Goal: Information Seeking & Learning: Learn about a topic

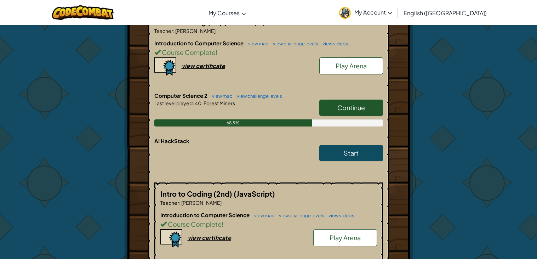
scroll to position [158, 0]
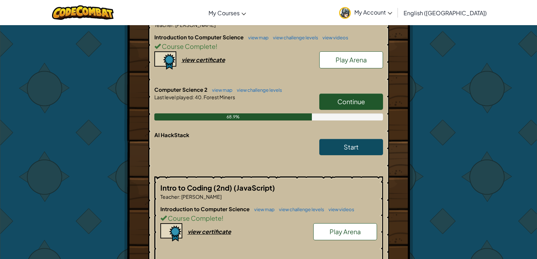
click at [342, 98] on span "Continue" at bounding box center [352, 101] width 28 height 8
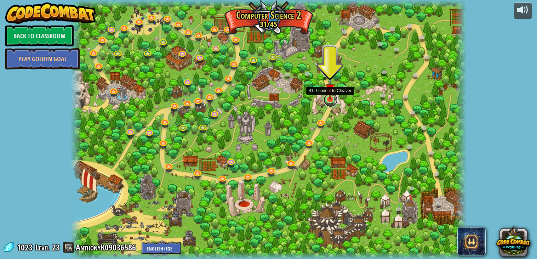
click at [328, 101] on link at bounding box center [331, 100] width 14 height 14
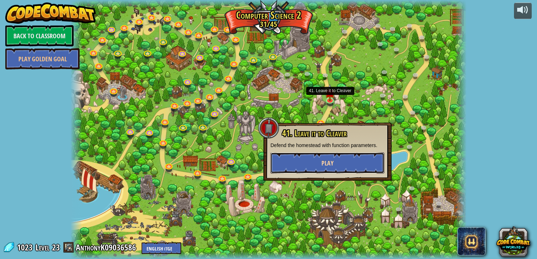
click at [306, 164] on button "Play" at bounding box center [328, 162] width 114 height 21
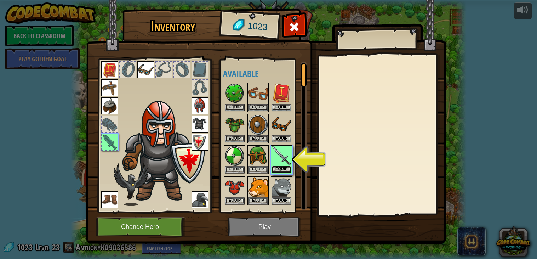
click at [286, 166] on button "Equip" at bounding box center [282, 169] width 20 height 7
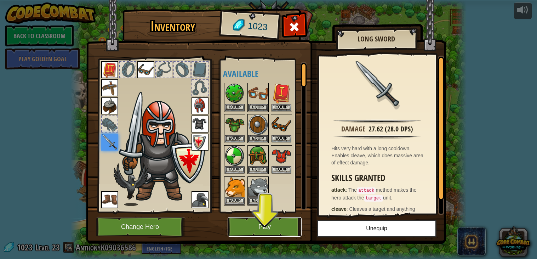
click at [251, 231] on button "Play" at bounding box center [265, 226] width 74 height 19
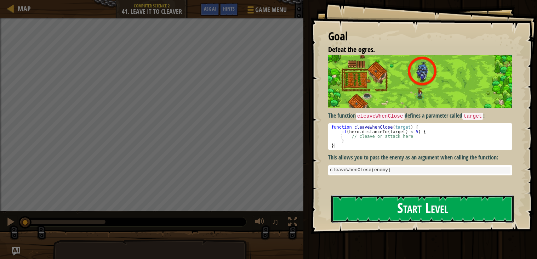
click at [439, 204] on button "Start Level" at bounding box center [423, 209] width 182 height 28
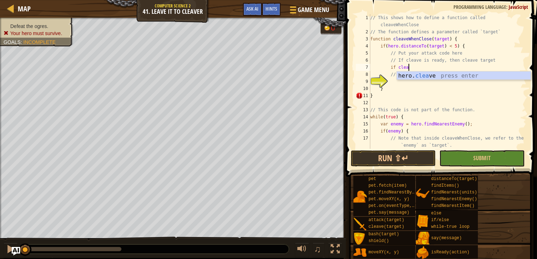
scroll to position [3, 2]
click at [480, 70] on div "// This shows how to define a function called cleaveWhenClose // The function d…" at bounding box center [448, 92] width 158 height 156
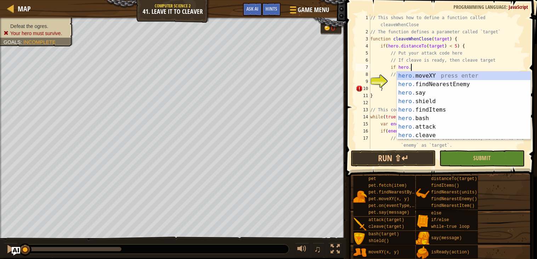
scroll to position [3, 3]
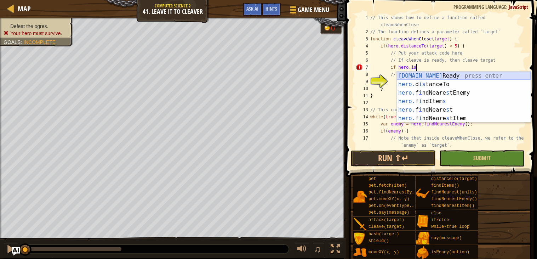
click at [444, 77] on div "hero.is Ready press enter hero. d is tanceTo press enter hero. f i ndNeare s tE…" at bounding box center [464, 106] width 134 height 68
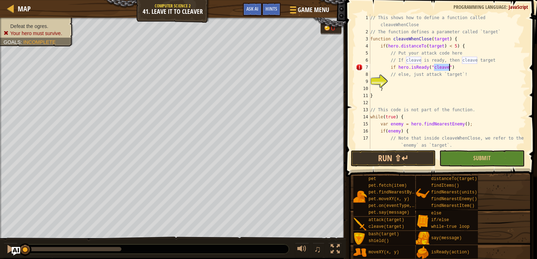
click at [458, 68] on div "// This shows how to define a function called cleaveWhenClose // The function d…" at bounding box center [448, 92] width 158 height 156
click at [501, 58] on div "// This shows how to define a function called cleaveWhenClose // The function d…" at bounding box center [448, 92] width 158 height 156
click at [488, 67] on div "// This shows how to define a function called cleaveWhenClose // The function d…" at bounding box center [448, 92] width 158 height 156
type textarea "if hero.isReady("cleave")"
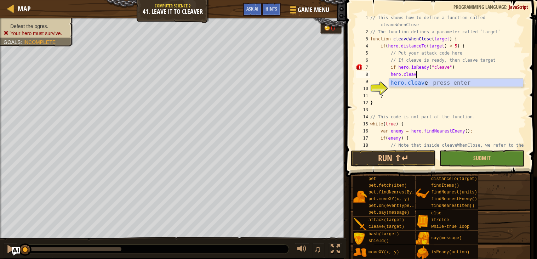
scroll to position [3, 3]
click at [470, 81] on div "hero.cleave press enter" at bounding box center [456, 92] width 134 height 26
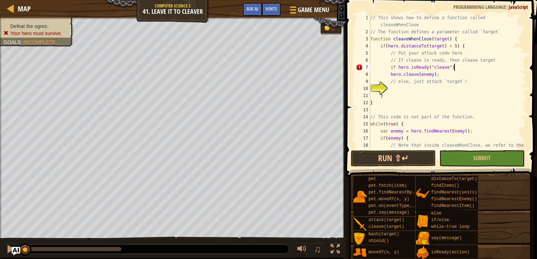
click at [457, 65] on div "// This shows how to define a function called cleaveWhenClose // The function d…" at bounding box center [448, 95] width 158 height 163
click at [458, 76] on div "// This shows how to define a function called cleaveWhenClose // The function d…" at bounding box center [448, 95] width 158 height 163
type textarea "hero.cleave(enemy);"
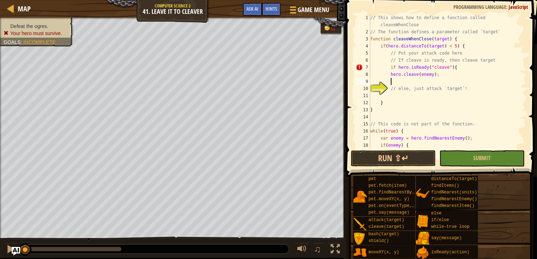
scroll to position [3, 1]
type textarea "}"
click at [421, 94] on div "// This shows how to define a function called cleaveWhenClose // The function d…" at bounding box center [448, 95] width 158 height 163
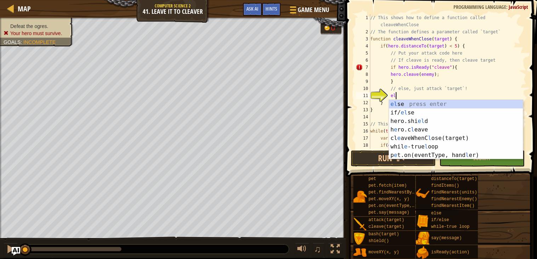
type textarea "else"
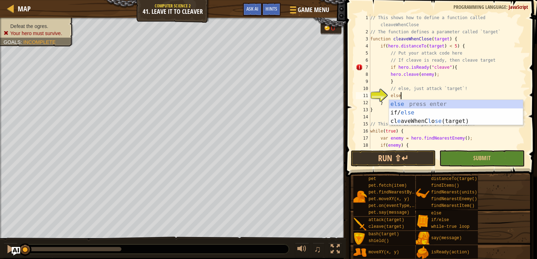
scroll to position [3, 2]
click at [421, 105] on div "else press enter if/ else press enter cl e aveWhenC l o se (target) press enter" at bounding box center [456, 121] width 134 height 43
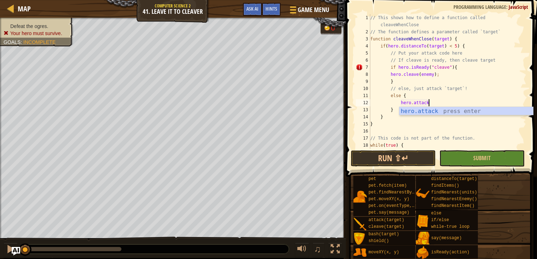
scroll to position [3, 4]
click at [424, 111] on div "hero.attack press enter" at bounding box center [467, 120] width 134 height 26
click at [412, 65] on div "// This shows how to define a function called cleaveWhenClose // The function d…" at bounding box center [448, 92] width 158 height 156
click at [437, 64] on div "// This shows how to define a function called cleaveWhenClose // The function d…" at bounding box center [448, 92] width 158 height 156
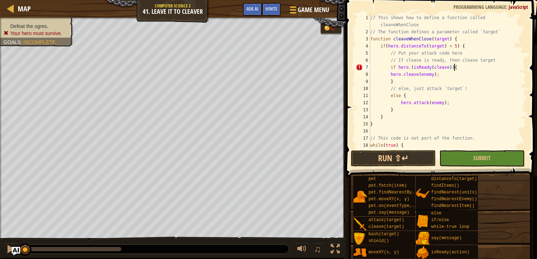
scroll to position [3, 6]
click at [410, 69] on div "// This shows how to define a function called cleaveWhenClose // The function d…" at bounding box center [448, 92] width 158 height 156
click at [389, 158] on button "Run ⇧↵" at bounding box center [393, 158] width 85 height 16
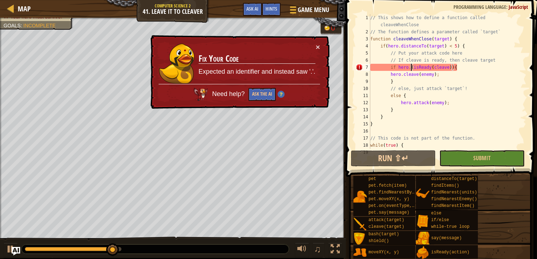
click at [411, 69] on div "// This shows how to define a function called cleaveWhenClose // The function d…" at bounding box center [448, 92] width 158 height 156
click at [410, 68] on div "// This shows how to define a function called cleaveWhenClose // The function d…" at bounding box center [448, 92] width 158 height 156
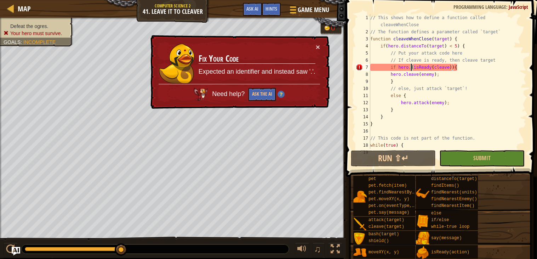
click at [413, 67] on div "// This shows how to define a function called cleaveWhenClose // The function d…" at bounding box center [448, 92] width 158 height 156
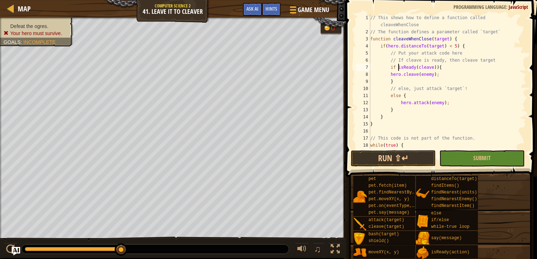
scroll to position [3, 2]
type textarea "if (isReady(cleave)){"
click at [383, 154] on button "Run ⇧↵" at bounding box center [393, 158] width 85 height 16
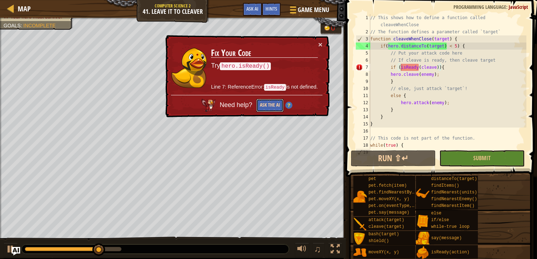
click at [265, 101] on button "Ask the AI" at bounding box center [269, 105] width 27 height 13
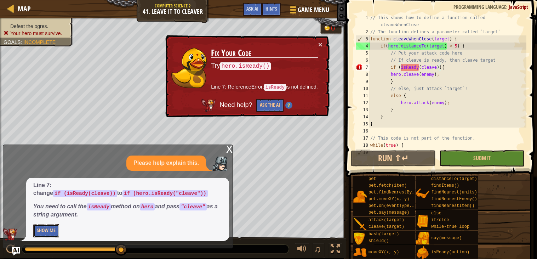
click at [46, 231] on button "Show Me" at bounding box center [46, 230] width 26 height 13
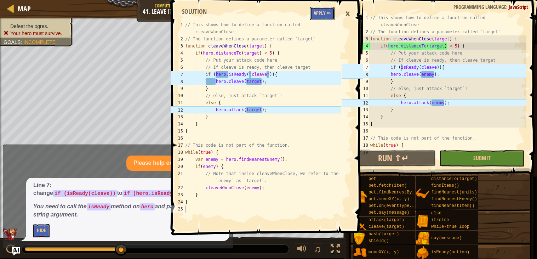
click at [321, 16] on button "Apply =>" at bounding box center [322, 13] width 24 height 13
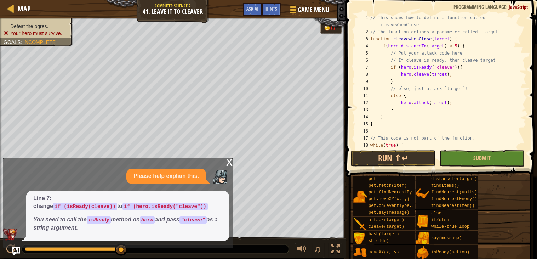
click at [378, 163] on button "Run ⇧↵" at bounding box center [393, 158] width 85 height 16
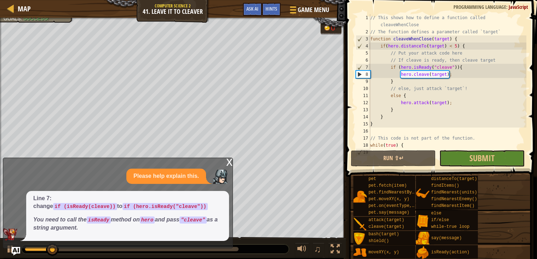
click at [228, 163] on div "x" at bounding box center [229, 161] width 6 height 7
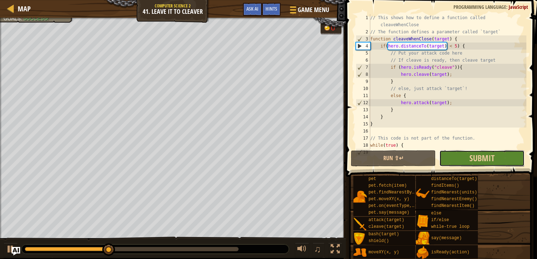
click at [466, 163] on button "Submit" at bounding box center [482, 158] width 85 height 16
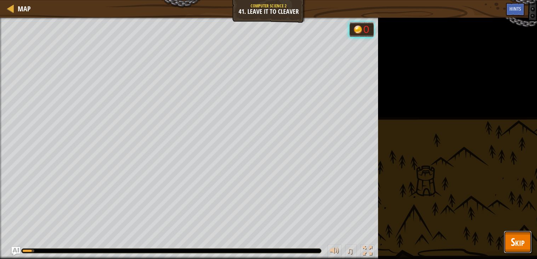
click at [511, 236] on span "Skip" at bounding box center [518, 241] width 14 height 15
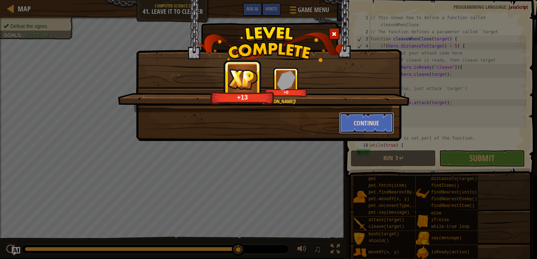
click at [363, 124] on button "Continue" at bounding box center [366, 122] width 55 height 21
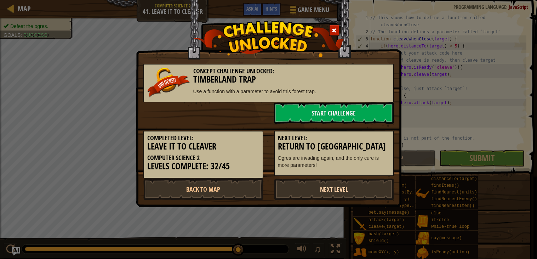
click at [339, 188] on link "Next Level" at bounding box center [334, 189] width 120 height 21
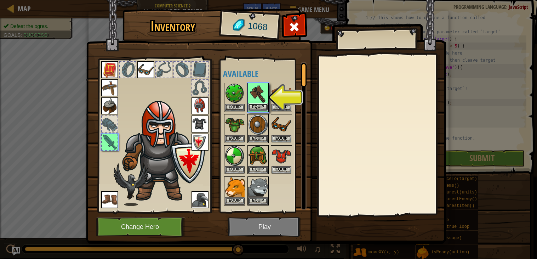
click at [261, 105] on button "Equip" at bounding box center [258, 106] width 20 height 7
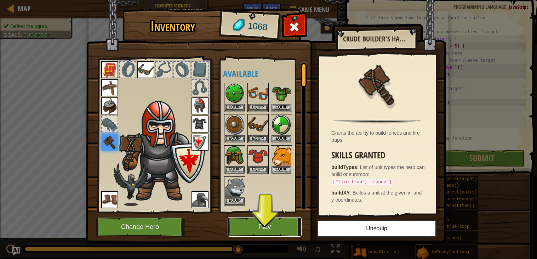
click at [272, 234] on button "Play" at bounding box center [265, 226] width 74 height 19
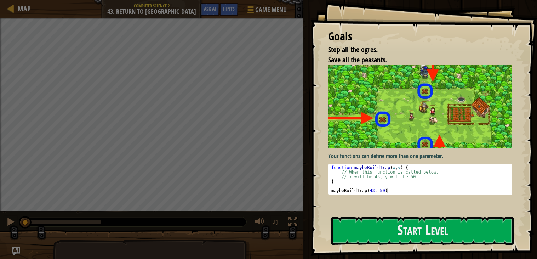
click at [443, 189] on div "function maybeBuildTrap ( x , y ) { // When this function is called below, // x…" at bounding box center [420, 183] width 181 height 37
type textarea "maybeBuildTrap(43, 50)"
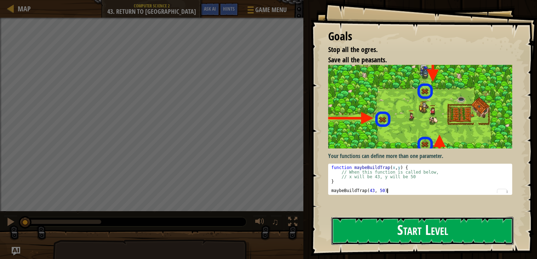
click at [442, 231] on button "Start Level" at bounding box center [423, 231] width 182 height 28
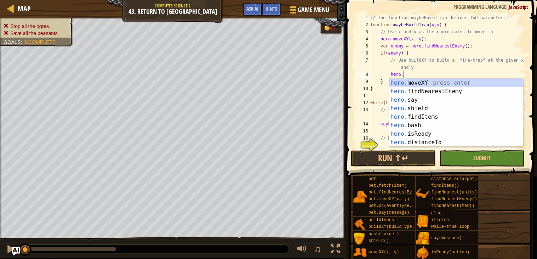
scroll to position [3, 2]
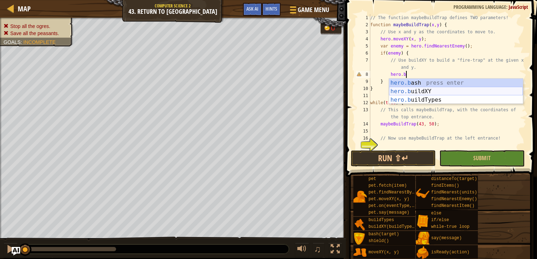
click at [426, 89] on div "hero.b ash press enter hero.b uildXY press enter hero.b uildTypes press enter" at bounding box center [456, 100] width 134 height 43
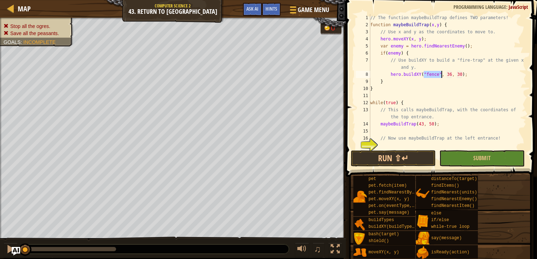
click at [432, 74] on div "// The function maybeBuildTrap defines TWO parameters! function maybeBuildTrap …" at bounding box center [448, 81] width 158 height 135
click at [432, 74] on div "// The function maybeBuildTrap defines TWO parameters! function maybeBuildTrap …" at bounding box center [448, 88] width 158 height 149
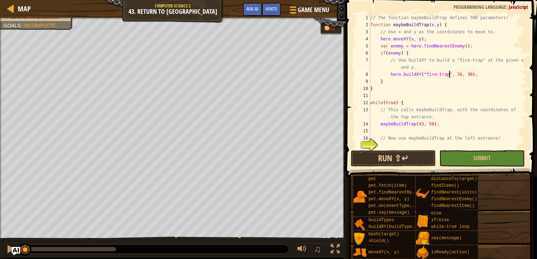
click at [461, 73] on div "// The function maybeBuildTrap defines TWO parameters! function maybeBuildTrap …" at bounding box center [448, 88] width 158 height 149
click at [467, 77] on div "// The function maybeBuildTrap defines TWO parameters! function maybeBuildTrap …" at bounding box center [448, 88] width 158 height 149
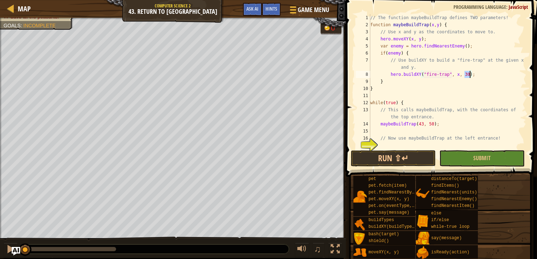
scroll to position [3, 8]
click at [390, 158] on button "Run ⇧↵" at bounding box center [393, 158] width 85 height 16
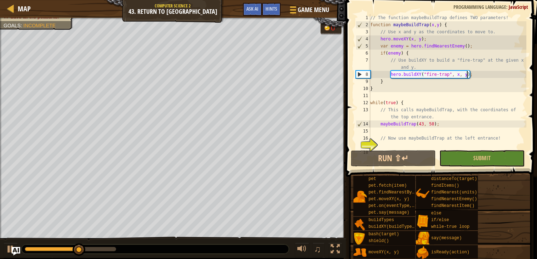
click at [467, 74] on div "// The function maybeBuildTrap defines TWO parameters! function maybeBuildTrap …" at bounding box center [448, 88] width 158 height 149
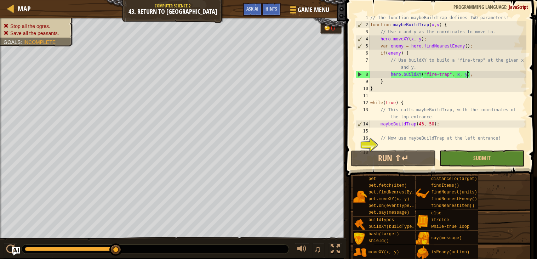
click at [460, 74] on div "// The function maybeBuildTrap defines TWO parameters! function maybeBuildTrap …" at bounding box center [448, 88] width 158 height 149
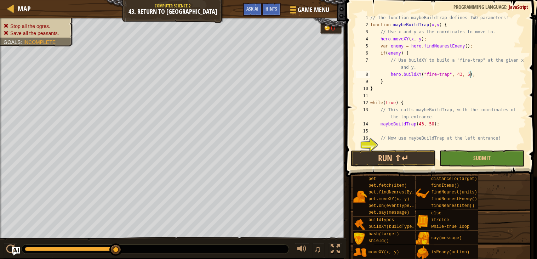
scroll to position [3, 9]
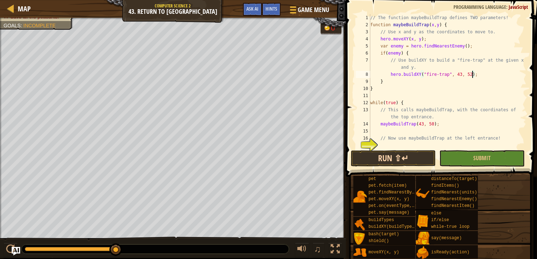
type textarea "hero.buildXY("fire-trap", 43, 52);"
click at [385, 158] on button "Run ⇧↵" at bounding box center [393, 158] width 85 height 16
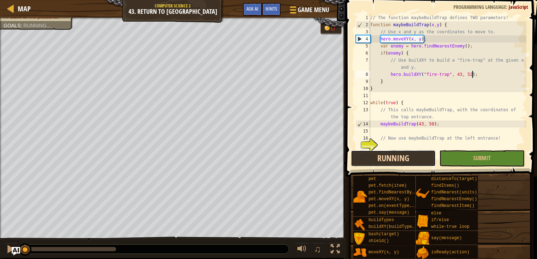
click at [385, 158] on button "Running" at bounding box center [393, 158] width 85 height 16
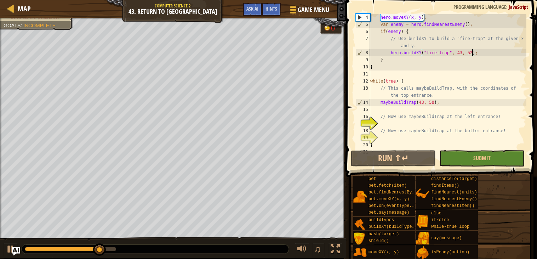
scroll to position [22, 0]
click at [389, 123] on div "hero . moveXY ( x , y ) ; var enemy = hero . findNearestEnemy ( ) ; if ( enemy …" at bounding box center [448, 88] width 158 height 149
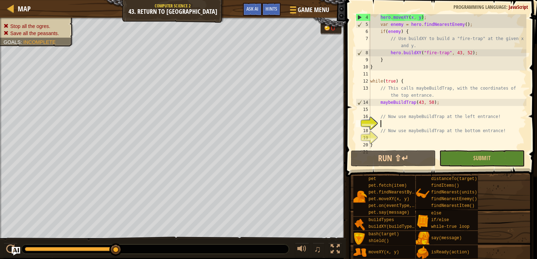
click at [389, 122] on div "hero . moveXY ( x , y ) ; var enemy = hero . findNearestEnemy ( ) ; if ( enemy …" at bounding box center [448, 88] width 158 height 149
click at [461, 52] on div "hero . moveXY ( x , y ) ; var enemy = hero . findNearestEnemy ( ) ; if ( enemy …" at bounding box center [448, 88] width 158 height 149
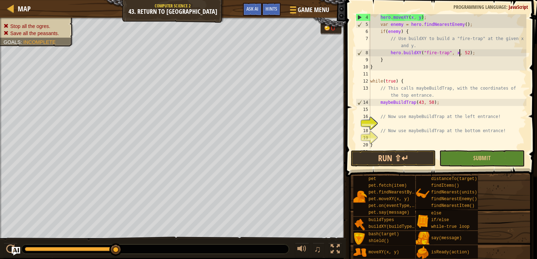
scroll to position [3, 7]
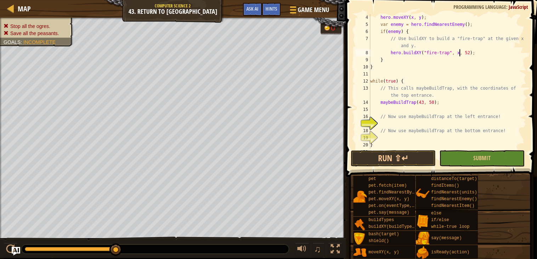
click at [468, 52] on div "hero . moveXY ( x , y ) ; var enemy = hero . findNearestEnemy ( ) ; if ( enemy …" at bounding box center [448, 88] width 158 height 149
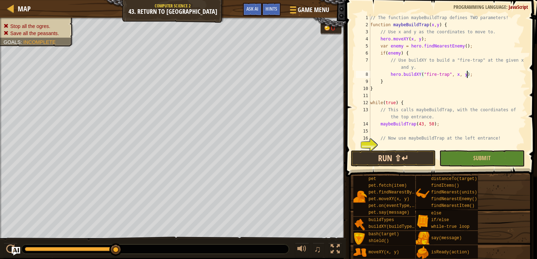
type textarea "hero.buildXY("fire-trap", x, y);"
click at [403, 157] on button "Run ⇧↵" at bounding box center [393, 158] width 85 height 16
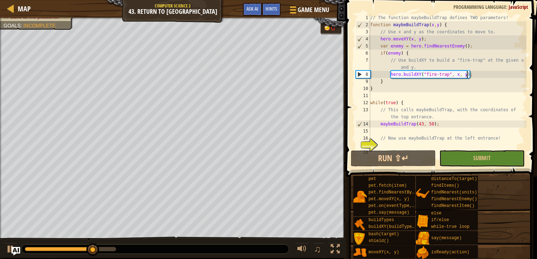
click at [458, 72] on div "// The function maybeBuildTrap defines TWO parameters! function maybeBuildTrap …" at bounding box center [448, 88] width 158 height 149
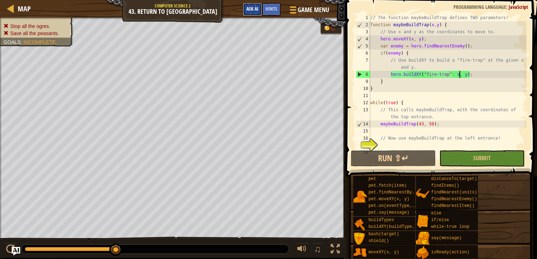
click at [257, 7] on span "Ask AI" at bounding box center [253, 8] width 12 height 7
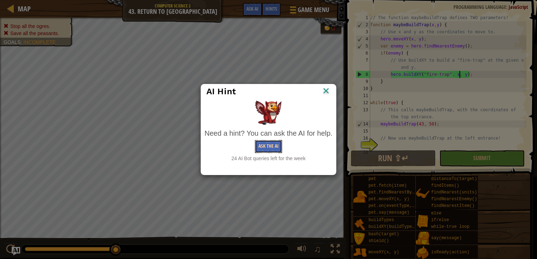
click at [266, 146] on button "Ask the AI" at bounding box center [268, 146] width 27 height 13
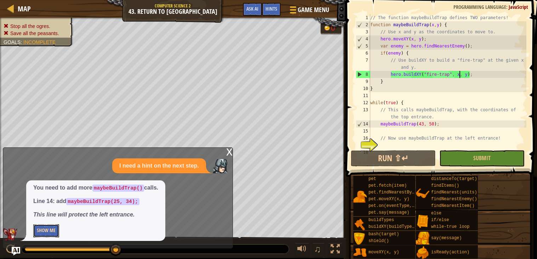
click at [53, 230] on button "Show Me" at bounding box center [46, 230] width 26 height 13
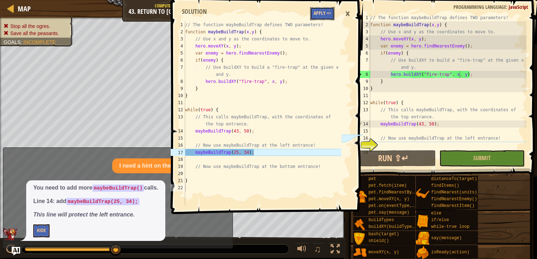
click at [325, 12] on button "Apply =>" at bounding box center [322, 13] width 24 height 13
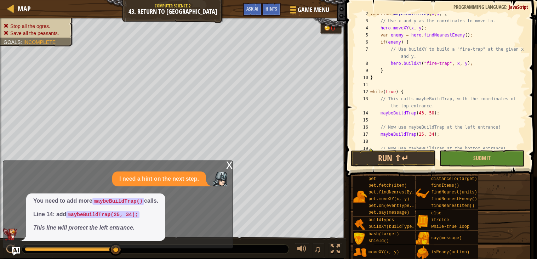
scroll to position [35, 0]
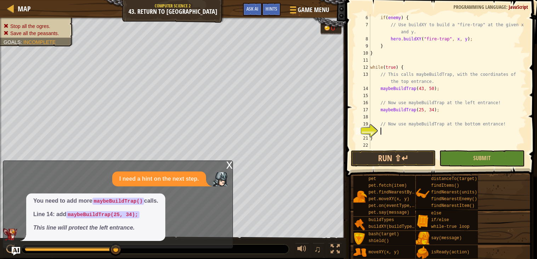
click at [391, 133] on div "if ( enemy ) { // Use buildXY to build a "fire-trap" at the given x and y. hero…" at bounding box center [448, 88] width 158 height 149
click at [231, 165] on div "x" at bounding box center [229, 164] width 6 height 7
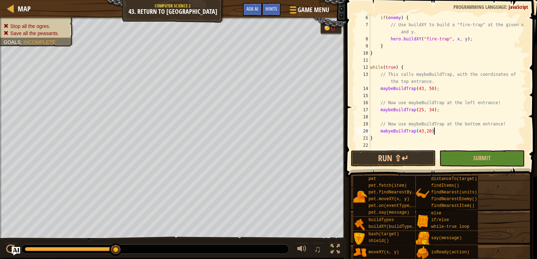
scroll to position [3, 5]
click at [425, 131] on div "if ( enemy ) { // Use buildXY to build a "fire-trap" at the given x and y. hero…" at bounding box center [448, 88] width 158 height 149
click at [417, 151] on button "Run ⇧↵" at bounding box center [393, 158] width 85 height 16
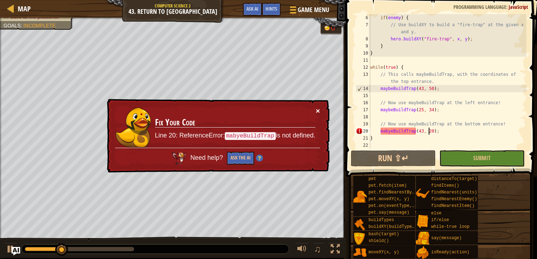
click at [317, 108] on button "×" at bounding box center [318, 110] width 4 height 7
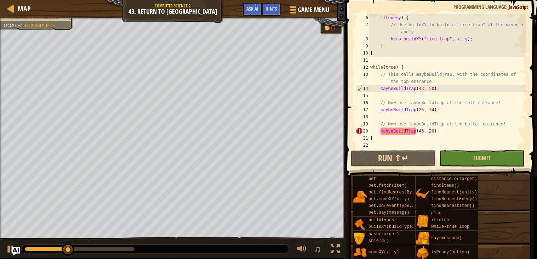
click at [391, 131] on div "if ( enemy ) { // Use buildXY to build a "fire-trap" at the given x and y. hero…" at bounding box center [448, 88] width 158 height 149
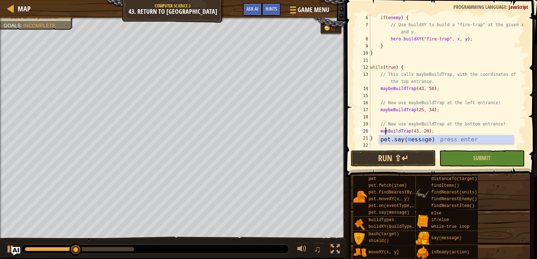
scroll to position [3, 1]
type textarea "maybeBuildTrap(43, 20);"
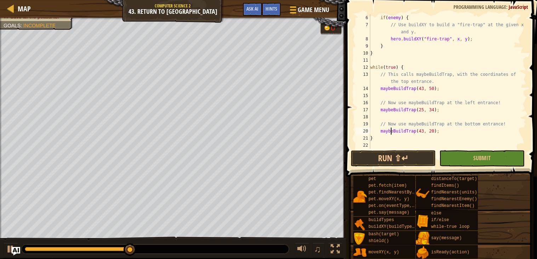
click at [379, 148] on div "if ( enemy ) { // Use buildXY to build a "fire-trap" at the given x and y. hero…" at bounding box center [448, 88] width 158 height 149
click at [392, 163] on button "Run ⇧↵" at bounding box center [393, 158] width 85 height 16
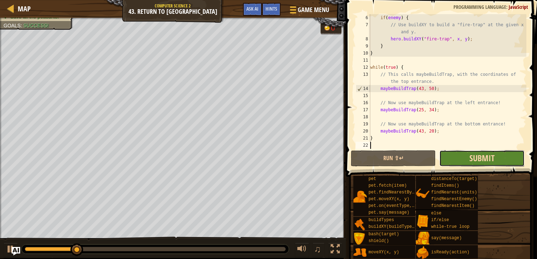
click at [480, 154] on span "Submit" at bounding box center [482, 157] width 25 height 11
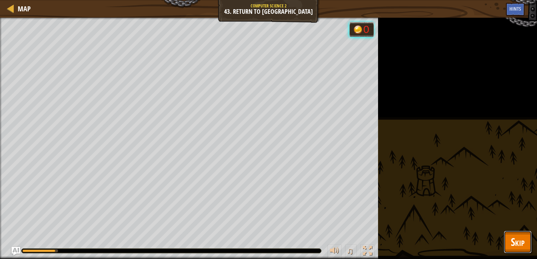
click at [525, 244] on button "Skip" at bounding box center [518, 242] width 28 height 23
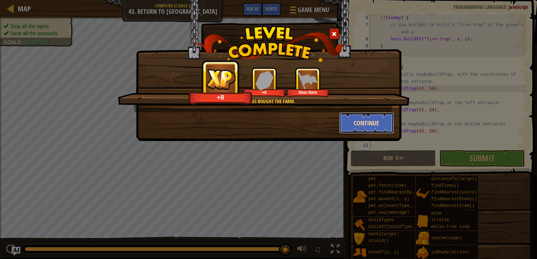
click at [383, 124] on button "Continue" at bounding box center [366, 122] width 55 height 21
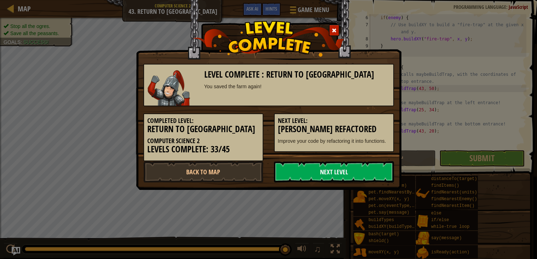
click at [326, 163] on link "Next Level" at bounding box center [334, 171] width 120 height 21
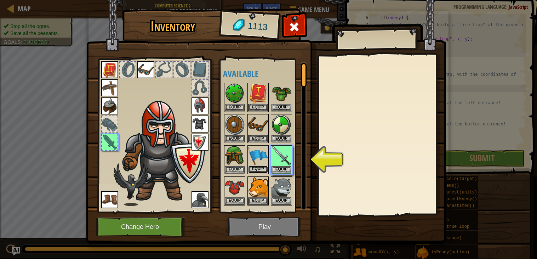
click at [260, 166] on button "Equip" at bounding box center [258, 169] width 20 height 7
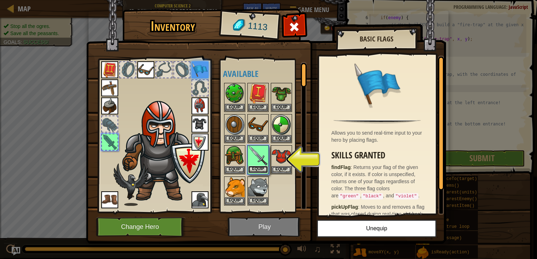
click at [260, 167] on button "Equip" at bounding box center [258, 169] width 20 height 7
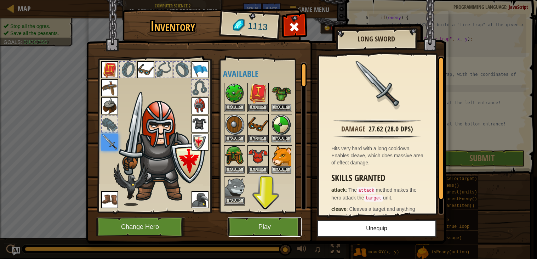
click at [266, 218] on button "Play" at bounding box center [265, 226] width 74 height 19
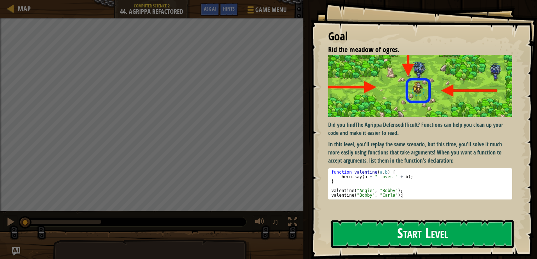
click at [375, 122] on strong "The Agrippa Defense" at bounding box center [378, 125] width 45 height 8
click at [394, 228] on button "Start Level" at bounding box center [423, 234] width 182 height 28
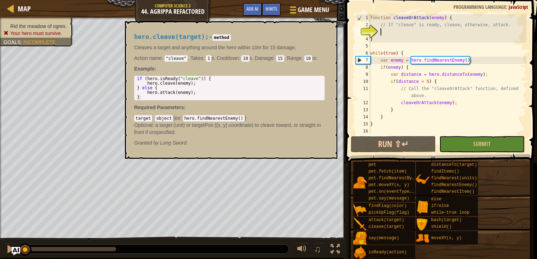
click at [414, 36] on div "function cleaveOrAttack ( enemy ) { // If "cleave" is ready, cleave; otherwise,…" at bounding box center [448, 81] width 158 height 135
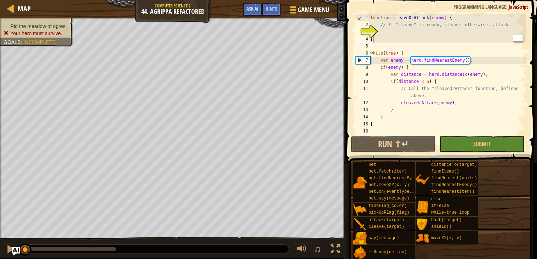
type textarea "}"
type textarea "while(true) {"
type textarea "}"
type textarea "// If "cleave" is ready, cleave; otherwise, attack."
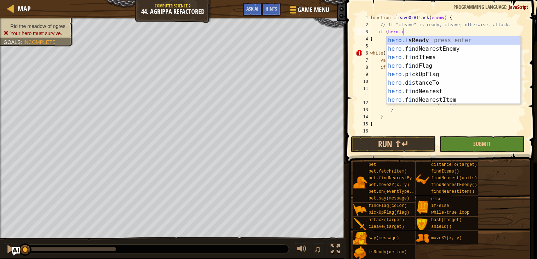
scroll to position [3, 2]
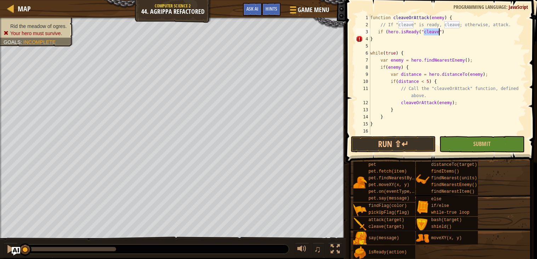
click at [448, 32] on div "function cleaveOrAttack ( enemy ) { // If "cleave" is ready, cleave; otherwise,…" at bounding box center [448, 81] width 158 height 135
type textarea "if (hero.isReady(cleave))"
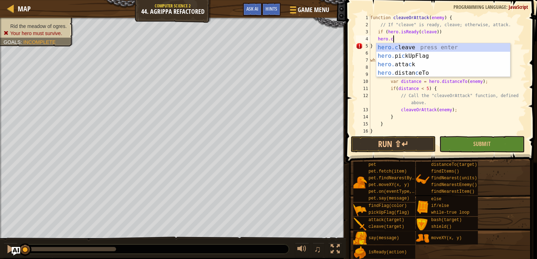
scroll to position [3, 1]
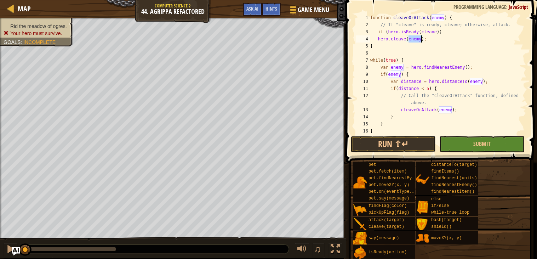
click at [391, 73] on div "function cleaveOrAttack ( enemy ) { // If "cleave" is ready, cleave; otherwise,…" at bounding box center [448, 81] width 158 height 135
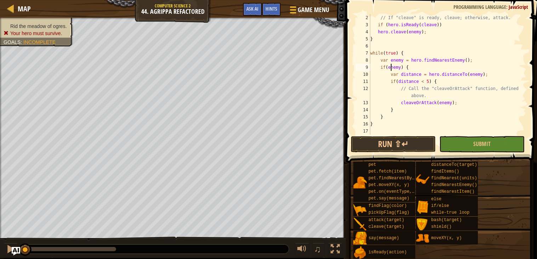
scroll to position [7, 0]
click at [390, 149] on button "Run ⇧↵" at bounding box center [393, 144] width 85 height 16
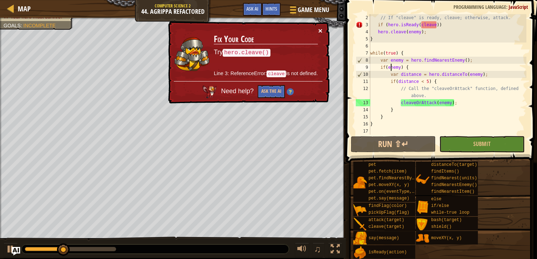
click at [321, 27] on button "×" at bounding box center [320, 30] width 4 height 7
click at [447, 25] on div "// If "cleave" is ready, cleave; otherwise, attack. if ( hero . isReady ( cleav…" at bounding box center [448, 81] width 158 height 135
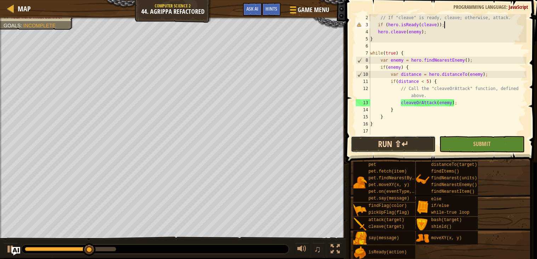
click at [404, 143] on button "Run ⇧↵" at bounding box center [393, 144] width 85 height 16
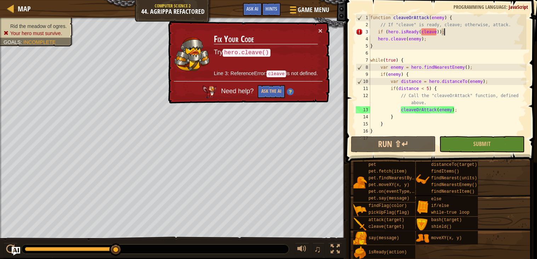
click at [438, 32] on div "function cleaveOrAttack ( enemy ) { // If "cleave" is ready, cleave; otherwise,…" at bounding box center [448, 81] width 158 height 135
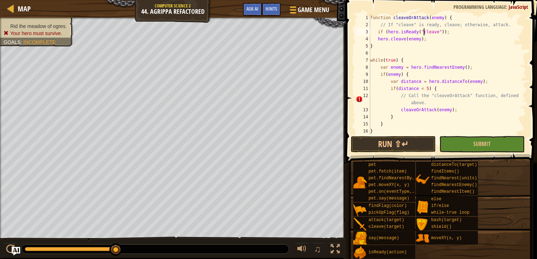
scroll to position [3, 5]
click at [376, 145] on button "Run ⇧↵" at bounding box center [393, 144] width 85 height 16
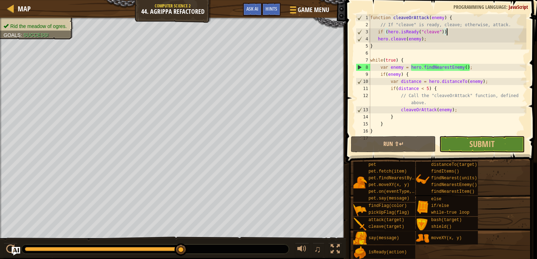
scroll to position [0, 0]
click at [397, 48] on div "function cleaveOrAttack ( enemy ) { // If "cleave" is ready, cleave; otherwise,…" at bounding box center [448, 81] width 158 height 135
click at [429, 36] on div "function cleaveOrAttack ( enemy ) { // If "cleave" is ready, cleave; otherwise,…" at bounding box center [448, 81] width 158 height 135
type textarea "hero.cleave(enemy);"
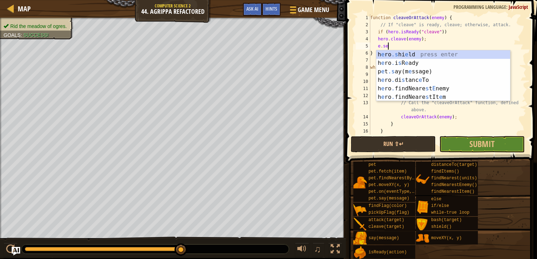
scroll to position [3, 1]
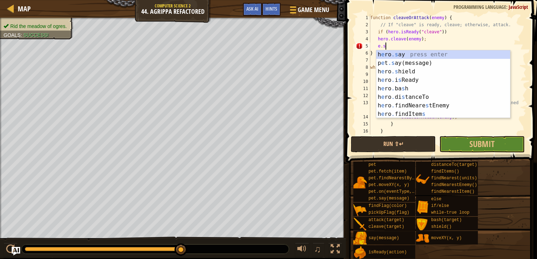
type textarea "e"
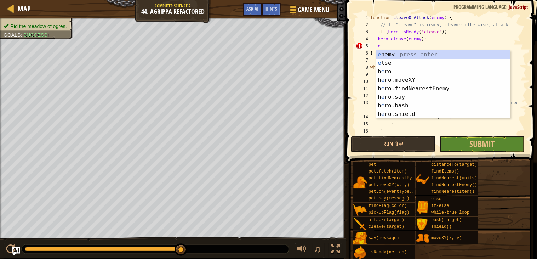
scroll to position [3, 0]
type textarea "el"
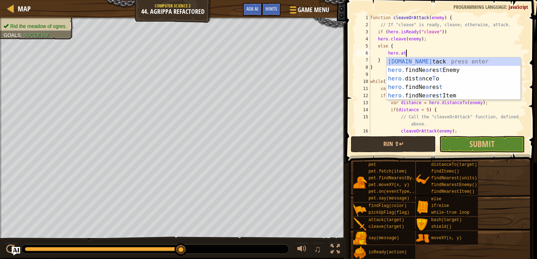
scroll to position [3, 2]
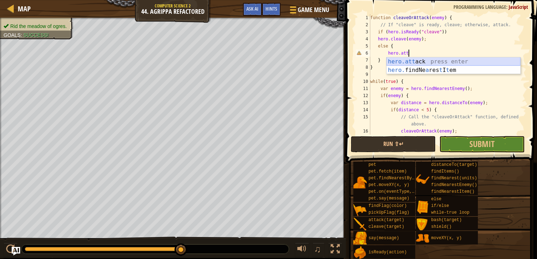
click at [440, 59] on div "hero.att ack press enter hero. findNe a res t I t em press enter" at bounding box center [454, 74] width 134 height 34
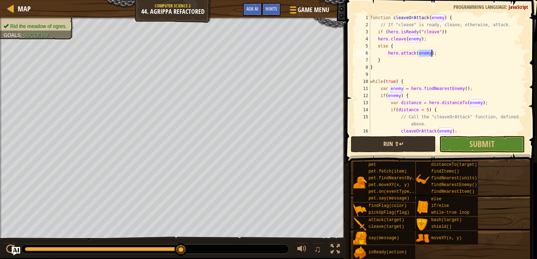
type textarea "hero.attack(enemy);"
click at [411, 141] on button "Run ⇧↵" at bounding box center [393, 144] width 85 height 16
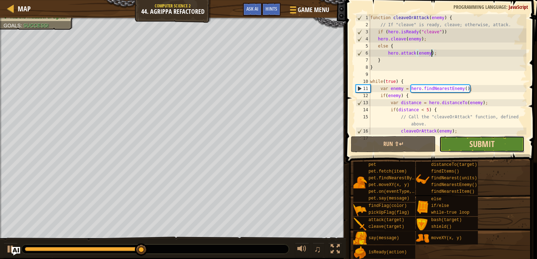
click at [487, 143] on span "Submit" at bounding box center [482, 143] width 25 height 11
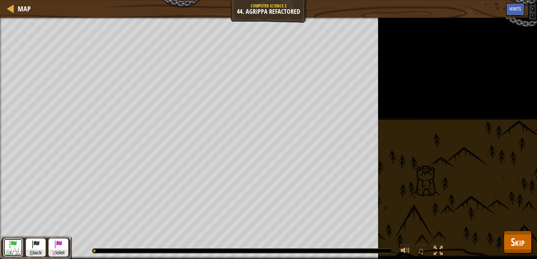
click at [16, 240] on span at bounding box center [13, 244] width 9 height 9
click at [18, 249] on span "G reen" at bounding box center [13, 252] width 19 height 7
click at [9, 250] on span "G" at bounding box center [8, 253] width 4 height 6
click at [36, 240] on span at bounding box center [36, 244] width 9 height 9
click at [39, 249] on span "B lack" at bounding box center [35, 252] width 19 height 7
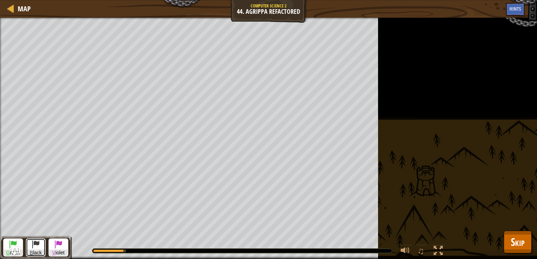
click at [39, 240] on span at bounding box center [36, 244] width 9 height 9
click at [6, 250] on span "G" at bounding box center [8, 253] width 4 height 6
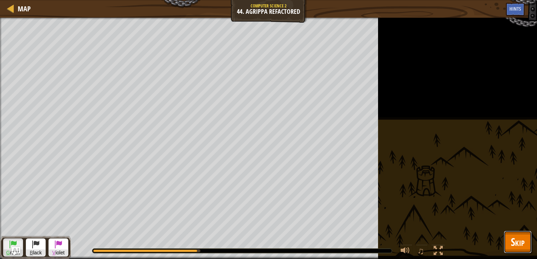
click at [517, 243] on span "Skip" at bounding box center [518, 241] width 14 height 15
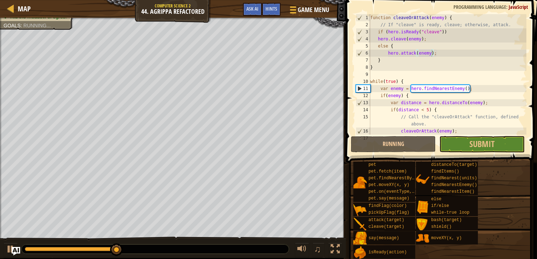
click at [523, 240] on div "pet pet.fetch(item) pet.findNearestByType(type) pet.moveXY(x, y) pet.on(eventTy…" at bounding box center [442, 210] width 179 height 98
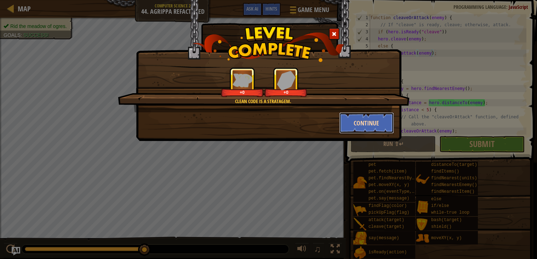
click at [379, 123] on button "Continue" at bounding box center [366, 122] width 55 height 21
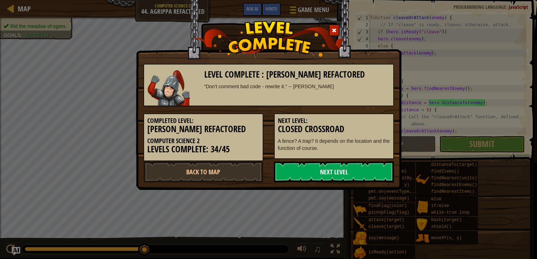
click at [343, 181] on link "Next Level" at bounding box center [334, 171] width 120 height 21
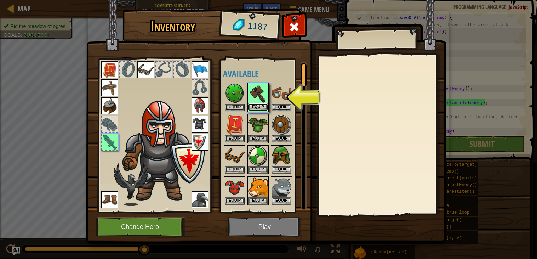
click at [267, 108] on button "Equip" at bounding box center [258, 106] width 20 height 7
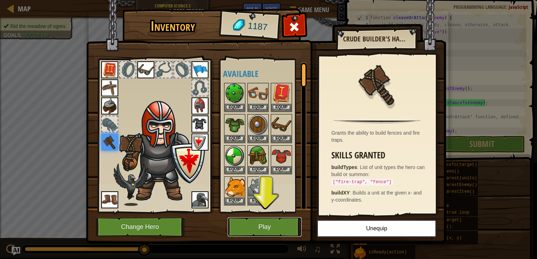
click at [274, 228] on button "Play" at bounding box center [265, 226] width 74 height 19
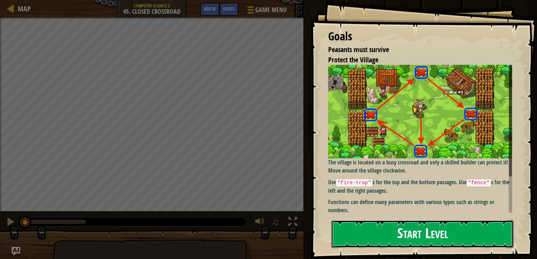
click at [455, 247] on button "Start Level" at bounding box center [423, 234] width 182 height 28
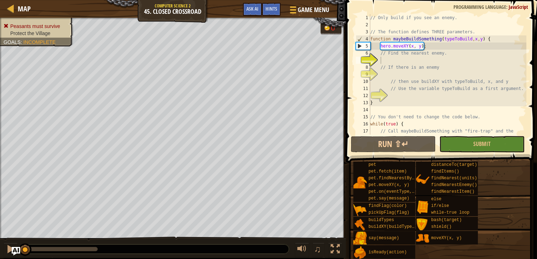
click at [390, 60] on div "// Only build if you see an enemy. // The function defines THREE parameters. fu…" at bounding box center [448, 85] width 158 height 142
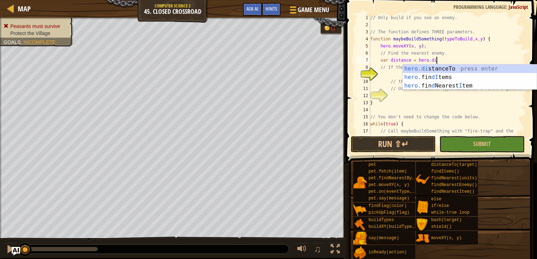
scroll to position [3, 5]
click at [440, 67] on div "hero.dis tanceTo press enter hero. fin dI tem s press enter" at bounding box center [470, 81] width 134 height 34
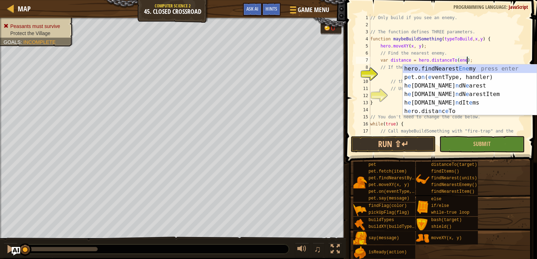
scroll to position [3, 8]
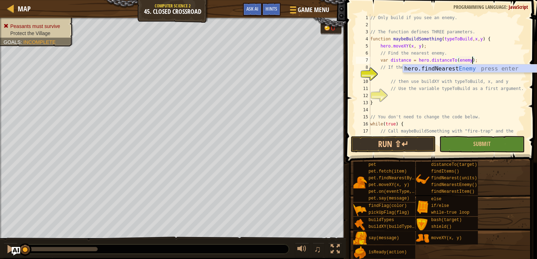
type textarea "var distance = hero.distanceTo(enemy);"
click at [485, 0] on body "Map Computer Science 2 45. Closed Crossroad Game Menu Done Hints Ask AI 1 ההההה…" at bounding box center [268, 0] width 537 height 0
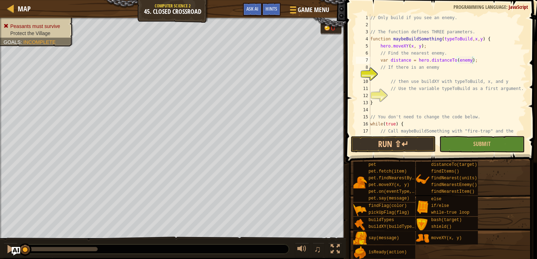
click at [408, 76] on div "// Only build if you see an enemy. // The function defines THREE parameters. fu…" at bounding box center [448, 85] width 158 height 142
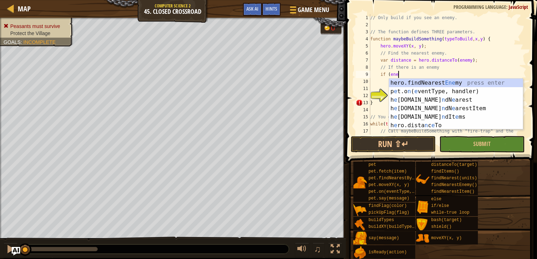
scroll to position [3, 2]
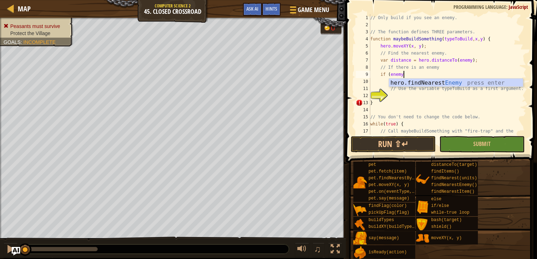
type textarea "if (enemy)"
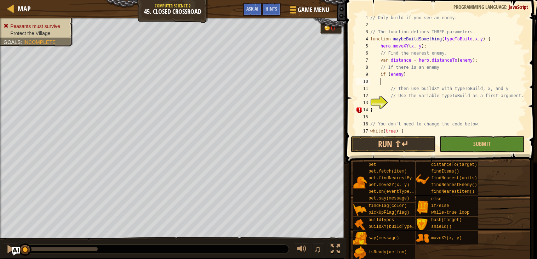
scroll to position [3, 0]
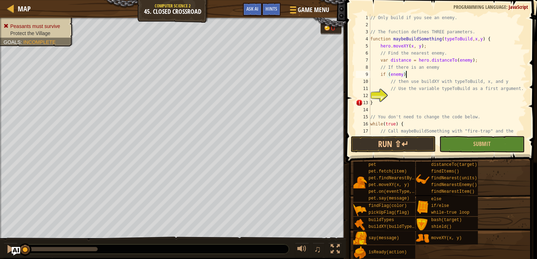
type textarea "if (enemy){"
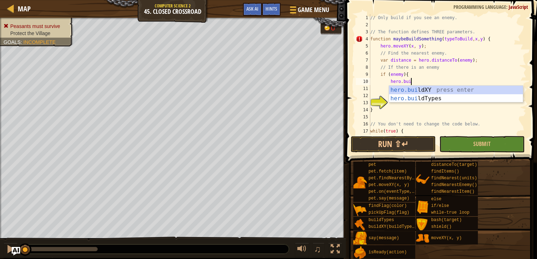
scroll to position [3, 3]
click at [422, 91] on div "hero.build XY press enter hero.build Types press enter" at bounding box center [456, 103] width 134 height 34
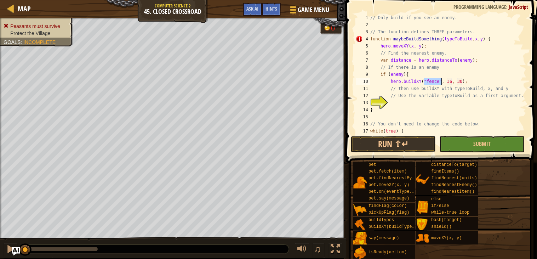
click at [435, 80] on div "// Only build if you see an enemy. // The function defines THREE parameters. fu…" at bounding box center [448, 74] width 158 height 120
click at [435, 80] on div "// Only build if you see an enemy. // The function defines THREE parameters. fu…" at bounding box center [448, 85] width 158 height 142
click at [441, 86] on div ""fire-trap " press enter" at bounding box center [470, 99] width 134 height 26
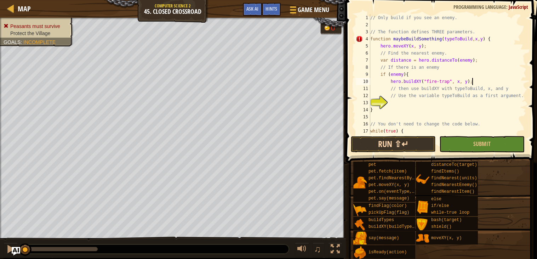
type textarea "hero.buildXY("fire-trap", x, y);"
click at [410, 141] on button "Run ⇧↵" at bounding box center [393, 144] width 85 height 16
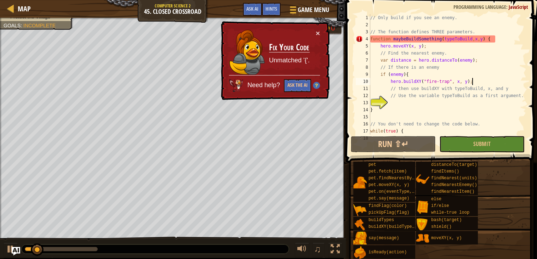
click at [400, 103] on div "// Only build if you see an enemy. // The function defines THREE parameters. fu…" at bounding box center [448, 85] width 158 height 142
click at [378, 112] on div "// Only build if you see an enemy. // The function defines THREE parameters. fu…" at bounding box center [448, 85] width 158 height 142
click at [476, 81] on div "// Only build if you see an enemy. // The function defines THREE parameters. fu…" at bounding box center [448, 85] width 158 height 142
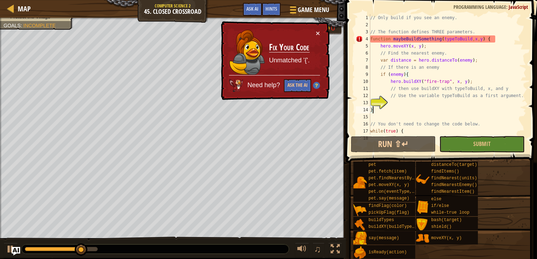
type textarea "hero.buildXY("fire-trap", x, y);"
click at [476, 81] on div "// Only build if you see an enemy. // The function defines THREE parameters. fu…" at bounding box center [448, 85] width 158 height 142
click at [476, 81] on div "// Only build if you see an enemy. // The function defines THREE parameters. fu…" at bounding box center [448, 74] width 158 height 120
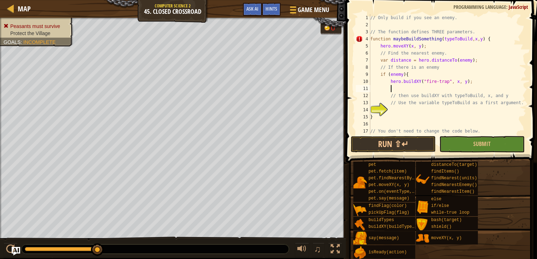
scroll to position [3, 1]
click at [395, 142] on button "Run ⇧↵" at bounding box center [393, 144] width 85 height 16
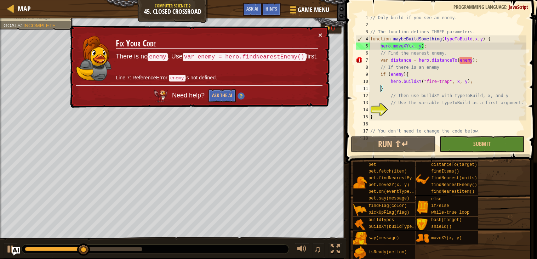
click at [478, 58] on div "// Only build if you see an enemy. // The function defines THREE parameters. fu…" at bounding box center [448, 81] width 158 height 135
click at [466, 52] on div "// Only build if you see an enemy. // The function defines THREE parameters. fu…" at bounding box center [448, 81] width 158 height 135
type textarea "// Find the nearest enemy."
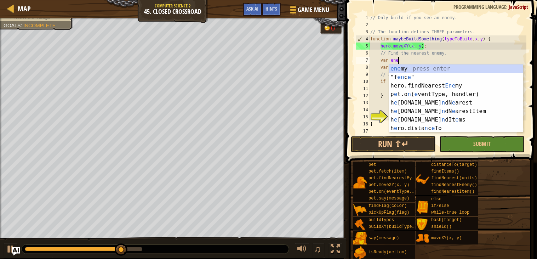
scroll to position [3, 2]
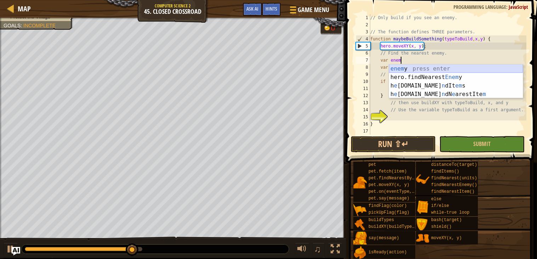
click at [418, 69] on div "enem y press enter hero.findNearest Enem y press enter h e ro.fi n dIt em s pre…" at bounding box center [456, 89] width 134 height 51
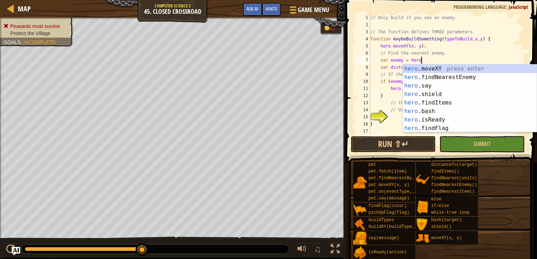
scroll to position [3, 4]
click at [445, 72] on div "hero. moveXY press enter hero. findNearestEnemy press enter hero. say press ent…" at bounding box center [470, 106] width 134 height 85
type textarea "var enemy = hero"
click at [459, 76] on div "hero .moveXY press enter hero .findNearestEnemy press enter hero .say press ent…" at bounding box center [470, 106] width 134 height 85
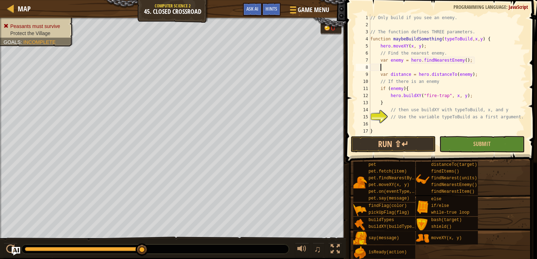
scroll to position [3, 0]
click at [387, 143] on button "Run ⇧↵" at bounding box center [393, 144] width 85 height 16
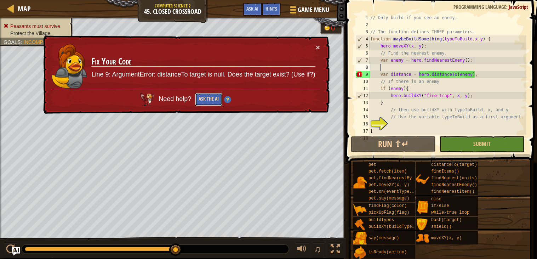
click at [216, 100] on button "Ask the AI" at bounding box center [208, 99] width 27 height 13
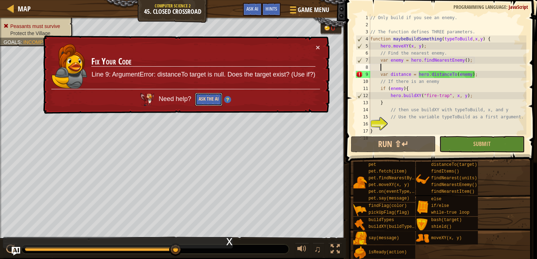
click at [203, 95] on button "Ask the AI" at bounding box center [208, 99] width 27 height 13
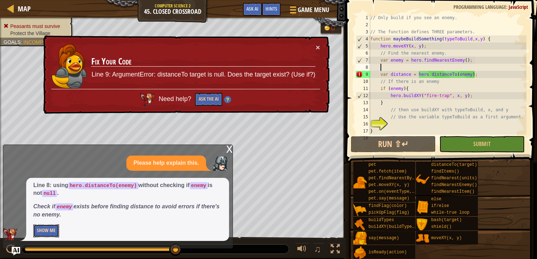
click at [38, 230] on button "Show Me" at bounding box center [46, 230] width 26 height 13
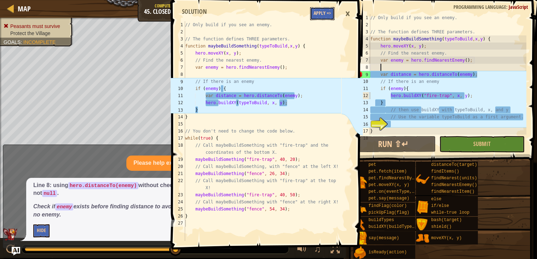
click at [319, 10] on button "Apply =>" at bounding box center [322, 13] width 24 height 13
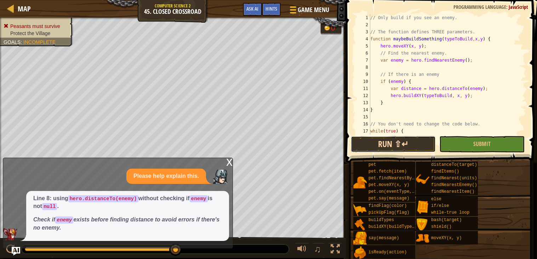
click at [385, 138] on button "Run ⇧↵" at bounding box center [393, 144] width 85 height 16
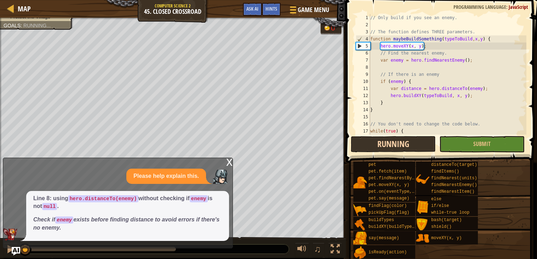
scroll to position [3, 0]
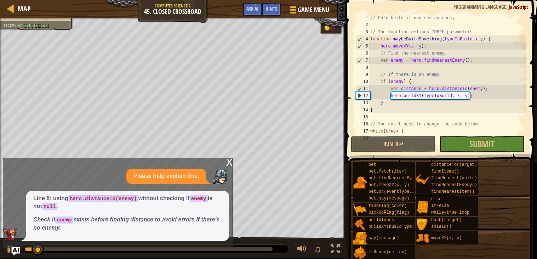
click at [227, 162] on div "x" at bounding box center [229, 161] width 6 height 7
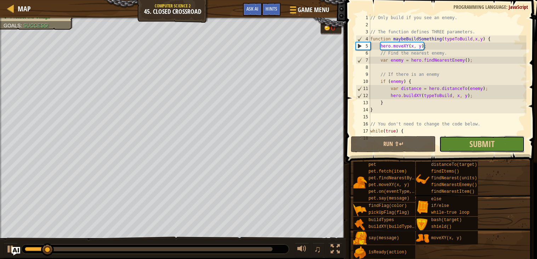
click at [457, 137] on button "Submit" at bounding box center [482, 144] width 85 height 16
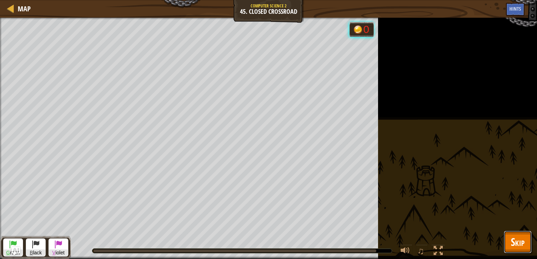
click at [515, 232] on button "Skip" at bounding box center [518, 242] width 28 height 23
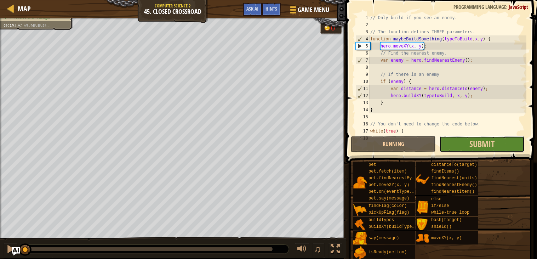
click at [499, 148] on button "Submit" at bounding box center [482, 144] width 85 height 16
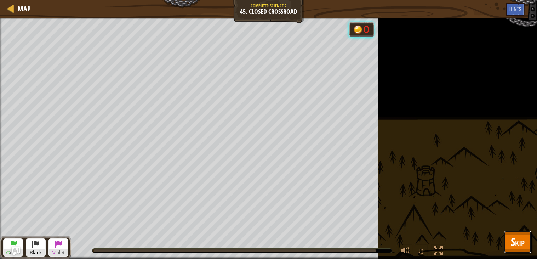
click at [511, 242] on span "Skip" at bounding box center [518, 241] width 14 height 15
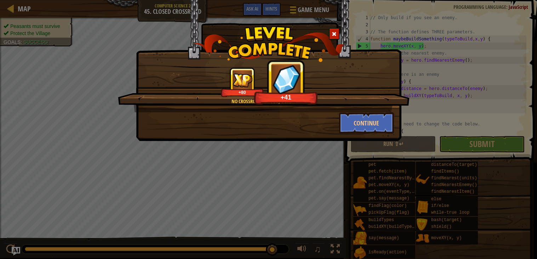
click at [431, 114] on div "No crossroad for you, ogres! +80 +41 Continue" at bounding box center [268, 129] width 537 height 259
click at [421, 119] on div "No crossroad for you, ogres! +80 +44 Continue" at bounding box center [268, 129] width 537 height 259
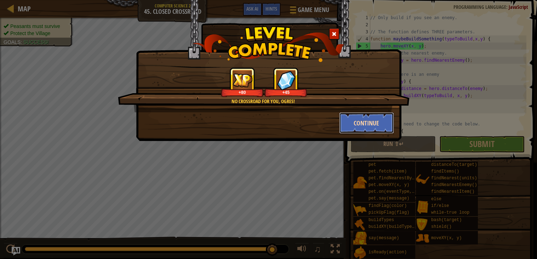
click at [365, 119] on button "Continue" at bounding box center [366, 122] width 55 height 21
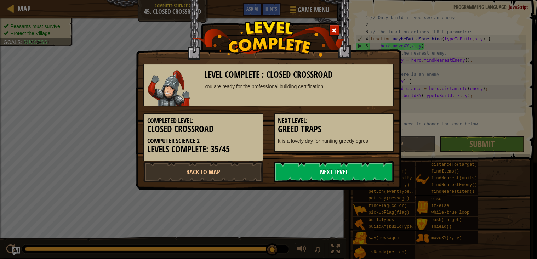
click at [342, 161] on link "Next Level" at bounding box center [334, 171] width 120 height 21
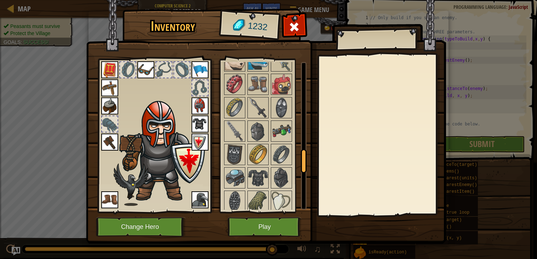
scroll to position [575, 0]
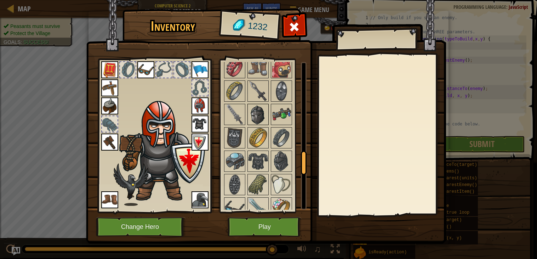
click at [258, 115] on img at bounding box center [258, 114] width 20 height 20
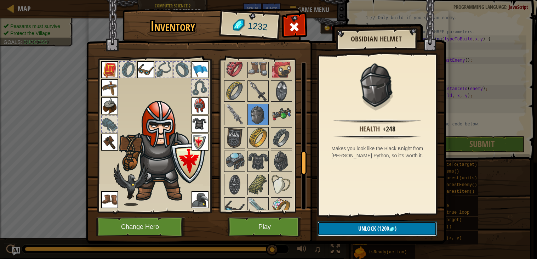
click at [359, 226] on span "Unlock" at bounding box center [367, 229] width 18 height 8
click at [359, 226] on button "Confirm" at bounding box center [377, 228] width 119 height 15
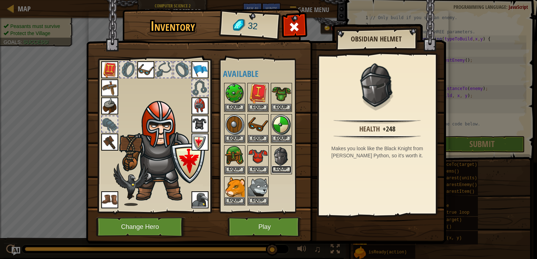
click at [277, 167] on button "Equip" at bounding box center [282, 169] width 20 height 7
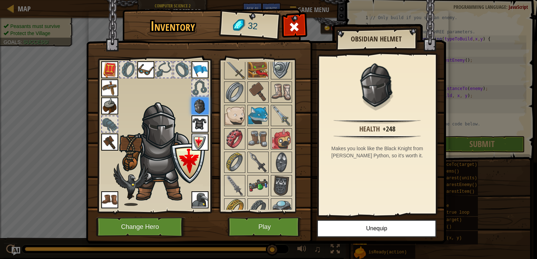
scroll to position [504, 0]
click at [275, 162] on img at bounding box center [282, 162] width 20 height 20
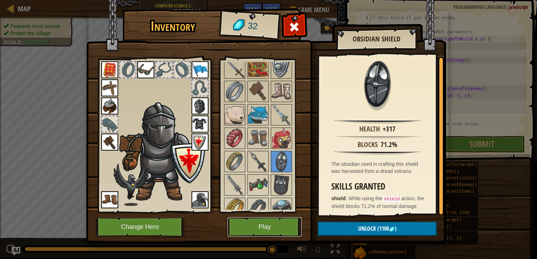
click at [250, 224] on button "Play" at bounding box center [265, 226] width 74 height 19
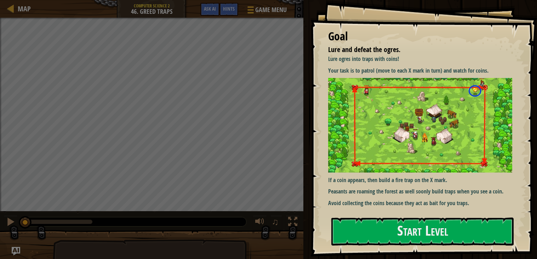
click at [436, 157] on img at bounding box center [420, 125] width 184 height 94
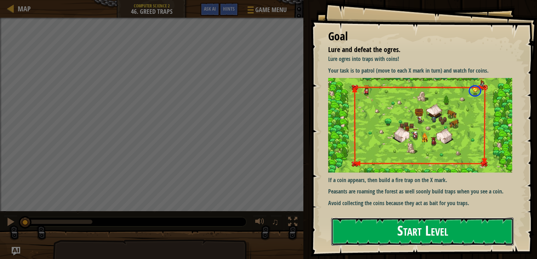
click at [485, 228] on button "Start Level" at bounding box center [423, 231] width 182 height 28
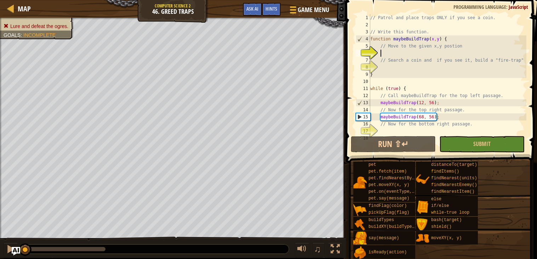
click at [390, 55] on div "// Patrol and place traps ONLY if you see a coin. // Write this function. funct…" at bounding box center [448, 81] width 158 height 135
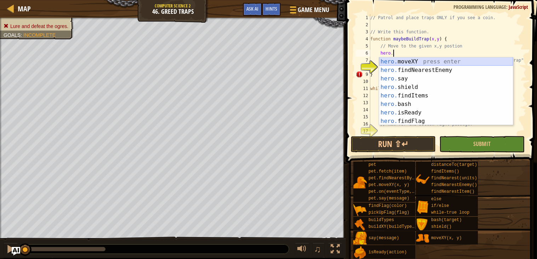
click at [401, 58] on div "hero. moveXY press enter hero. findNearestEnemy press enter hero. say press ent…" at bounding box center [446, 99] width 134 height 85
type textarea "hero.moveXY(x, y);"
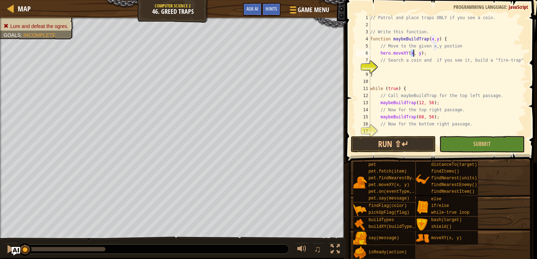
click at [428, 55] on div "// Patrol and place traps ONLY if you see a coin. // Write this function. funct…" at bounding box center [448, 81] width 158 height 135
click at [420, 68] on div "// Patrol and place traps ONLY if you see a coin. // Write this function. funct…" at bounding box center [448, 81] width 158 height 135
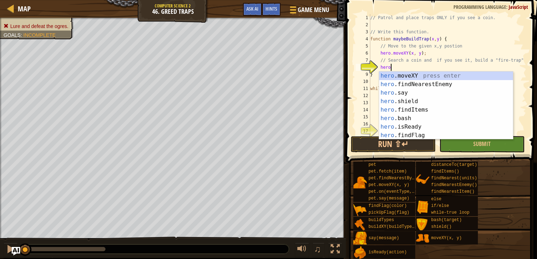
type textarea "hero."
click at [418, 107] on div "hero. moveXY press enter hero. findNearestEnemy press enter hero. say press ent…" at bounding box center [446, 114] width 134 height 85
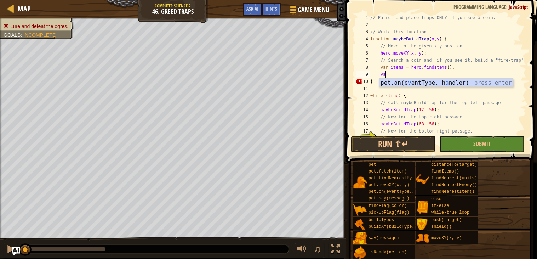
type textarea "v"
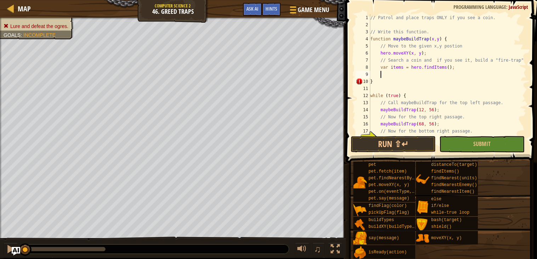
scroll to position [3, 0]
type textarea "o"
click at [492, 67] on div "// Patrol and place traps ONLY if you see a coin. // Write this function. funct…" at bounding box center [448, 81] width 158 height 135
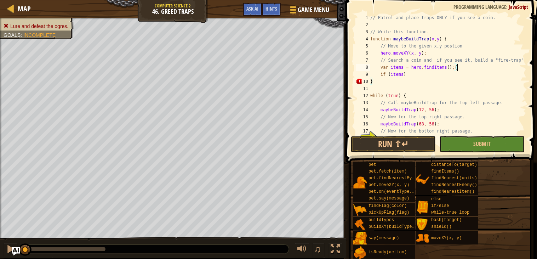
click at [419, 76] on div "// Patrol and place traps ONLY if you see a coin. // Write this function. funct…" at bounding box center [448, 81] width 158 height 135
type textarea "if (items)"
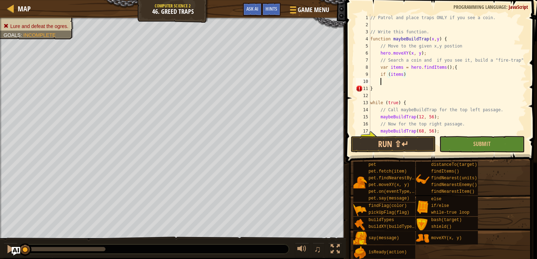
scroll to position [3, 0]
click at [417, 77] on div "// Patrol and place traps ONLY if you see a coin. // Write this function. funct…" at bounding box center [448, 81] width 158 height 135
type textarea "if (items)"
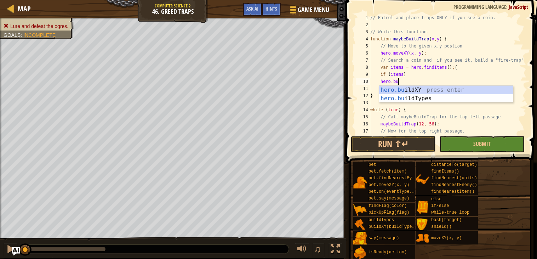
scroll to position [3, 2]
click at [425, 90] on div "hero.bu ildXY press enter hero.bu ildTypes press enter" at bounding box center [446, 103] width 134 height 34
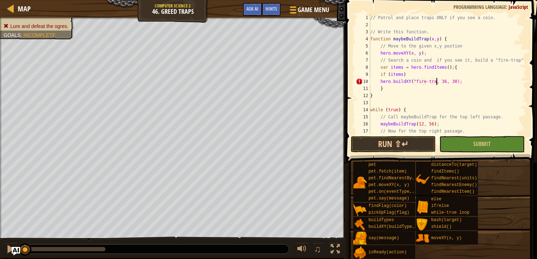
scroll to position [3, 6]
type textarea "hero.buildXY("fire-trap", 36, 30);"
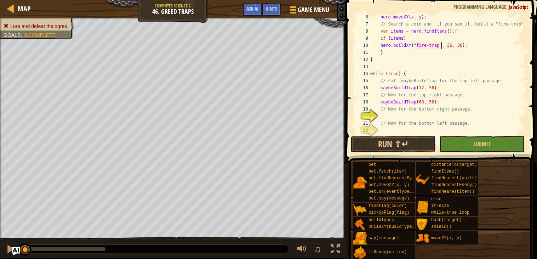
scroll to position [49, 0]
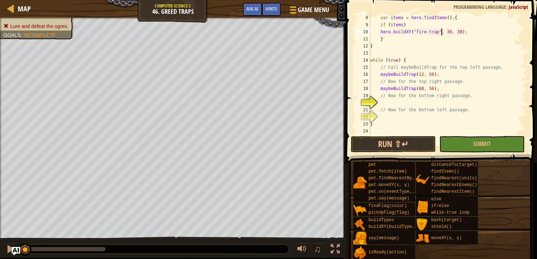
click at [394, 103] on div "var items = hero . findItems ( ) ; { if ( items ) hero . buildXY ( "fire-trap" …" at bounding box center [448, 81] width 158 height 135
click at [393, 87] on div "var items = hero . findItems ( ) ; { if ( items ) hero . buildXY ( "fire-trap" …" at bounding box center [448, 81] width 158 height 135
type textarea "maybeBuildTrap(68, 56);"
click at [393, 87] on div "var items = hero . findItems ( ) ; { if ( items ) hero . buildXY ( "fire-trap" …" at bounding box center [448, 81] width 158 height 135
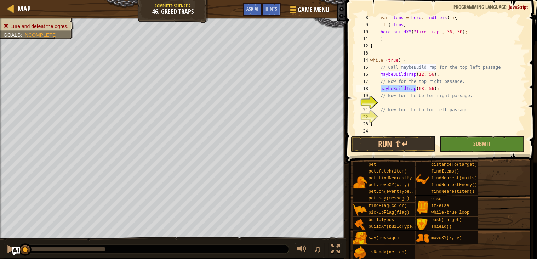
click at [389, 100] on div "var items = hero . findItems ( ) ; { if ( items ) hero . buildXY ( "fire-trap" …" at bounding box center [448, 81] width 158 height 135
click at [390, 100] on div "var items = hero . findItems ( ) ; { if ( items ) hero . buildXY ( "fire-trap" …" at bounding box center [448, 81] width 158 height 135
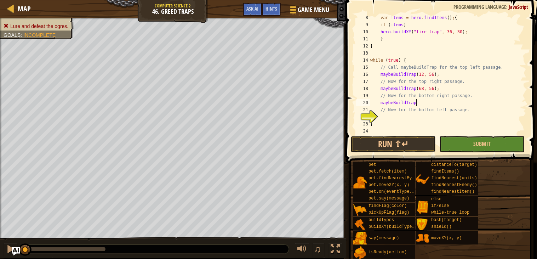
scroll to position [3, 3]
click at [438, 102] on div "var items = hero . findItems ( ) ; { if ( items ) hero . buildXY ( "fire-trap" …" at bounding box center [448, 81] width 158 height 135
type textarea "maybeBuildTrap(68, 12);"
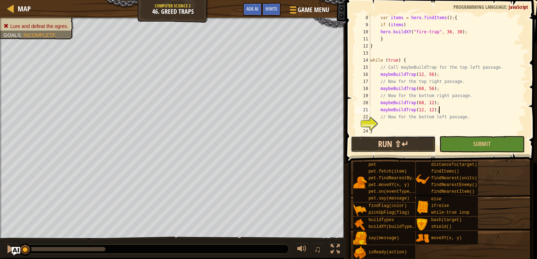
click at [410, 145] on button "Run ⇧↵" at bounding box center [393, 144] width 85 height 16
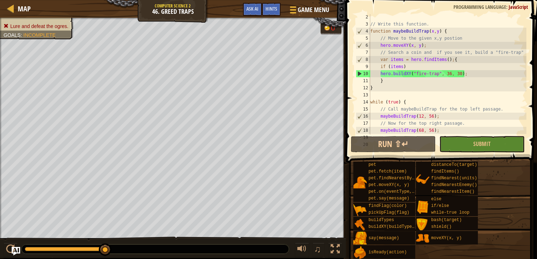
scroll to position [8, 0]
click at [476, 148] on button "Submit" at bounding box center [482, 144] width 85 height 16
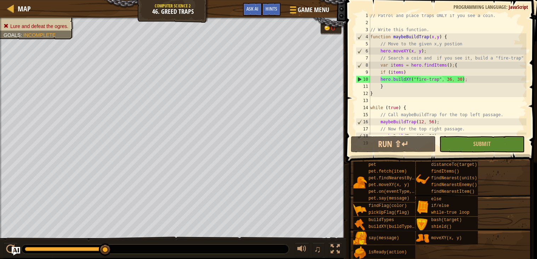
click at [413, 51] on div "// Patrol and place traps ONLY if you see a coin. // Write this function. funct…" at bounding box center [448, 79] width 158 height 135
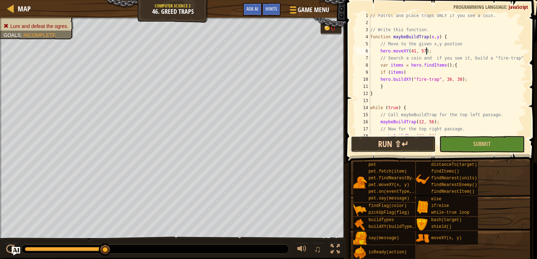
click at [388, 142] on button "Run ⇧↵" at bounding box center [393, 144] width 85 height 16
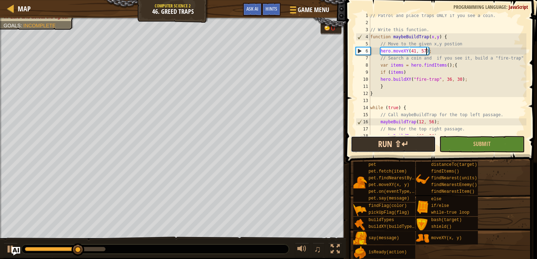
click at [389, 140] on button "Run ⇧↵" at bounding box center [393, 144] width 85 height 16
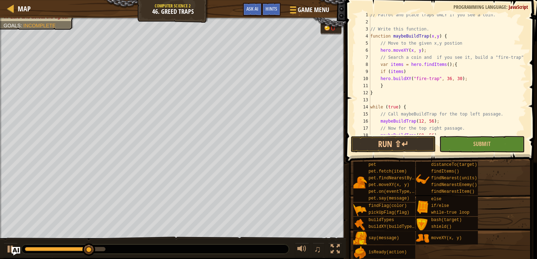
scroll to position [0, 0]
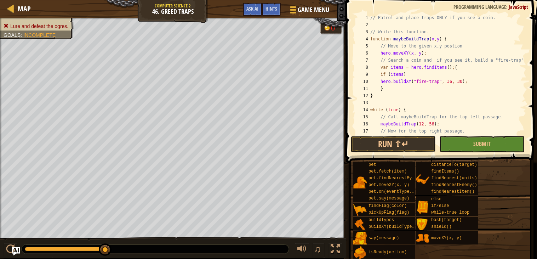
click at [451, 82] on div "// Patrol and place traps ONLY if you see a coin. // Write this function. funct…" at bounding box center [448, 81] width 158 height 135
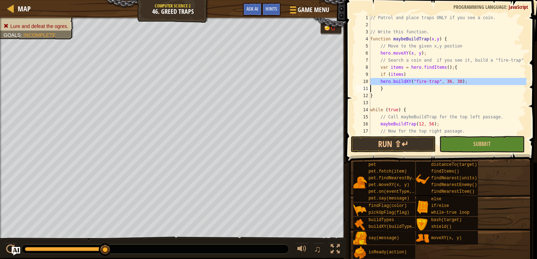
click at [451, 82] on div "// Patrol and place traps ONLY if you see a coin. // Write this function. funct…" at bounding box center [448, 74] width 158 height 120
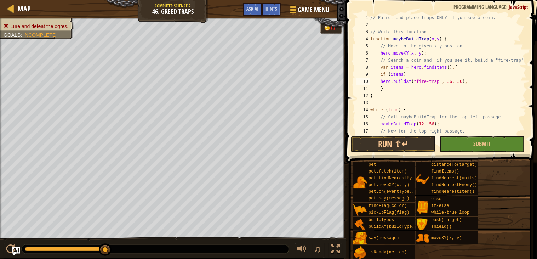
click at [446, 76] on div "// Patrol and place traps ONLY if you see a coin. // Write this function. funct…" at bounding box center [448, 81] width 158 height 135
click at [450, 81] on div "// Patrol and place traps ONLY if you see a coin. // Write this function. funct…" at bounding box center [448, 81] width 158 height 135
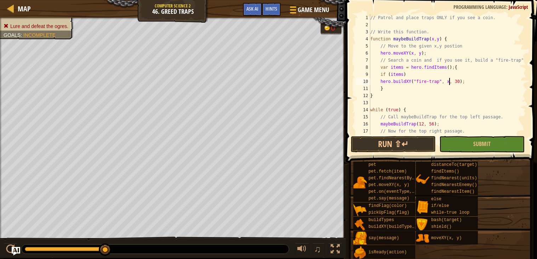
click at [460, 80] on div "// Patrol and place traps ONLY if you see a coin. // Write this function. funct…" at bounding box center [448, 81] width 158 height 135
click at [458, 80] on div "// Patrol and place traps ONLY if you see a coin. // Write this function. funct…" at bounding box center [448, 74] width 158 height 120
click at [458, 81] on div "// Patrol and place traps ONLY if you see a coin. // Write this function. funct…" at bounding box center [448, 81] width 158 height 135
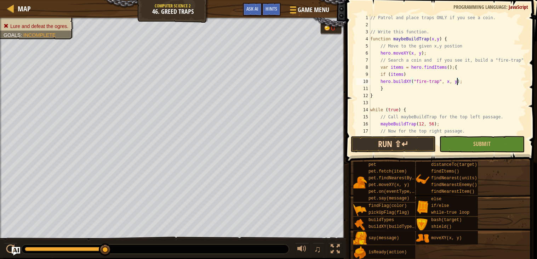
type textarea "hero.buildXY("fire-trap", x, y);"
click at [380, 144] on button "Run ⇧↵" at bounding box center [393, 144] width 85 height 16
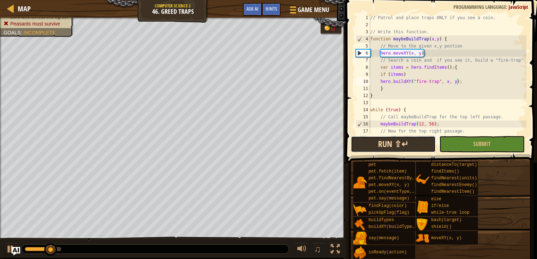
click at [402, 144] on button "Run ⇧↵" at bounding box center [393, 144] width 85 height 16
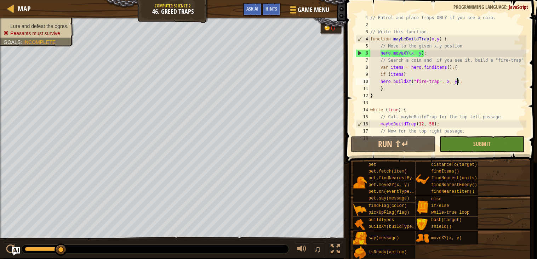
click at [397, 103] on div "// Patrol and place traps ONLY if you see a coin. // Write this function. funct…" at bounding box center [448, 81] width 158 height 135
click at [488, 145] on span "Submit" at bounding box center [482, 144] width 17 height 8
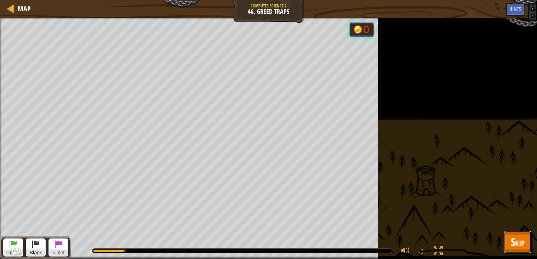
click at [514, 242] on span "Skip" at bounding box center [518, 241] width 14 height 15
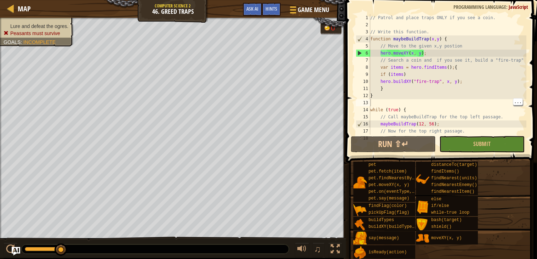
click at [399, 73] on div "// Patrol and place traps ONLY if you see a coin. // Write this function. funct…" at bounding box center [448, 81] width 158 height 135
click at [399, 73] on div "// Patrol and place traps ONLY if you see a coin. // Write this function. funct…" at bounding box center [448, 74] width 158 height 120
click at [400, 73] on div "// Patrol and place traps ONLY if you see a coin. // Write this function. funct…" at bounding box center [448, 81] width 158 height 135
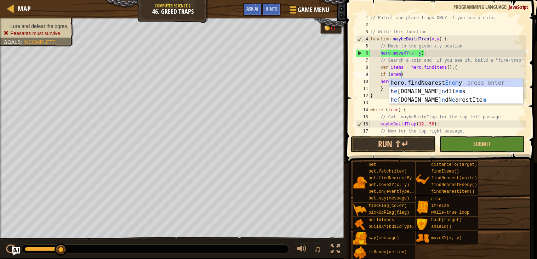
scroll to position [3, 2]
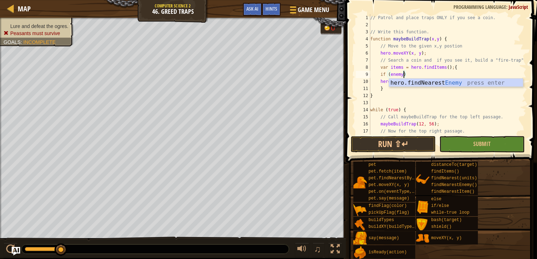
click at [400, 62] on div "// Patrol and place traps ONLY if you see a coin. // Write this function. funct…" at bounding box center [448, 81] width 158 height 135
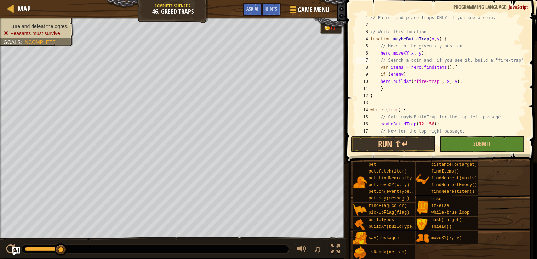
click at [399, 67] on div "// Patrol and place traps ONLY if you see a coin. // Write this function. funct…" at bounding box center [448, 81] width 158 height 135
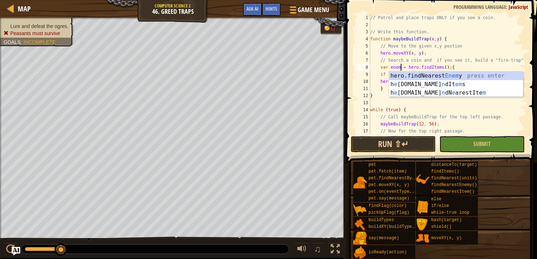
scroll to position [3, 3]
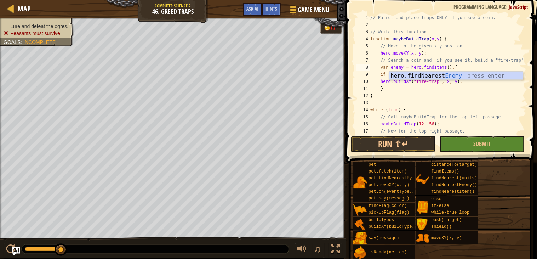
click at [448, 67] on div "// Patrol and place traps ONLY if you see a coin. // Write this function. funct…" at bounding box center [448, 81] width 158 height 135
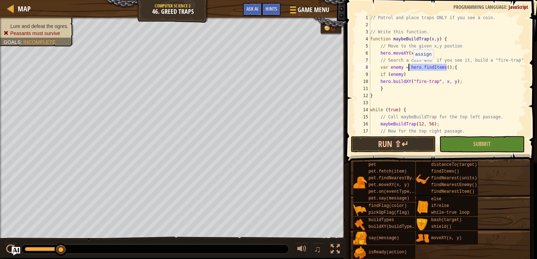
drag, startPoint x: 446, startPoint y: 67, endPoint x: 410, endPoint y: 67, distance: 35.4
click at [410, 67] on div "// Patrol and place traps ONLY if you see a coin. // Write this function. funct…" at bounding box center [448, 81] width 158 height 135
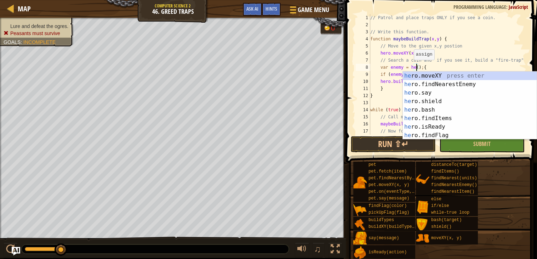
scroll to position [3, 4]
click at [434, 82] on div "hero .moveXY press enter hero .findNearestEnemy press enter hero .say press ent…" at bounding box center [470, 114] width 134 height 85
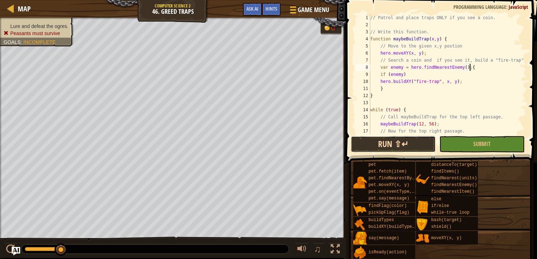
click at [379, 136] on button "Run ⇧↵" at bounding box center [393, 144] width 85 height 16
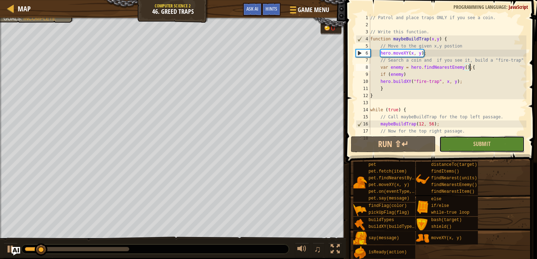
click at [480, 148] on button "Submit" at bounding box center [482, 144] width 85 height 16
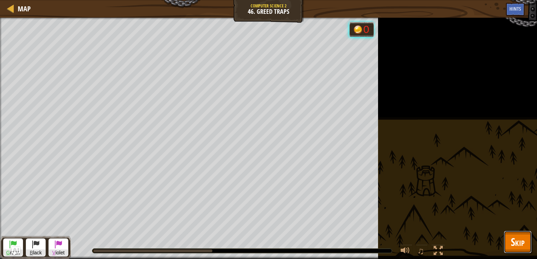
click at [513, 244] on span "Skip" at bounding box center [518, 241] width 14 height 15
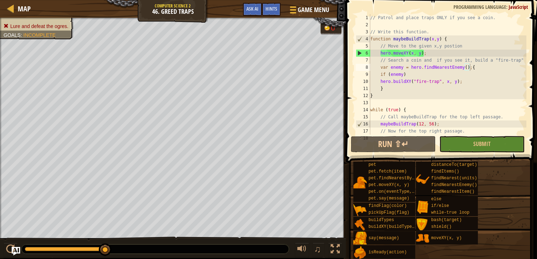
click at [391, 91] on div "// Patrol and place traps ONLY if you see a coin. // Write this function. funct…" at bounding box center [448, 81] width 158 height 135
type textarea "}"
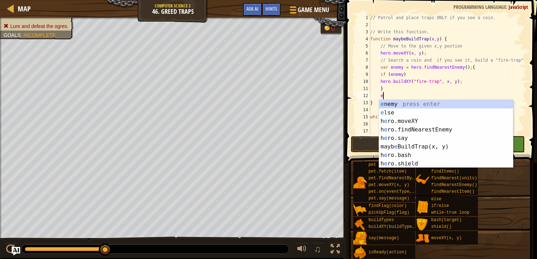
scroll to position [3, 1]
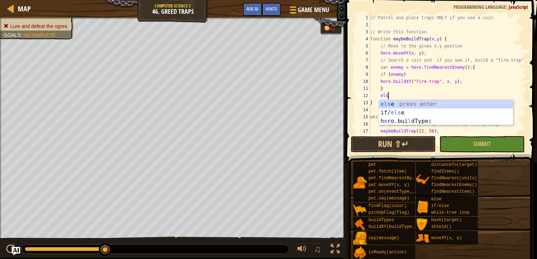
type textarea "else"
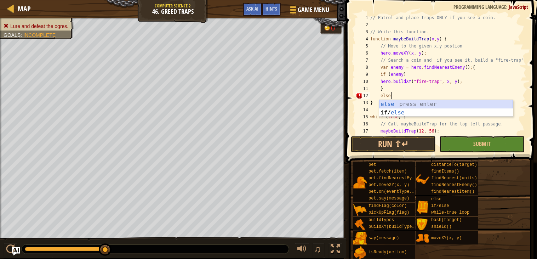
click at [409, 104] on div "else press enter if/ else press enter" at bounding box center [446, 117] width 134 height 34
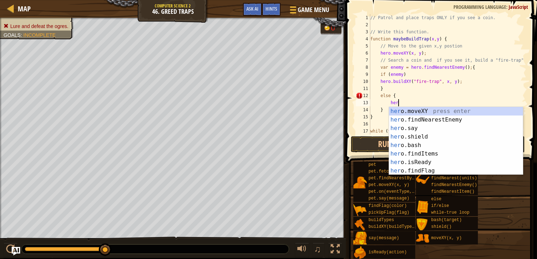
scroll to position [3, 2]
type textarea "h"
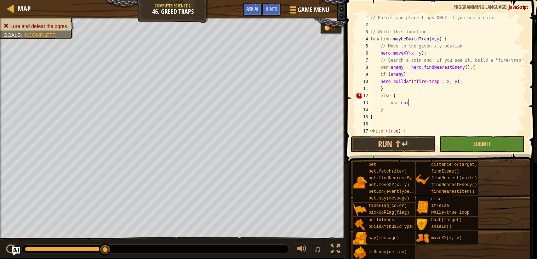
scroll to position [3, 2]
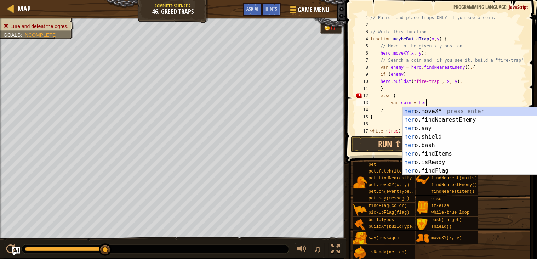
type textarea "var coin = hero"
click at [449, 143] on div "hero .moveXY press enter hero .findNearestEnemy press enter hero .say press ent…" at bounding box center [470, 149] width 134 height 85
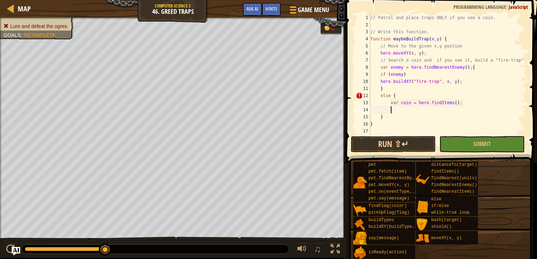
scroll to position [3, 1]
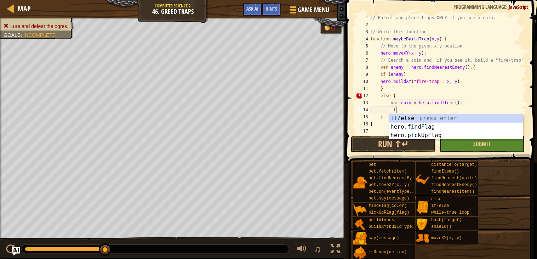
type textarea "i"
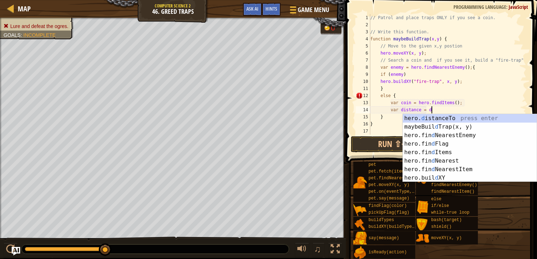
scroll to position [3, 5]
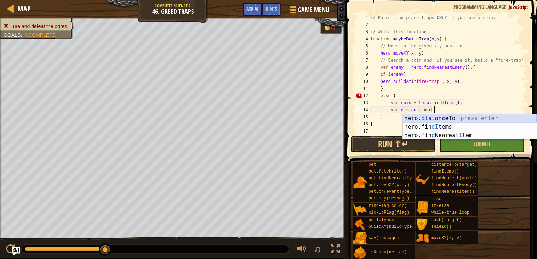
click at [455, 120] on div "hero. di stanceTo press enter hero.fin dI tems press enter hero.fin d Nearest I…" at bounding box center [470, 135] width 134 height 43
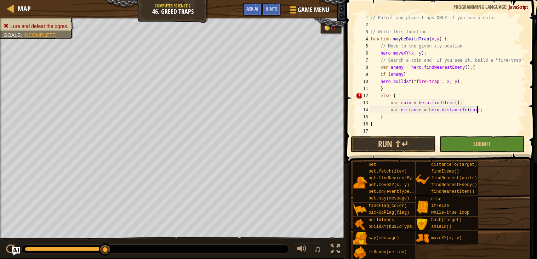
scroll to position [3, 9]
type textarea "var distance = hero.distanceTo(coin);"
click at [489, 113] on div "// Patrol and place traps ONLY if you see a coin. // Write this function. funct…" at bounding box center [448, 81] width 158 height 135
click at [403, 116] on div "// Patrol and place traps ONLY if you see a coin. // Write this function. funct…" at bounding box center [448, 81] width 158 height 135
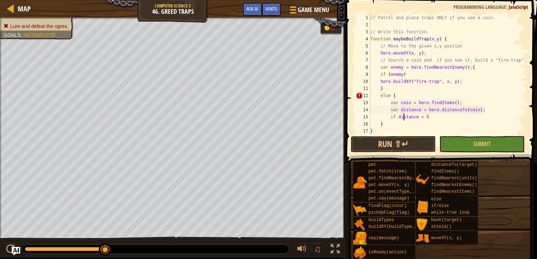
click at [399, 115] on div "// Patrol and place traps ONLY if you see a coin. // Write this function. funct…" at bounding box center [448, 81] width 158 height 135
click at [437, 115] on div "// Patrol and place traps ONLY if you see a coin. // Write this function. funct…" at bounding box center [448, 81] width 158 height 135
type textarea "if (distance < 5)"
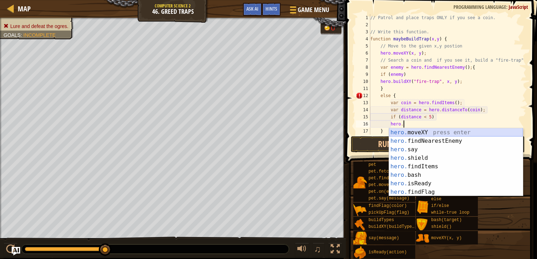
click at [448, 135] on div "hero. moveXY press enter hero. findNearestEnemy press enter hero. say press ent…" at bounding box center [456, 170] width 134 height 85
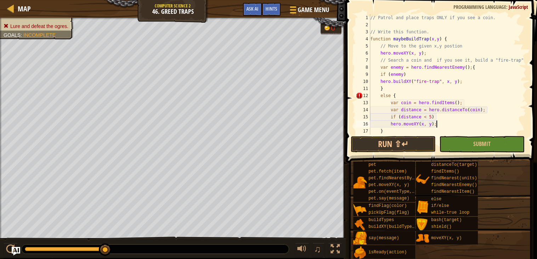
click at [436, 123] on div "// Patrol and place traps ONLY if you see a coin. // Write this function. funct…" at bounding box center [448, 81] width 158 height 135
click at [397, 147] on button "Run ⇧↵" at bounding box center [393, 144] width 85 height 16
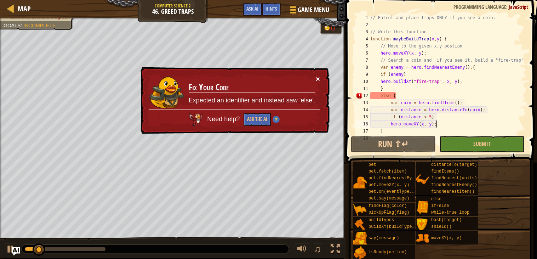
click at [317, 75] on button "×" at bounding box center [318, 78] width 4 height 7
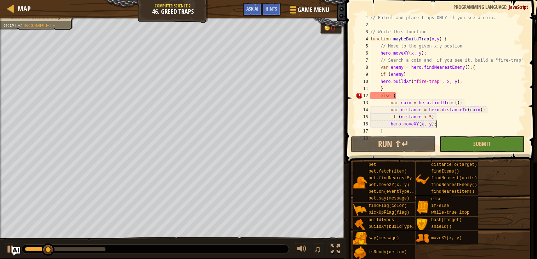
click at [398, 89] on div "// Patrol and place traps ONLY if you see a coin. // Write this function. funct…" at bounding box center [448, 81] width 158 height 135
type textarea "}"
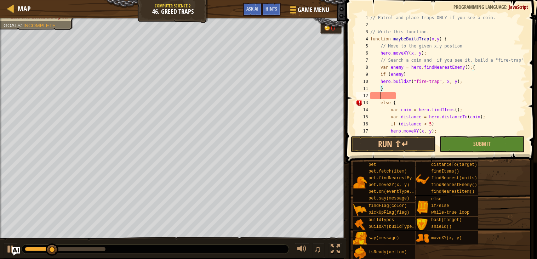
scroll to position [3, 0]
click at [372, 148] on button "Run ⇧↵" at bounding box center [393, 144] width 85 height 16
type textarea "}"
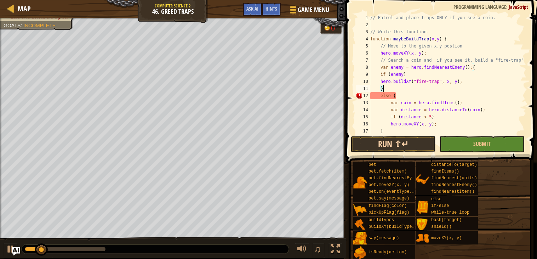
type textarea "hero."
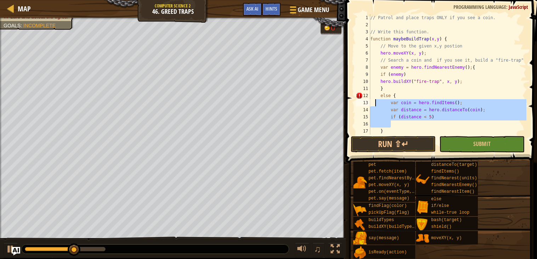
drag, startPoint x: 396, startPoint y: 126, endPoint x: 376, endPoint y: 101, distance: 31.0
click at [376, 101] on div "// Patrol and place traps ONLY if you see a coin. // Write this function. funct…" at bounding box center [448, 81] width 158 height 135
type textarea "var coin = hero.findItems(); var distance = hero.distanceTo(coin);"
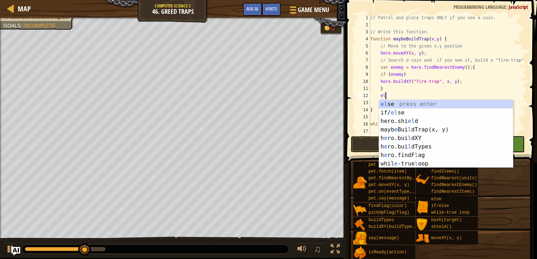
type textarea "e"
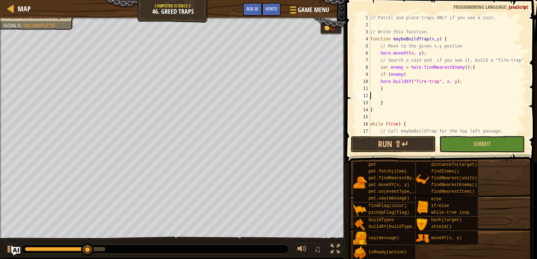
type textarea "}"
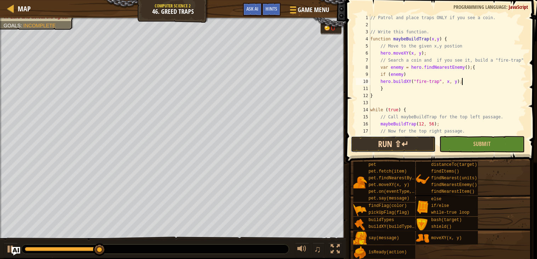
click at [382, 145] on button "Run ⇧↵" at bounding box center [393, 144] width 85 height 16
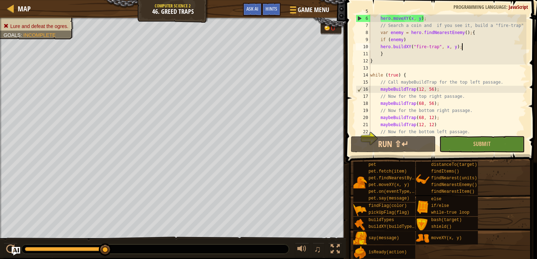
scroll to position [35, 0]
click at [423, 101] on div "hero . moveXY ( x , y ) ; // Search a coin and if you see it, build a "fire-tra…" at bounding box center [448, 81] width 158 height 135
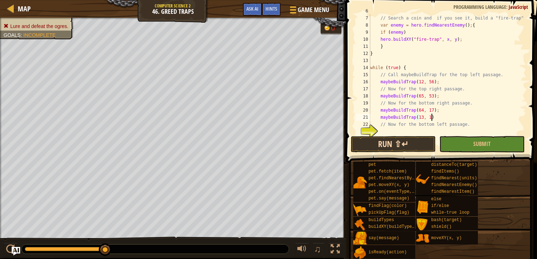
scroll to position [3, 5]
click at [381, 142] on button "Run ⇧↵" at bounding box center [393, 144] width 85 height 16
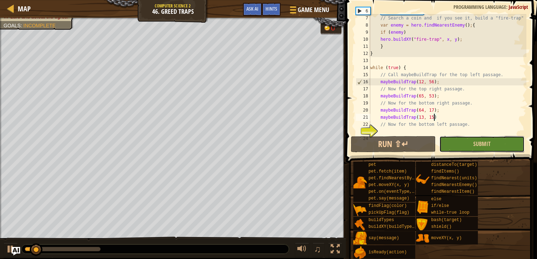
click at [473, 138] on button "Submit" at bounding box center [482, 144] width 85 height 16
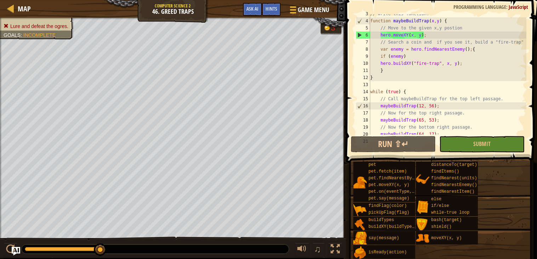
scroll to position [16, 0]
type textarea "}"
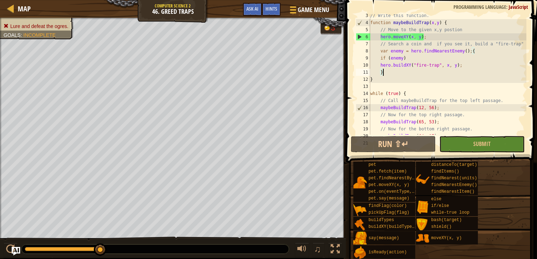
click at [403, 75] on div "// Write this function. function maybeBuildTrap ( x , y ) { // Move to the give…" at bounding box center [448, 79] width 158 height 135
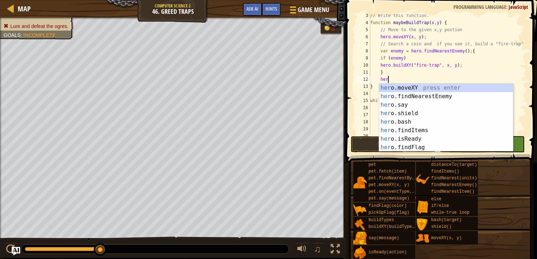
scroll to position [3, 1]
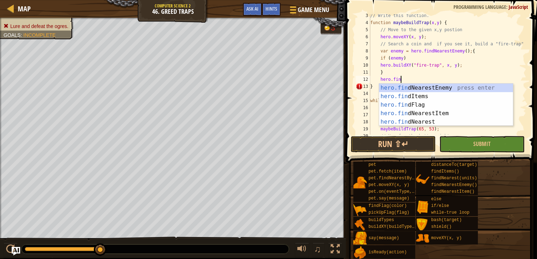
type textarea "hero.find"
click at [423, 96] on div "hero.find NearestEnemy press enter hero.find Items press enter hero.find Flag p…" at bounding box center [446, 114] width 134 height 60
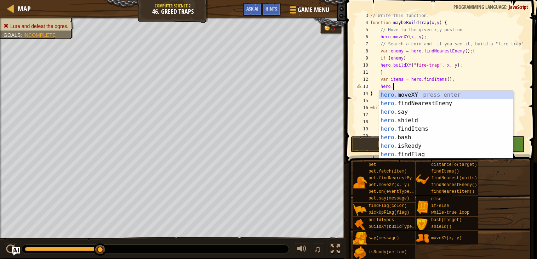
scroll to position [3, 1]
type textarea "h"
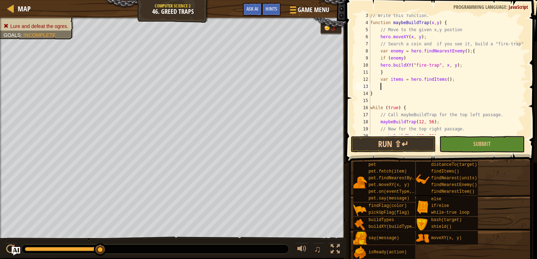
scroll to position [3, 0]
click at [377, 140] on button "Run ⇧↵" at bounding box center [393, 144] width 85 height 16
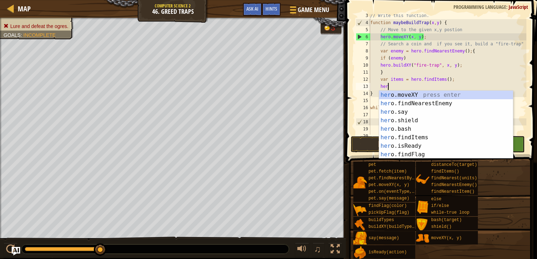
scroll to position [3, 1]
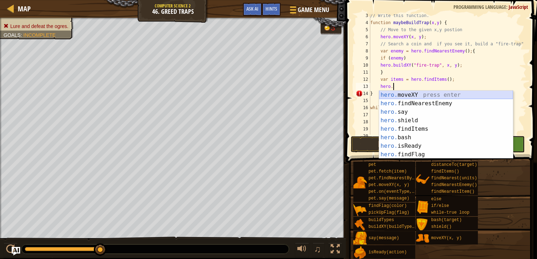
click at [406, 94] on div "hero. moveXY press enter hero. findNearestEnemy press enter hero. say press ent…" at bounding box center [446, 133] width 134 height 85
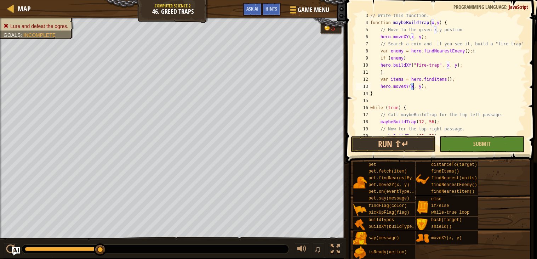
click at [427, 87] on div "// Write this function. function maybeBuildTrap ( x , y ) { // Move to the give…" at bounding box center [448, 79] width 158 height 135
type textarea "hero.moveXY("
click at [251, 6] on span "Ask AI" at bounding box center [253, 8] width 12 height 7
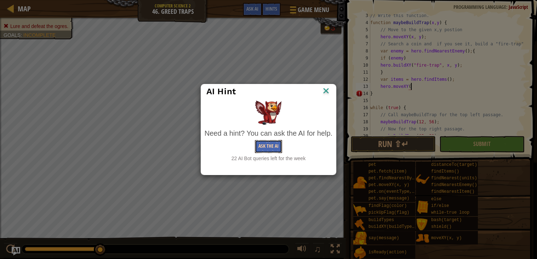
click at [273, 146] on button "Ask the AI" at bounding box center [268, 146] width 27 height 13
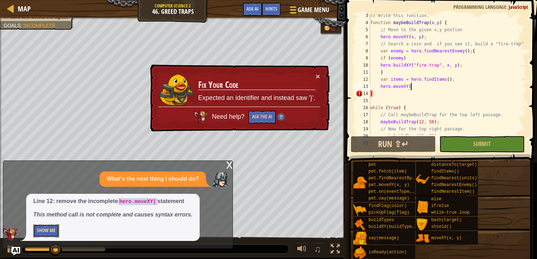
click at [36, 232] on button "Show Me" at bounding box center [46, 230] width 26 height 13
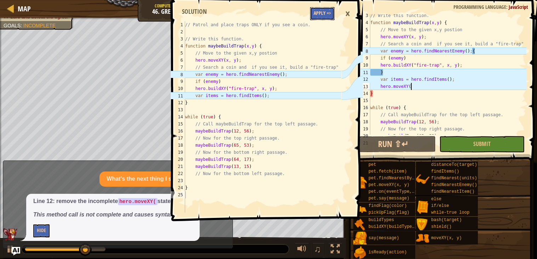
click at [320, 13] on button "Apply =>" at bounding box center [322, 13] width 24 height 13
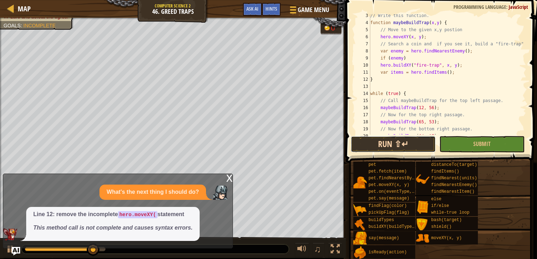
click at [391, 141] on button "Run ⇧↵" at bounding box center [393, 144] width 85 height 16
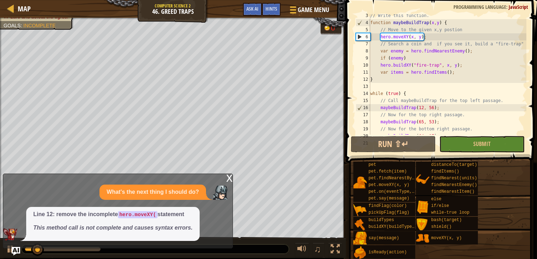
click at [227, 181] on div "x" at bounding box center [229, 177] width 6 height 7
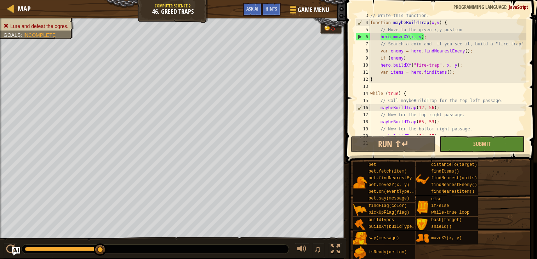
click at [433, 73] on div "// Write this function. function maybeBuildTrap ( x , y ) { // Move to the give…" at bounding box center [448, 79] width 158 height 135
type textarea "var items = hero.findItems();"
click at [433, 73] on div "// Write this function. function maybeBuildTrap ( x , y ) { // Move to the give…" at bounding box center [448, 79] width 158 height 135
drag, startPoint x: 455, startPoint y: 71, endPoint x: 425, endPoint y: 69, distance: 30.5
click at [425, 69] on div "// Write this function. function maybeBuildTrap ( x , y ) { // Move to the give…" at bounding box center [448, 79] width 158 height 135
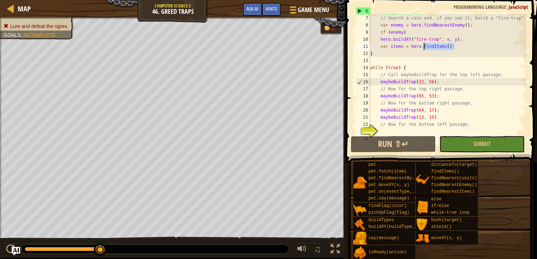
scroll to position [0, 0]
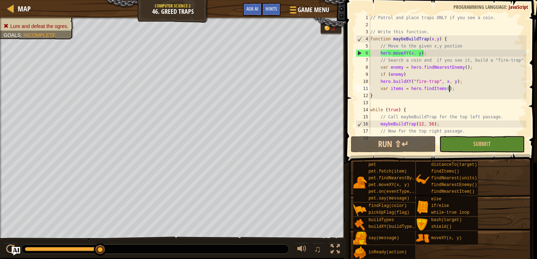
click at [455, 89] on div "// Patrol and place traps ONLY if you see a coin. // Write this function. funct…" at bounding box center [448, 81] width 158 height 135
drag, startPoint x: 455, startPoint y: 89, endPoint x: 380, endPoint y: 87, distance: 74.7
click at [380, 87] on div "// Patrol and place traps ONLY if you see a coin. // Write this function. funct…" at bounding box center [448, 81] width 158 height 135
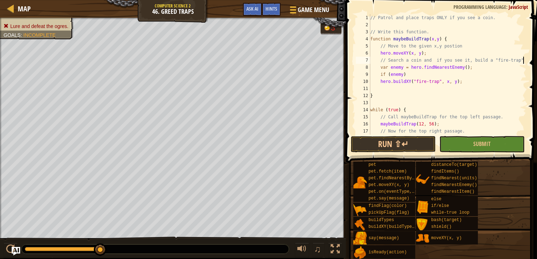
click at [523, 57] on div at bounding box center [523, 102] width 7 height 177
type textarea "// Search a coin and if you see it, build a "fire-trap""
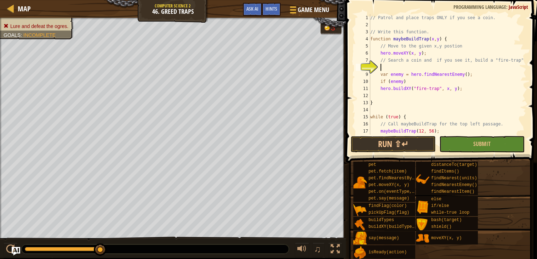
paste textarea "var items = hero.findItems();"
type textarea "var items = hero.findItems();{"
click at [375, 95] on div "// Patrol and place traps ONLY if you see a coin. // Write this function. funct…" at bounding box center [448, 81] width 158 height 135
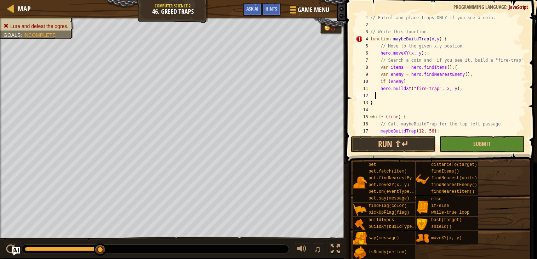
click at [375, 95] on div "// Patrol and place traps ONLY if you see a coin. // Write this function. funct…" at bounding box center [448, 81] width 158 height 135
click at [395, 81] on div "// Patrol and place traps ONLY if you see a coin. // Write this function. funct…" at bounding box center [448, 81] width 158 height 135
click at [396, 83] on div "// Patrol and place traps ONLY if you see a coin. // Write this function. funct…" at bounding box center [448, 81] width 158 height 135
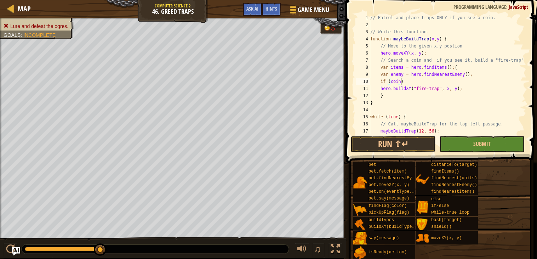
scroll to position [3, 2]
click at [398, 68] on div "// Patrol and place traps ONLY if you see a coin. // Write this function. funct…" at bounding box center [448, 81] width 158 height 135
click at [398, 67] on div "// Patrol and place traps ONLY if you see a coin. // Write this function. funct…" at bounding box center [448, 81] width 158 height 135
click at [400, 68] on div "// Patrol and place traps ONLY if you see a coin. // Write this function. funct…" at bounding box center [448, 81] width 158 height 135
click at [400, 67] on div "// Patrol and place traps ONLY if you see a coin. // Write this function. funct…" at bounding box center [448, 81] width 158 height 135
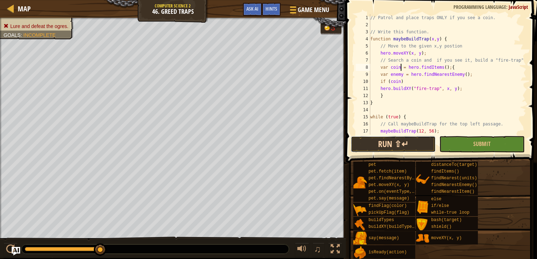
click at [377, 140] on button "Run ⇧↵" at bounding box center [393, 144] width 85 height 16
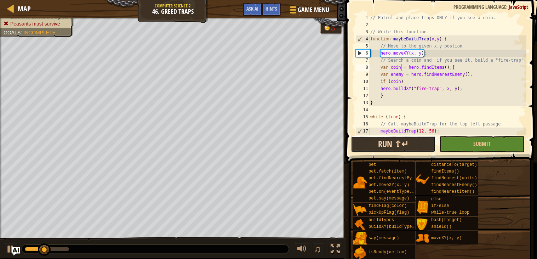
click at [387, 149] on button "Run ⇧↵" at bounding box center [393, 144] width 85 height 16
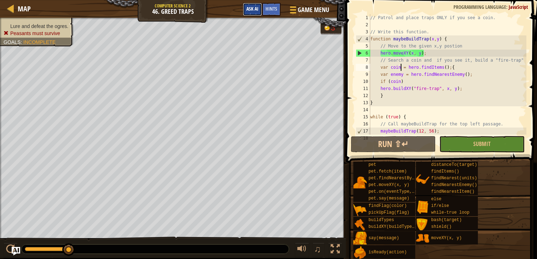
click at [253, 6] on span "Ask AI" at bounding box center [253, 8] width 12 height 7
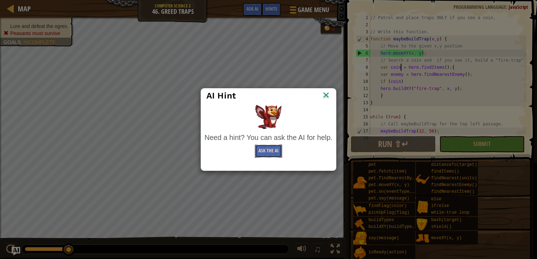
click at [262, 152] on button "Ask the AI" at bounding box center [268, 151] width 27 height 13
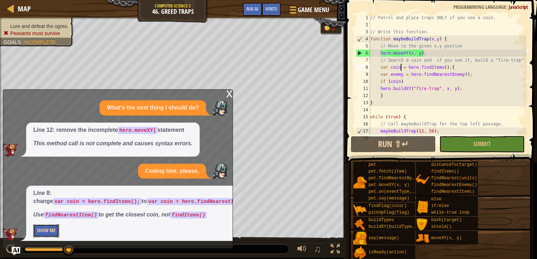
click at [36, 232] on button "Show Me" at bounding box center [46, 230] width 26 height 13
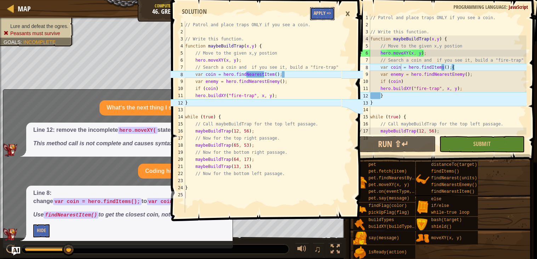
click at [334, 14] on button "Apply =>" at bounding box center [322, 13] width 24 height 13
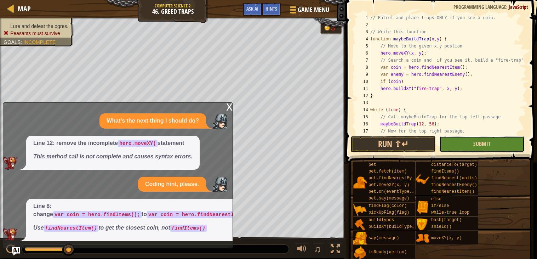
click at [492, 140] on button "Submit" at bounding box center [482, 144] width 85 height 16
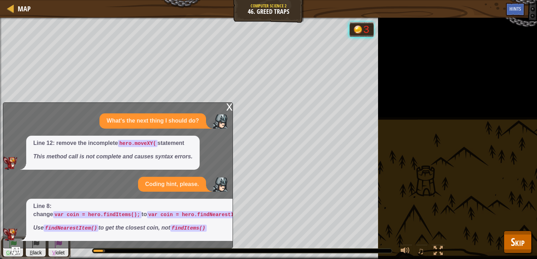
click at [228, 107] on div "x" at bounding box center [229, 106] width 6 height 7
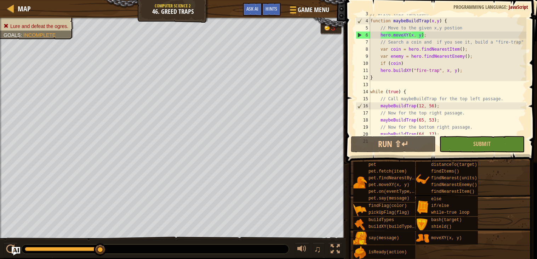
scroll to position [0, 0]
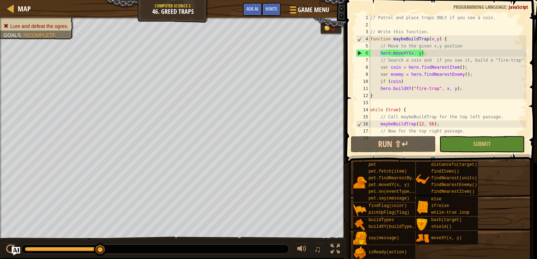
click at [464, 87] on div "// Patrol and place traps ONLY if you see a coin. // Write this function. funct…" at bounding box center [448, 81] width 158 height 135
type textarea "hero.buildXY("fire-trap", x, y);"
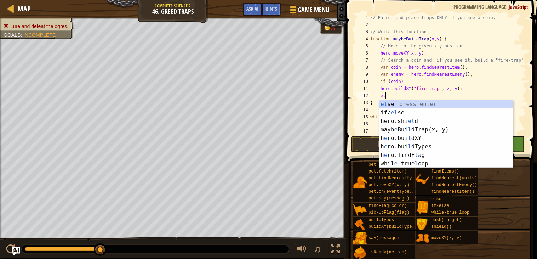
scroll to position [3, 1]
type textarea "else"
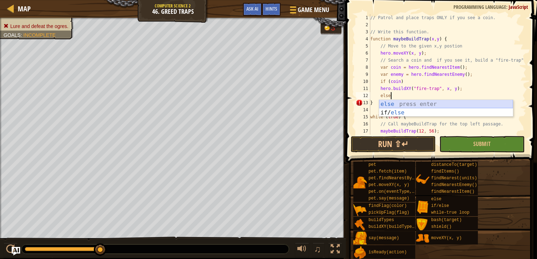
click at [431, 102] on div "else press enter if/ else press enter" at bounding box center [446, 117] width 134 height 34
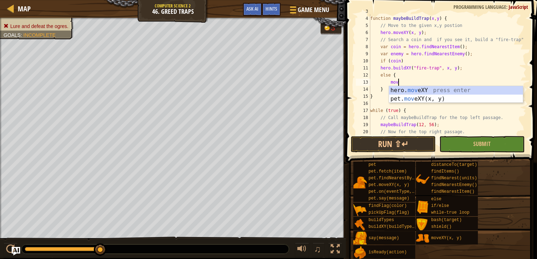
scroll to position [3, 2]
click at [427, 89] on div "hero. move XY press enter pet. move XY(x, y) press enter" at bounding box center [456, 103] width 134 height 34
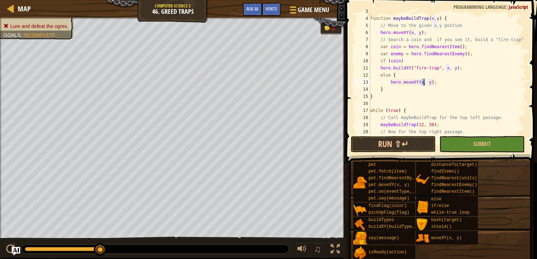
scroll to position [3, 4]
type textarea "hero.moveXY(65, 15);"
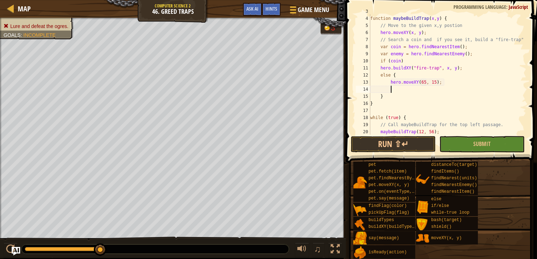
scroll to position [3, 1]
click at [468, 138] on button "Submit" at bounding box center [482, 144] width 85 height 16
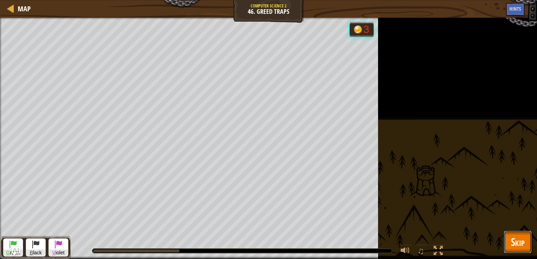
click at [514, 234] on span "Skip" at bounding box center [518, 241] width 14 height 15
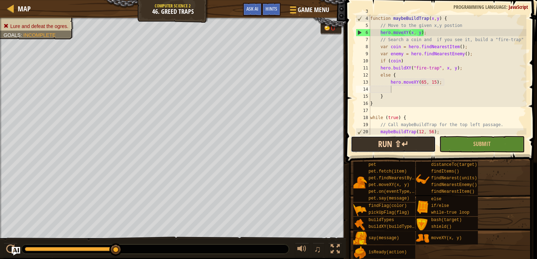
click at [394, 144] on button "Run ⇧↵" at bounding box center [393, 144] width 85 height 16
click at [479, 139] on button "Submit" at bounding box center [482, 144] width 85 height 16
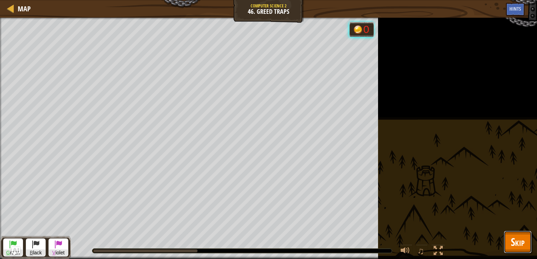
click at [519, 252] on button "Skip" at bounding box center [518, 242] width 28 height 23
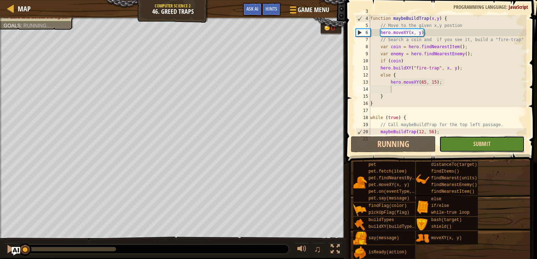
click at [488, 143] on span "Submit" at bounding box center [482, 144] width 17 height 8
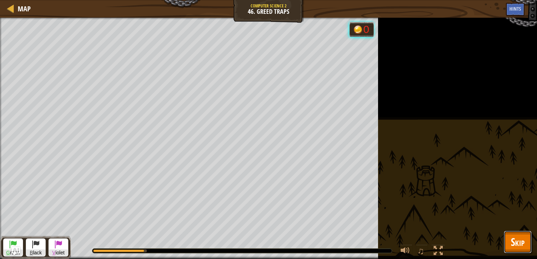
click at [507, 232] on button "Skip" at bounding box center [518, 242] width 28 height 23
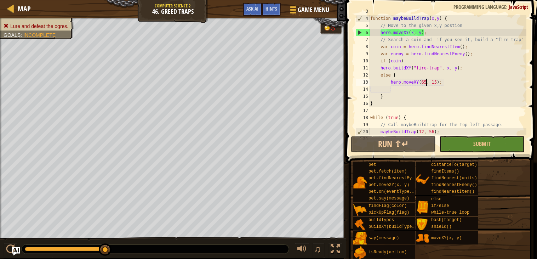
click at [426, 82] on div "// Write this function. function maybeBuildTrap ( x , y ) { // Move to the give…" at bounding box center [448, 75] width 158 height 135
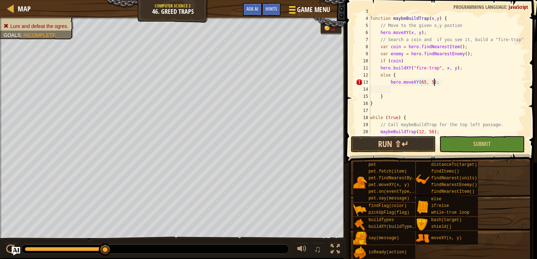
scroll to position [3, 5]
click at [414, 146] on button "Run ⇧↵" at bounding box center [393, 144] width 85 height 16
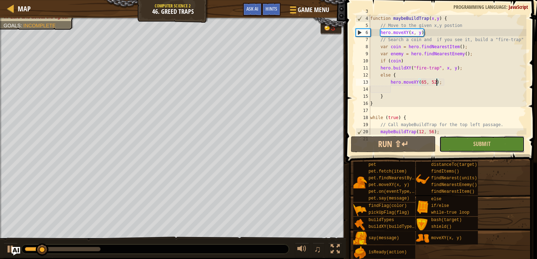
click at [476, 138] on button "Submit" at bounding box center [482, 144] width 85 height 16
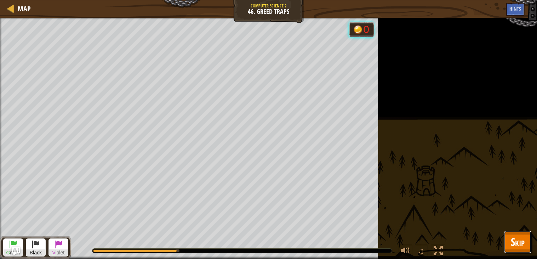
click at [522, 239] on span "Skip" at bounding box center [518, 241] width 14 height 15
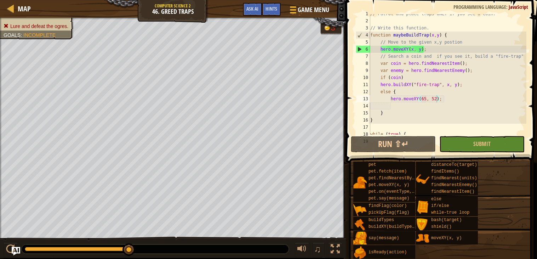
scroll to position [0, 0]
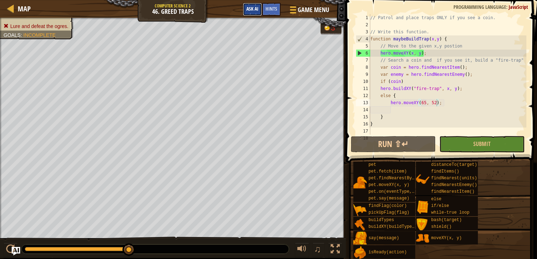
click at [251, 7] on span "Ask AI" at bounding box center [253, 8] width 12 height 7
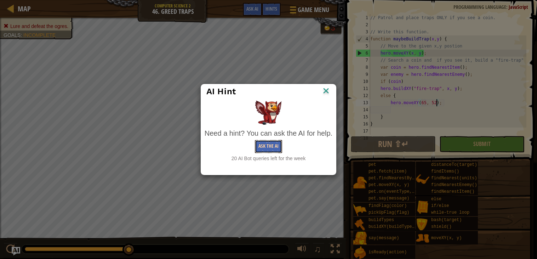
click at [269, 149] on button "Ask the AI" at bounding box center [268, 146] width 27 height 13
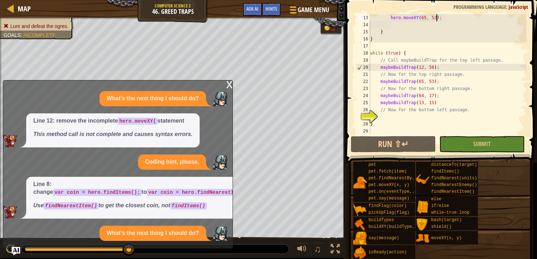
click at [441, 101] on div "hero . moveXY ( 65 , 52 ) ; } } while ( true ) { // Call maybeBuildTrap for the…" at bounding box center [448, 81] width 158 height 135
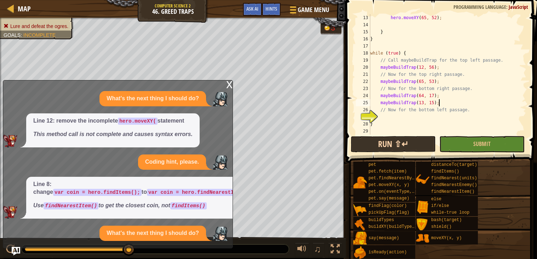
type textarea "maybeBuildTrap(13, 15);"
click at [405, 141] on button "Run ⇧↵" at bounding box center [393, 144] width 85 height 16
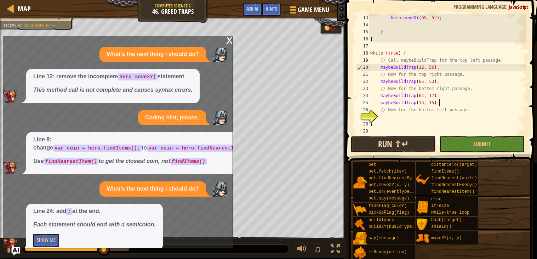
scroll to position [10, 0]
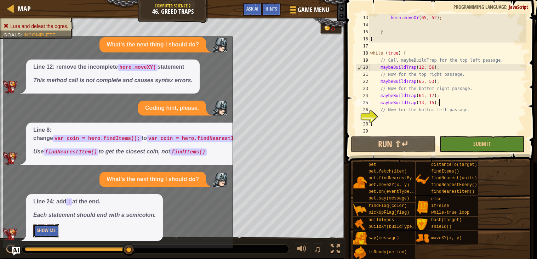
click at [49, 228] on button "Show Me" at bounding box center [46, 230] width 26 height 13
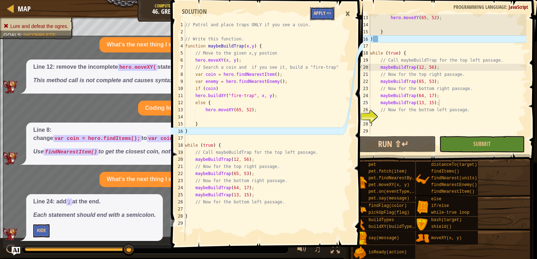
click at [319, 13] on button "Apply =>" at bounding box center [322, 13] width 24 height 13
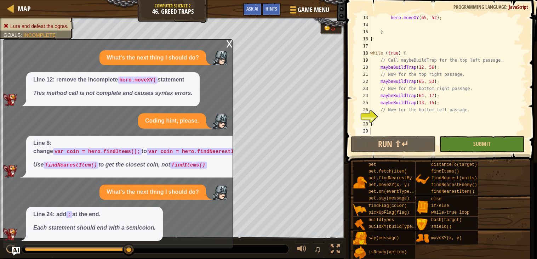
click at [226, 46] on div "x" at bounding box center [229, 43] width 6 height 7
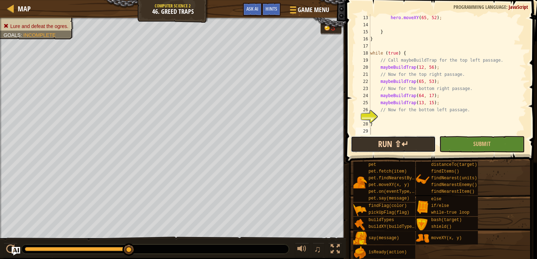
click at [416, 150] on button "Run ⇧↵" at bounding box center [393, 144] width 85 height 16
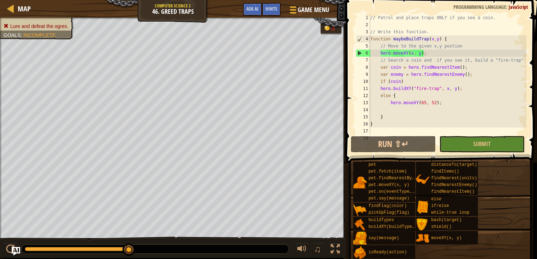
click at [434, 102] on div "// Patrol and place traps ONLY if you see a coin. // Write this function. funct…" at bounding box center [448, 81] width 158 height 135
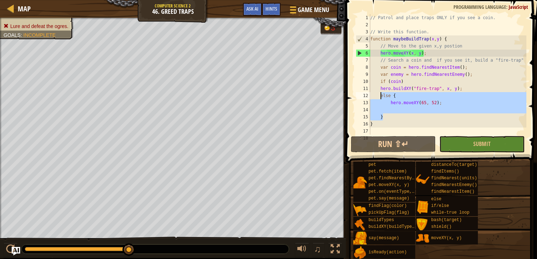
drag, startPoint x: 396, startPoint y: 115, endPoint x: 380, endPoint y: 96, distance: 24.9
click at [380, 96] on div "// Patrol and place traps ONLY if you see a coin. // Write this function. funct…" at bounding box center [448, 81] width 158 height 135
type textarea "else { hero.moveXY(65, 52);"
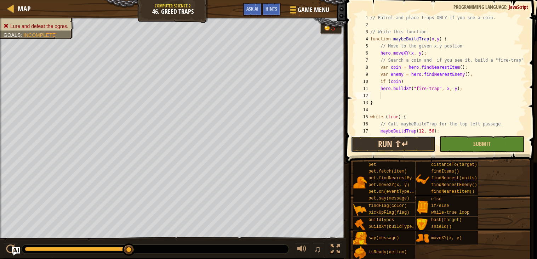
click at [396, 143] on button "Run ⇧↵" at bounding box center [393, 144] width 85 height 16
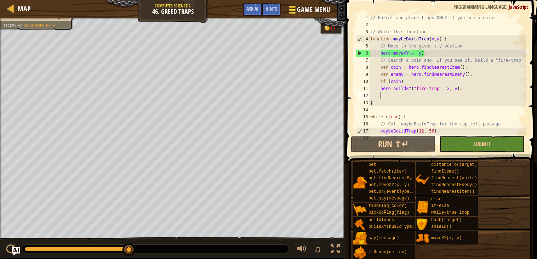
click at [296, 2] on button "Game Menu" at bounding box center [309, 10] width 52 height 17
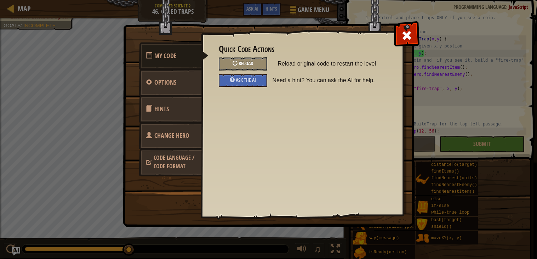
click at [241, 67] on div "Reload" at bounding box center [243, 63] width 49 height 13
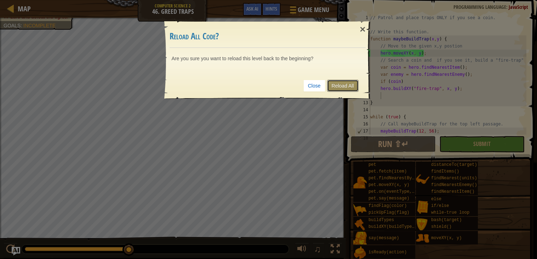
click at [335, 84] on link "Reload All" at bounding box center [343, 86] width 32 height 12
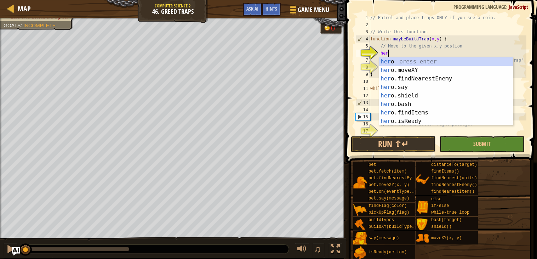
scroll to position [3, 1]
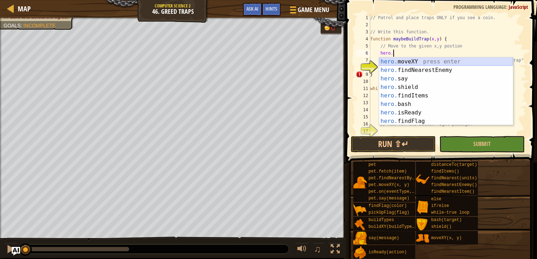
click at [425, 62] on div "hero. moveXY press enter hero. findNearestEnemy press enter hero. say press ent…" at bounding box center [446, 99] width 134 height 85
type textarea "hero.moveXY(x, y);"
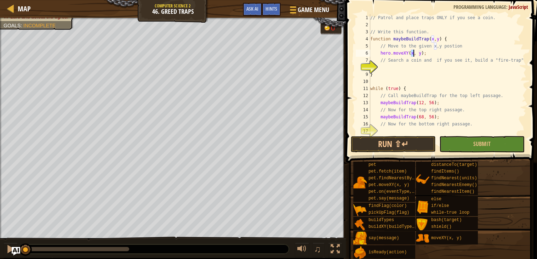
click at [431, 67] on div "// Patrol and place traps ONLY if you see a coin. // Write this function. funct…" at bounding box center [448, 81] width 158 height 135
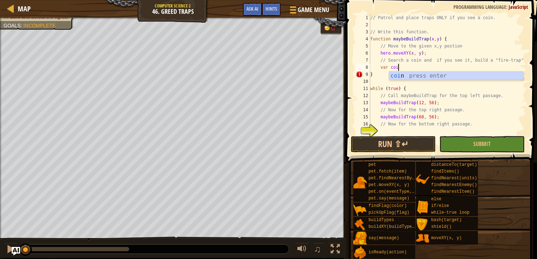
scroll to position [3, 2]
click at [436, 75] on div "coin press enter" at bounding box center [456, 85] width 134 height 26
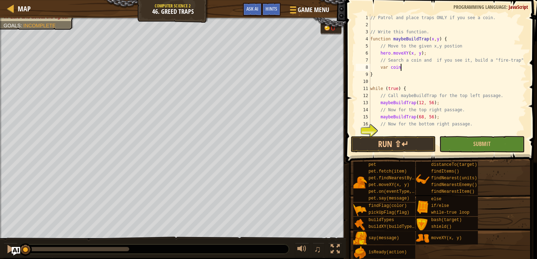
click at [436, 75] on div "// Patrol and place traps ONLY if you see a coin. // Write this function. funct…" at bounding box center [448, 81] width 158 height 135
click at [429, 72] on div "// Patrol and place traps ONLY if you see a coin. // Write this function. funct…" at bounding box center [448, 81] width 158 height 135
click at [418, 64] on div "// Patrol and place traps ONLY if you see a coin. // Write this function. funct…" at bounding box center [448, 81] width 158 height 135
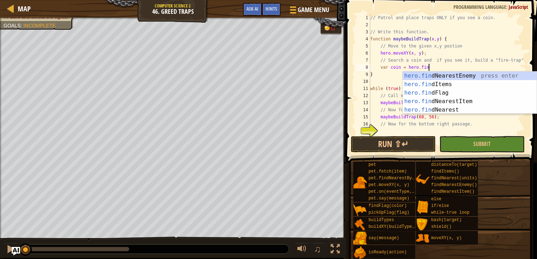
scroll to position [3, 5]
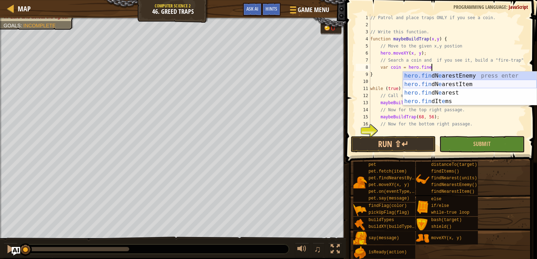
click at [433, 81] on div "hero.fin dN e arestEnemy press enter hero.fin dN e arestItem press enter hero.f…" at bounding box center [470, 97] width 134 height 51
type textarea "var coin = hero.findNearestItem()"
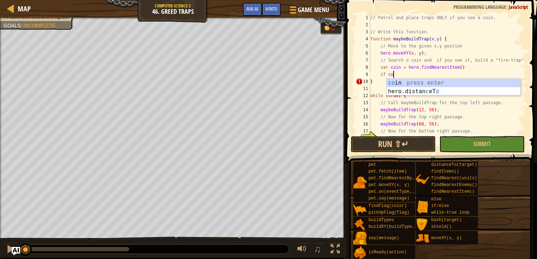
scroll to position [3, 1]
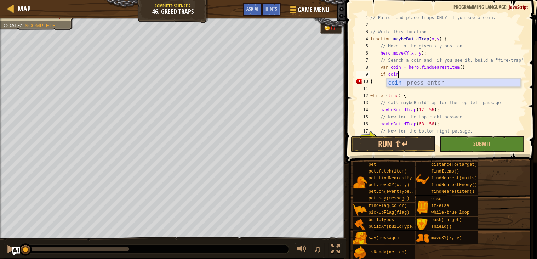
click at [486, 79] on div "coin press enter" at bounding box center [454, 92] width 134 height 26
click at [388, 75] on div "// Patrol and place traps ONLY if you see a coin. // Write this function. funct…" at bounding box center [448, 81] width 158 height 135
click at [407, 73] on div "// Patrol and place traps ONLY if you see a coin. // Write this function. funct…" at bounding box center [448, 81] width 158 height 135
type textarea "if (coin)"
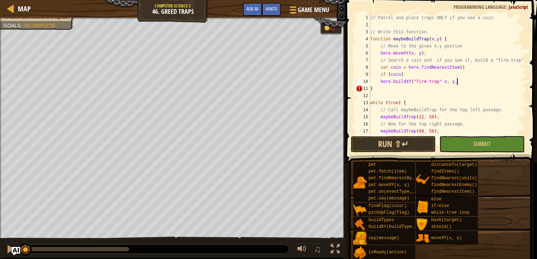
scroll to position [3, 7]
click at [471, 67] on div "// Patrol and place traps ONLY if you see a coin. // Write this function. funct…" at bounding box center [448, 81] width 158 height 135
click at [469, 83] on div "// Patrol and place traps ONLY if you see a coin. // Write this function. funct…" at bounding box center [448, 81] width 158 height 135
type textarea "hero.buildXY("fire-trap" x, y,);"
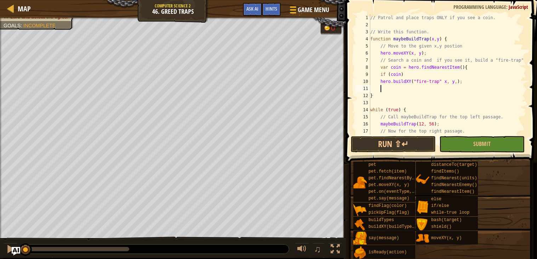
scroll to position [3, 0]
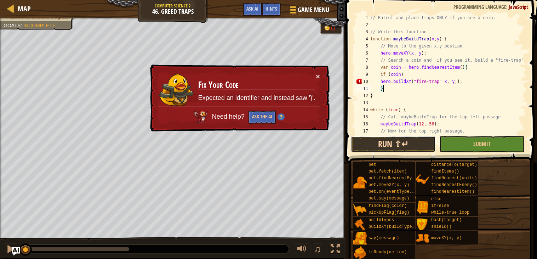
click at [392, 143] on button "Run ⇧↵" at bounding box center [393, 144] width 85 height 16
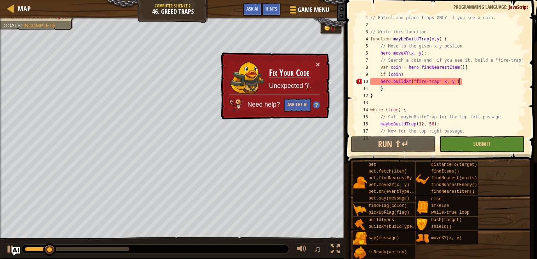
click at [460, 80] on div "// Patrol and place traps ONLY if you see a coin. // Write this function. funct…" at bounding box center [448, 81] width 158 height 135
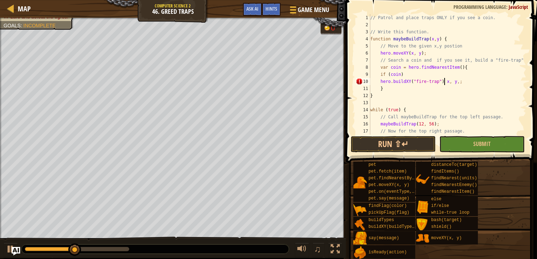
scroll to position [3, 6]
type textarea "hero.buildXY("fire-trap") x, y,;"
click at [411, 145] on button "Run ⇧↵" at bounding box center [393, 144] width 85 height 16
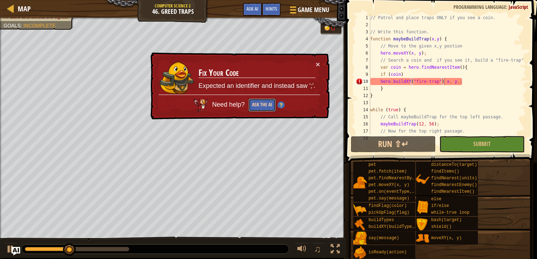
click at [249, 102] on button "Ask the AI" at bounding box center [262, 104] width 27 height 13
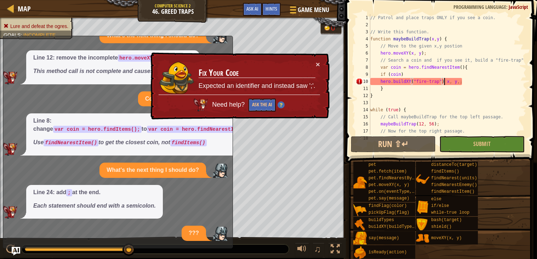
scroll to position [81, 0]
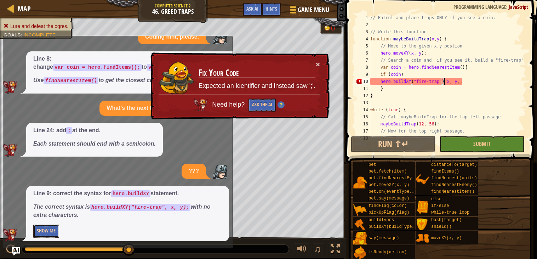
click at [52, 229] on button "Show Me" at bounding box center [46, 231] width 26 height 13
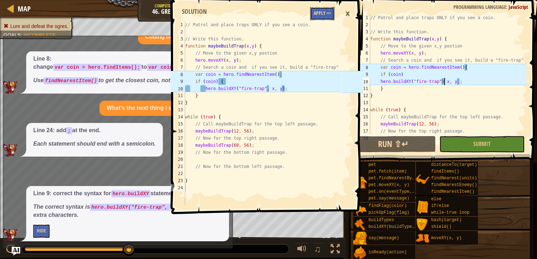
click at [317, 13] on button "Apply =>" at bounding box center [322, 13] width 24 height 13
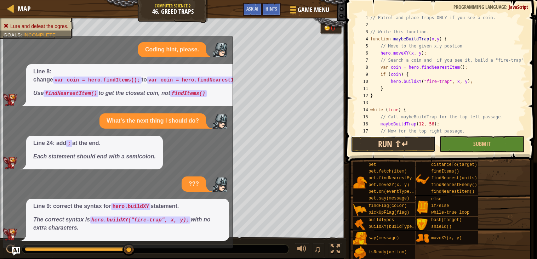
click at [372, 144] on button "Run ⇧↵" at bounding box center [393, 144] width 85 height 16
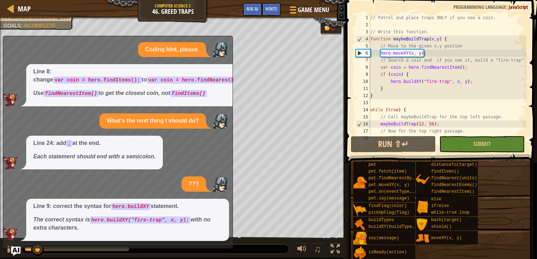
click at [17, 253] on img "Ask AI" at bounding box center [15, 251] width 9 height 9
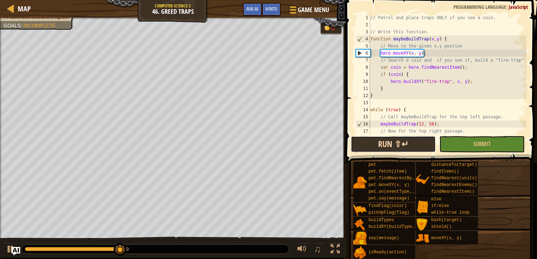
click at [376, 140] on button "Run ⇧↵" at bounding box center [393, 144] width 85 height 16
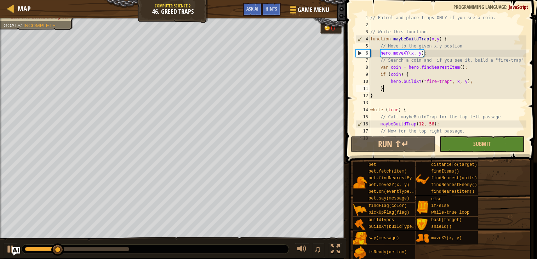
click at [411, 89] on div "// Patrol and place traps ONLY if you see a coin. // Write this function. funct…" at bounding box center [448, 81] width 158 height 135
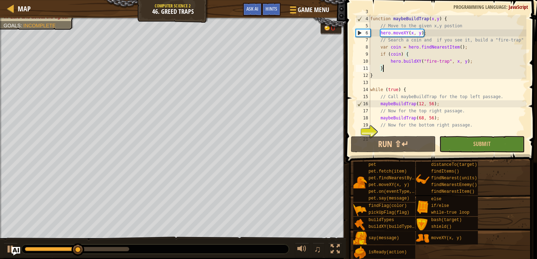
scroll to position [44, 0]
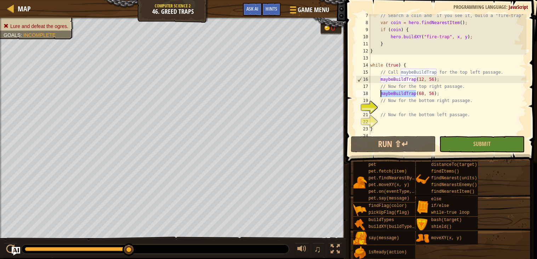
drag, startPoint x: 417, startPoint y: 93, endPoint x: 380, endPoint y: 93, distance: 36.8
click at [380, 93] on div "// Search a coin and if you see it, build a "fire-trap" var coin = hero . findN…" at bounding box center [448, 79] width 158 height 135
type textarea "maybeBuildTrap(68, 56);"
click at [408, 106] on div "// Search a coin and if you see it, build a "fire-trap" var coin = hero . findN…" at bounding box center [448, 79] width 158 height 135
paste textarea "maybeBuildTrap"
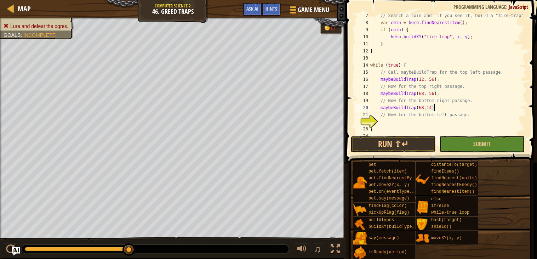
scroll to position [3, 5]
click at [428, 107] on div "// Search a coin and if you see it, build a "fire-trap" var coin = hero . findN…" at bounding box center [448, 79] width 158 height 135
type textarea "maybeBuildTrap(68, 14);"
click at [414, 125] on div "// Search a coin and if you see it, build a "fire-trap" var coin = hero . findN…" at bounding box center [448, 79] width 158 height 135
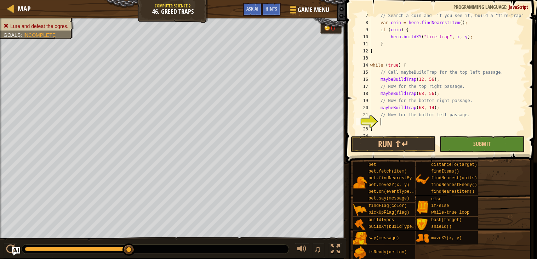
paste textarea "maybeBuildTrap"
click at [366, 143] on button "Run ⇧↵" at bounding box center [393, 144] width 85 height 16
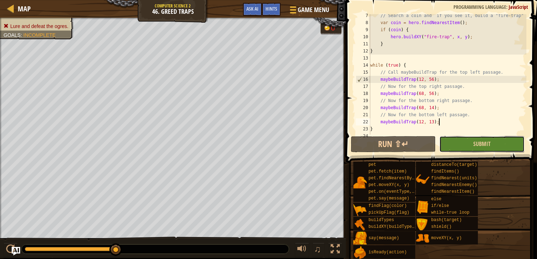
click at [460, 146] on button "Submit" at bounding box center [482, 144] width 85 height 16
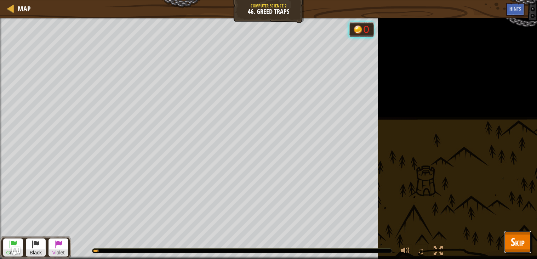
click at [519, 236] on span "Skip" at bounding box center [518, 241] width 14 height 15
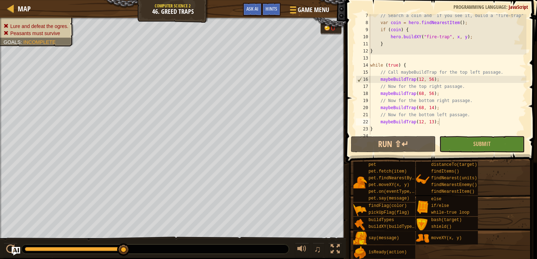
scroll to position [38, 0]
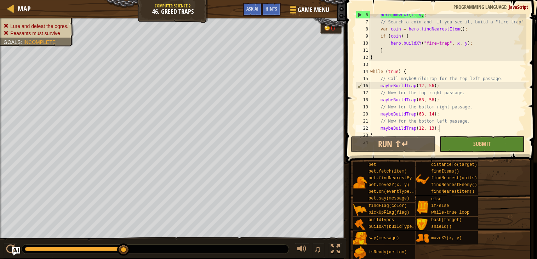
type textarea "hero.buildXY("fire-trap", x, y);"
click at [479, 44] on div "hero . moveXY ( x , y ) ; // Search a coin and if you see it, build a "fire-tra…" at bounding box center [448, 78] width 158 height 135
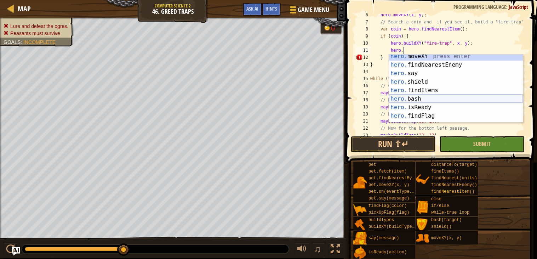
scroll to position [0, 0]
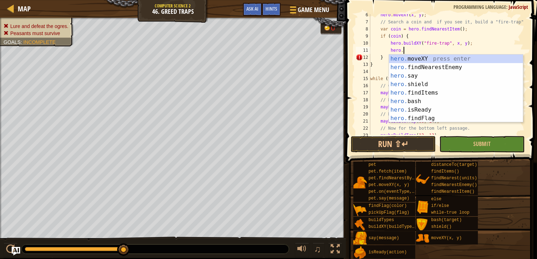
click at [417, 49] on div "hero . moveXY ( x , y ) ; // Search a coin and if you see it, build a "fire-tra…" at bounding box center [448, 78] width 158 height 135
type textarea "h"
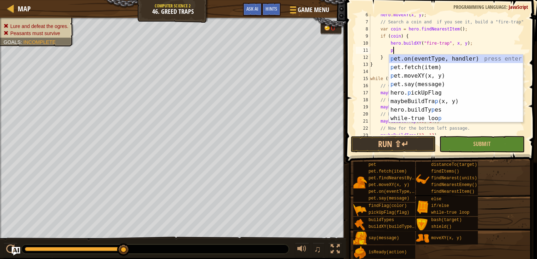
scroll to position [3, 1]
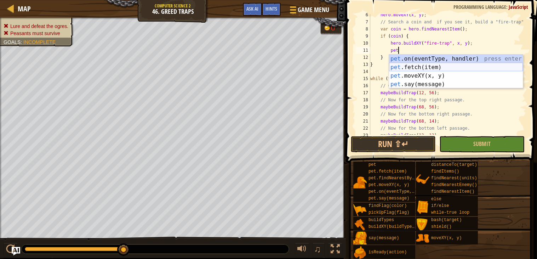
click at [446, 64] on div "pet .on(eventType, handler) press enter pet .fetch(item) press enter pet .moveX…" at bounding box center [456, 80] width 134 height 51
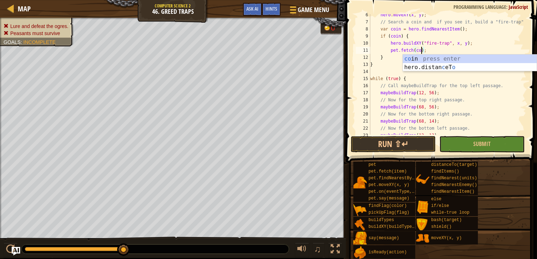
scroll to position [3, 4]
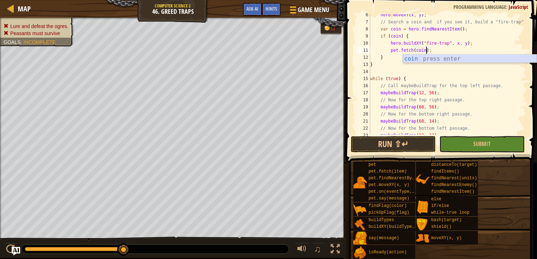
click at [429, 56] on div "coin press enter" at bounding box center [470, 68] width 134 height 26
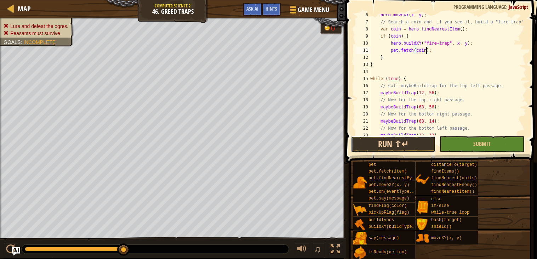
click at [374, 141] on button "Run ⇧↵" at bounding box center [393, 144] width 85 height 16
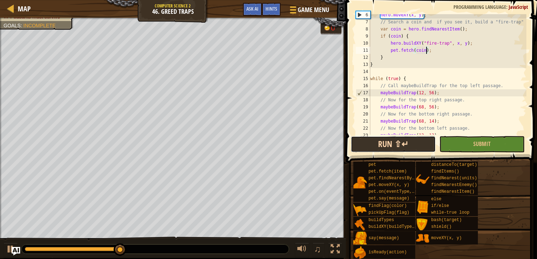
click at [382, 143] on button "Run ⇧↵" at bounding box center [393, 144] width 85 height 16
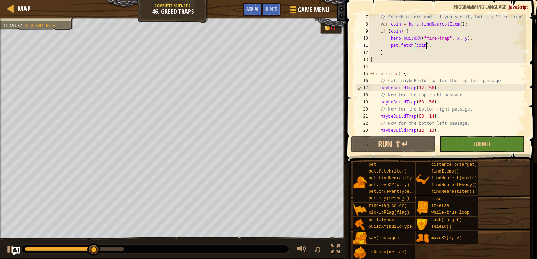
scroll to position [56, 0]
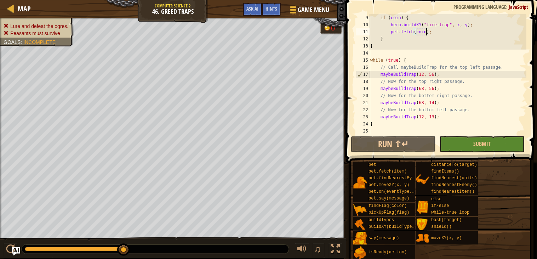
click at [422, 101] on div "if ( coin ) { hero . buildXY ( "fire-trap" , x , y ) ; pet . fetch ( coin ) ; }…" at bounding box center [448, 81] width 158 height 135
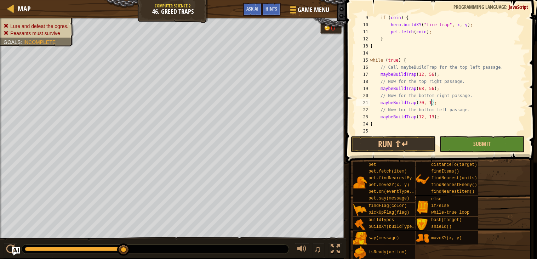
scroll to position [3, 5]
click at [408, 145] on button "Run ⇧↵" at bounding box center [393, 144] width 85 height 16
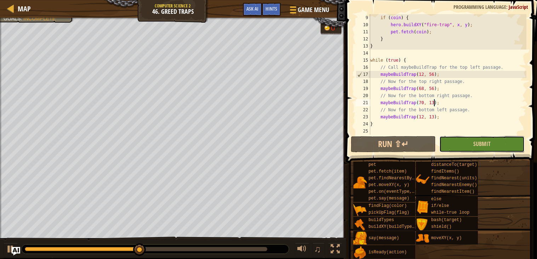
click at [493, 142] on button "Submit" at bounding box center [482, 144] width 85 height 16
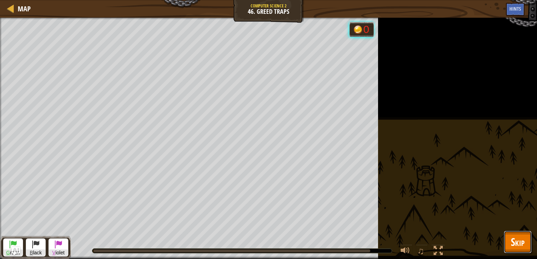
click at [522, 237] on span "Skip" at bounding box center [518, 241] width 14 height 15
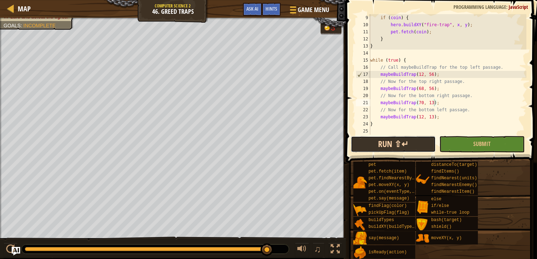
click at [401, 143] on button "Run ⇧↵" at bounding box center [393, 144] width 85 height 16
click at [392, 142] on button "Run ⇧↵" at bounding box center [393, 144] width 85 height 16
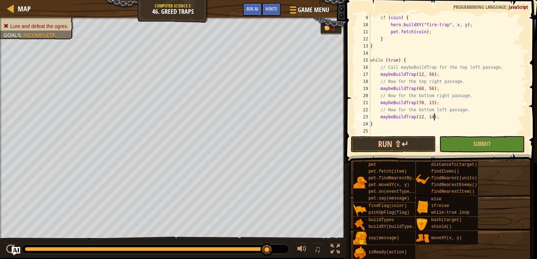
click at [434, 100] on div "if ( coin ) { hero . buildXY ( "fire-trap" , x , y ) ; pet . fetch ( coin ) ; }…" at bounding box center [448, 81] width 158 height 135
click at [399, 140] on button "Run ⇧↵" at bounding box center [393, 144] width 85 height 16
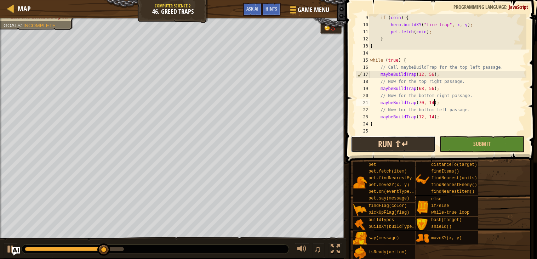
click at [404, 140] on button "Run ⇧↵" at bounding box center [393, 144] width 85 height 16
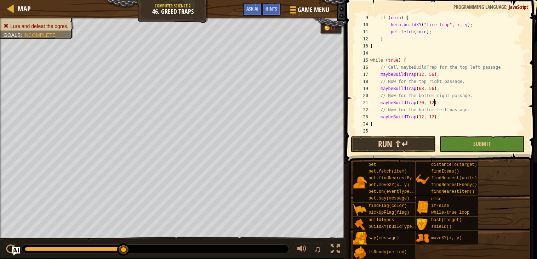
type textarea "maybeBuildTrap(70, 12);"
click at [379, 141] on button "Run ⇧↵" at bounding box center [393, 144] width 85 height 16
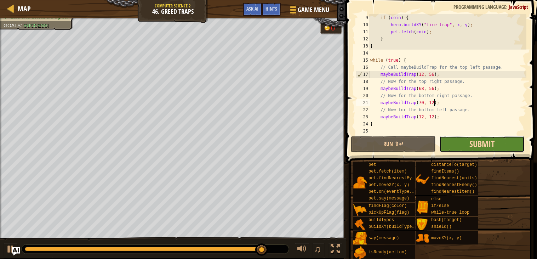
click at [475, 143] on span "Submit" at bounding box center [482, 143] width 25 height 11
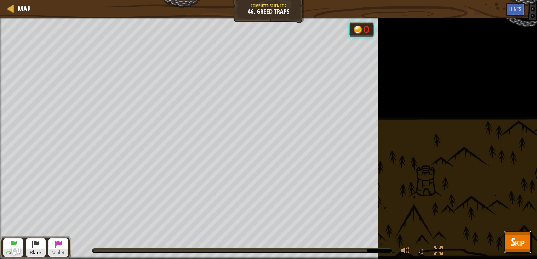
click at [515, 238] on span "Skip" at bounding box center [518, 241] width 14 height 15
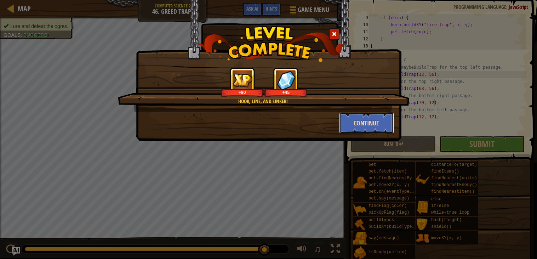
click at [360, 119] on button "Continue" at bounding box center [366, 122] width 55 height 21
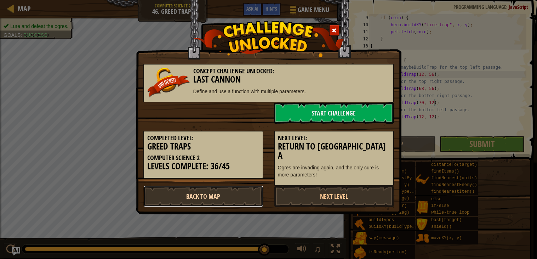
click at [204, 186] on link "Back to Map" at bounding box center [203, 196] width 120 height 21
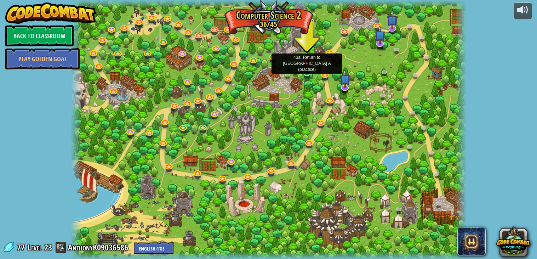
click at [306, 72] on img at bounding box center [307, 61] width 10 height 23
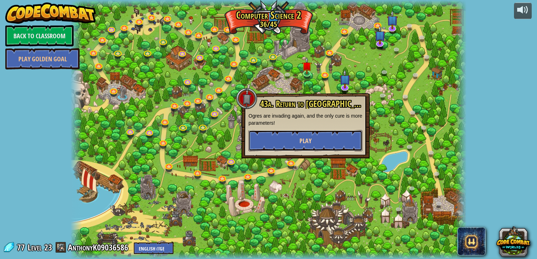
click at [276, 138] on button "Play" at bounding box center [306, 140] width 114 height 21
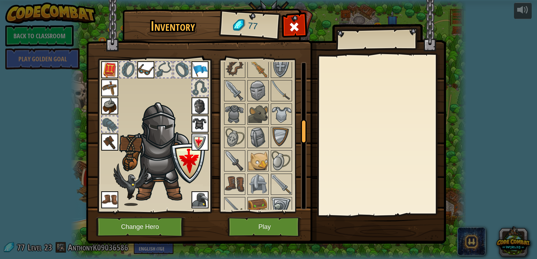
scroll to position [378, 0]
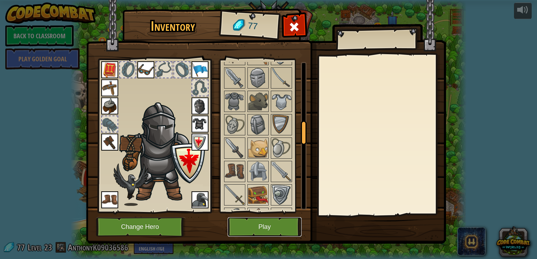
click at [257, 224] on button "Play" at bounding box center [265, 226] width 74 height 19
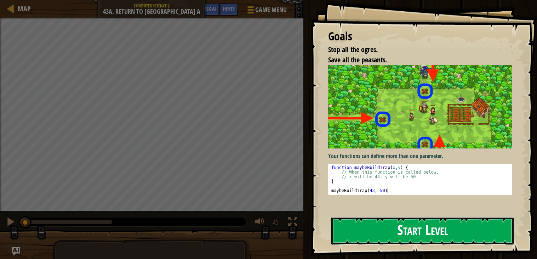
click at [463, 229] on button "Start Level" at bounding box center [423, 231] width 182 height 28
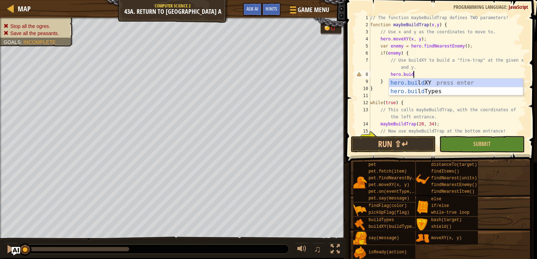
scroll to position [3, 3]
click at [407, 83] on div "hero.bui ldXY press enter hero.bui ldTypes press enter" at bounding box center [456, 96] width 134 height 34
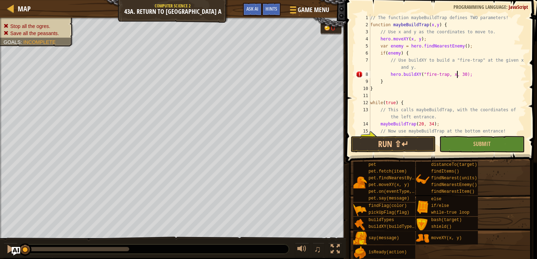
scroll to position [3, 7]
click at [454, 85] on div "// The function maybeBuildTrap defines TWO parameters! function maybeBuildTrap …" at bounding box center [448, 81] width 158 height 135
click at [449, 72] on div "// The function maybeBuildTrap defines TWO parameters! function maybeBuildTrap …" at bounding box center [448, 81] width 158 height 135
type textarea "hero.buildXY("fire-trap", x, y);"
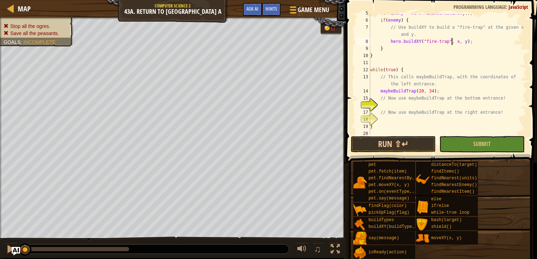
scroll to position [35, 0]
click at [385, 102] on div "if ( enemy ) { // Use buildXY to build a "fire-trap" at the given x and y. hero…" at bounding box center [448, 81] width 158 height 135
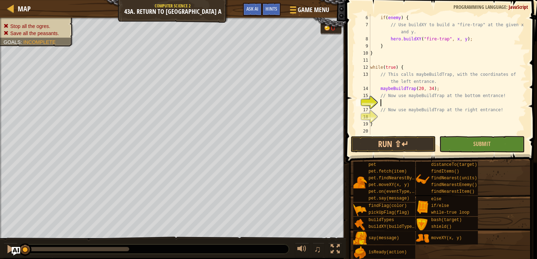
scroll to position [3, 0]
drag, startPoint x: 415, startPoint y: 87, endPoint x: 380, endPoint y: 89, distance: 34.8
click at [380, 89] on div "if ( enemy ) { // Use buildXY to build a "fire-trap" at the given x and y. hero…" at bounding box center [448, 81] width 158 height 135
click at [387, 103] on div "if ( enemy ) { // Use buildXY to build a "fire-trap" at the given x and y. hero…" at bounding box center [448, 81] width 158 height 135
type textarea "m"
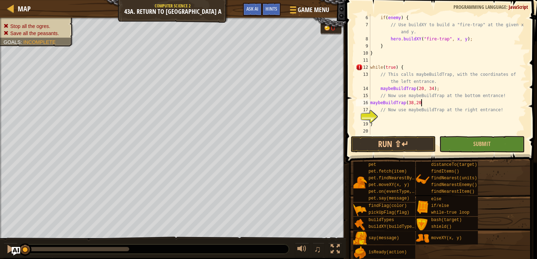
scroll to position [3, 4]
type textarea "// Now use maybeBuildTrap at the right entrance!"
type textarea "}"
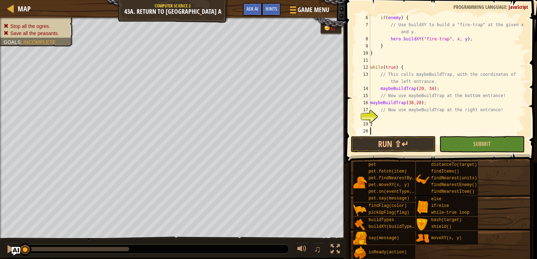
type textarea "}"
type textarea "maybeBuildTrap(56,34);"
click at [410, 141] on button "Run ⇧↵" at bounding box center [393, 144] width 85 height 16
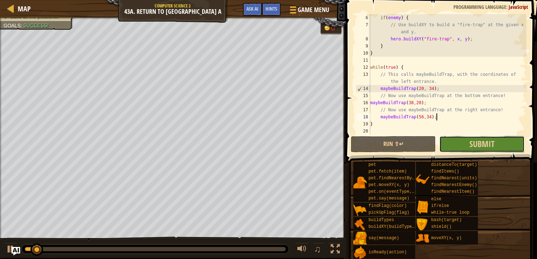
click at [473, 150] on button "Submit" at bounding box center [482, 144] width 85 height 16
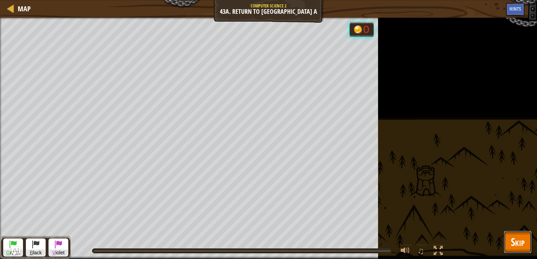
click at [511, 234] on span "Skip" at bounding box center [518, 241] width 14 height 15
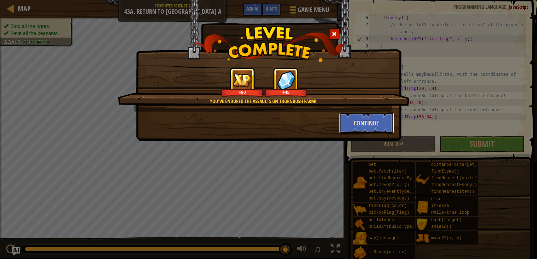
click at [366, 119] on button "Continue" at bounding box center [366, 122] width 55 height 21
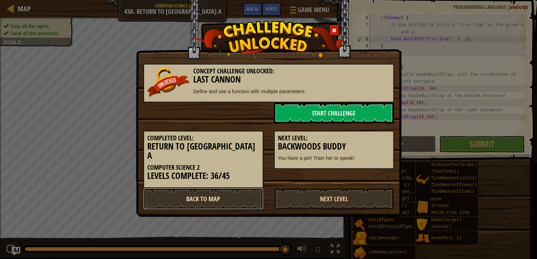
click at [200, 192] on link "Back to Map" at bounding box center [203, 198] width 120 height 21
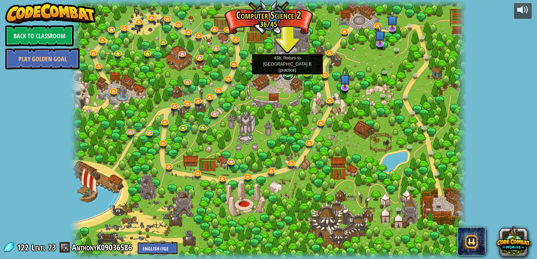
click at [287, 74] on link at bounding box center [288, 73] width 14 height 14
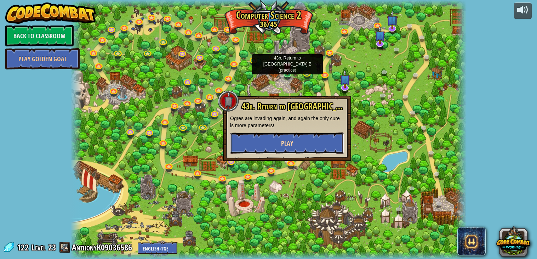
click at [253, 141] on button "Play" at bounding box center [287, 142] width 114 height 21
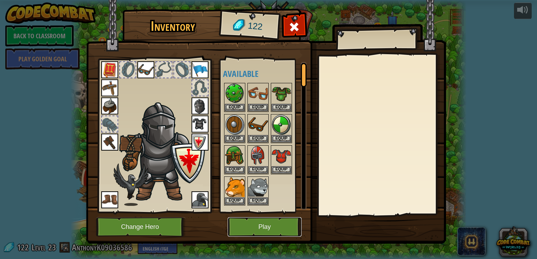
click at [254, 222] on button "Play" at bounding box center [265, 226] width 74 height 19
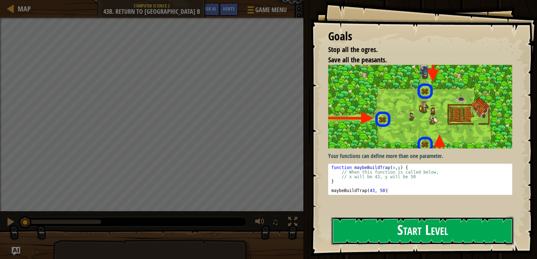
click at [360, 230] on button "Start Level" at bounding box center [423, 231] width 182 height 28
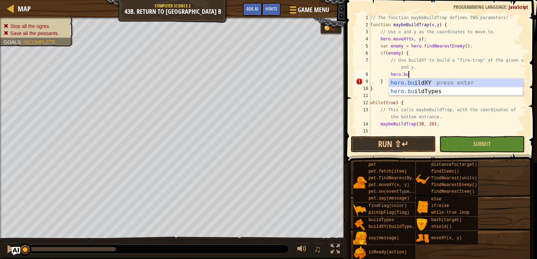
scroll to position [3, 2]
click at [414, 82] on div "hero.bu ildXY press enter hero.bu ildTypes press enter" at bounding box center [456, 96] width 134 height 34
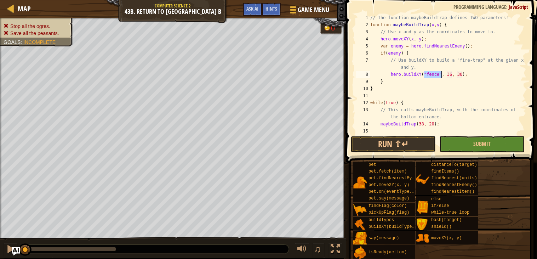
click at [429, 77] on div "// The function maybeBuildTrap defines TWO parameters! function maybeBuildTrap …" at bounding box center [448, 74] width 158 height 120
click at [429, 77] on div "// The function maybeBuildTrap defines TWO parameters! function maybeBuildTrap …" at bounding box center [448, 81] width 158 height 135
click at [461, 75] on div "// The function maybeBuildTrap defines TWO parameters! function maybeBuildTrap …" at bounding box center [448, 81] width 158 height 135
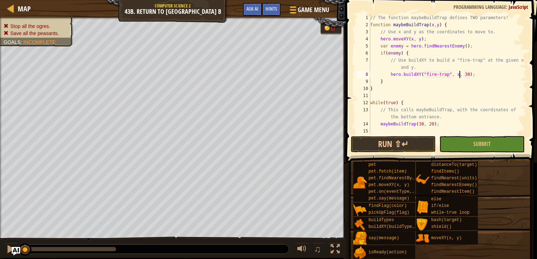
scroll to position [3, 7]
click at [466, 77] on div "// The function maybeBuildTrap defines TWO parameters! function maybeBuildTrap …" at bounding box center [448, 81] width 158 height 135
type textarea "hero.buildXY("fire-trap", x, y);"
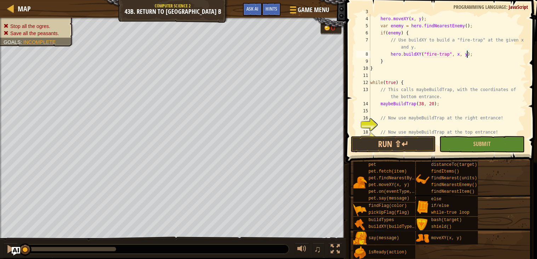
scroll to position [20, 0]
click at [390, 126] on div "// Use x and y as the coordinates to move to. hero . moveXY ( x , y ) ; var ene…" at bounding box center [448, 75] width 158 height 135
drag, startPoint x: 417, startPoint y: 103, endPoint x: 378, endPoint y: 105, distance: 39.0
click at [378, 105] on div "// Use x and y as the coordinates to move to. hero . moveXY ( x , y ) ; var ene…" at bounding box center [448, 75] width 158 height 135
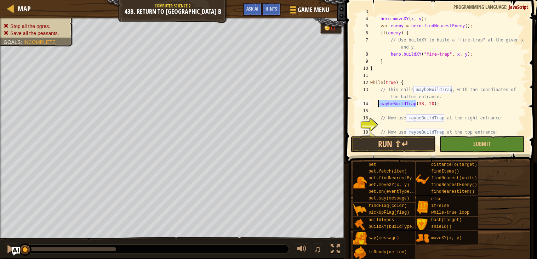
type textarea "maybeBuildTrap(38, 20);"
click at [385, 122] on div "// Use x and y as the coordinates to move to. hero . moveXY ( x , y ) ; var ene…" at bounding box center [448, 75] width 158 height 135
paste textarea "maybeBuildTrap"
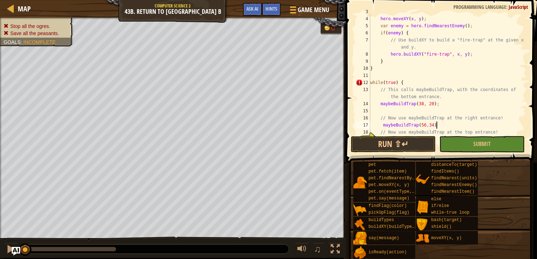
scroll to position [3, 5]
type textarea "maybeBuildTrap(56,34);"
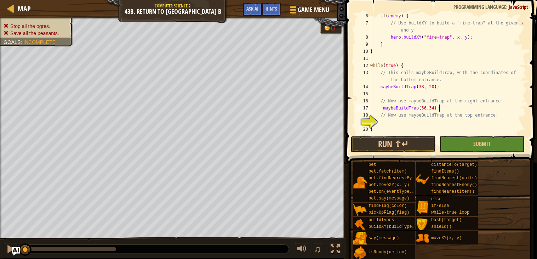
scroll to position [42, 0]
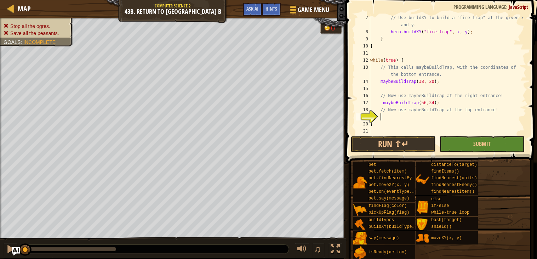
click at [415, 115] on div "// Use buildXY to build a "fire-trap" at the given x and y. hero . buildXY ( "f…" at bounding box center [448, 85] width 158 height 142
paste textarea "maybeBuildTrap"
type textarea "maybeBuildTrap(38,48);"
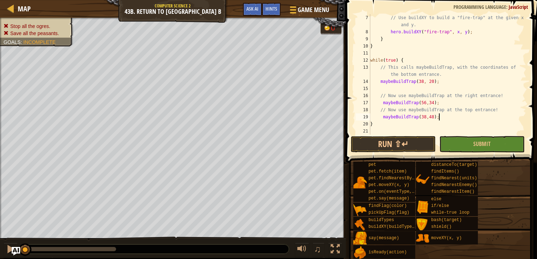
click at [394, 152] on span at bounding box center [442, 70] width 197 height 183
click at [392, 146] on button "Run ⇧↵" at bounding box center [393, 144] width 85 height 16
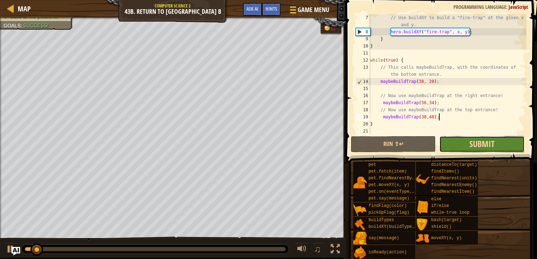
click at [486, 143] on span "Submit" at bounding box center [482, 143] width 25 height 11
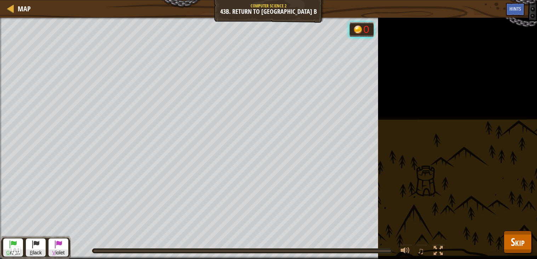
click at [498, 248] on div "Stop all the ogres. Save all the peasants. Goals : Running... G reen B lack V i…" at bounding box center [268, 138] width 537 height 241
click at [509, 244] on button "Skip" at bounding box center [518, 242] width 28 height 23
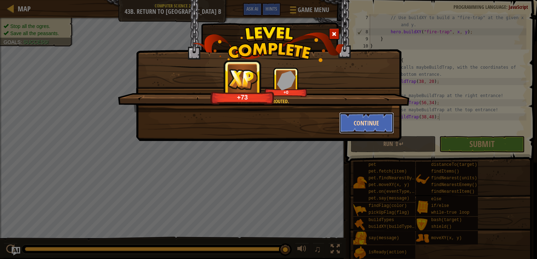
click at [350, 121] on button "Continue" at bounding box center [366, 122] width 55 height 21
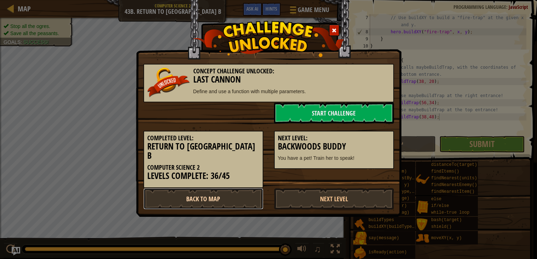
click at [221, 196] on link "Back to Map" at bounding box center [203, 198] width 120 height 21
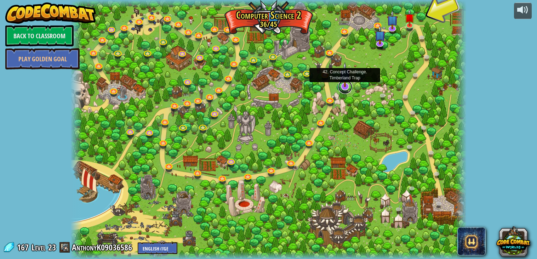
click at [345, 89] on link at bounding box center [345, 87] width 14 height 14
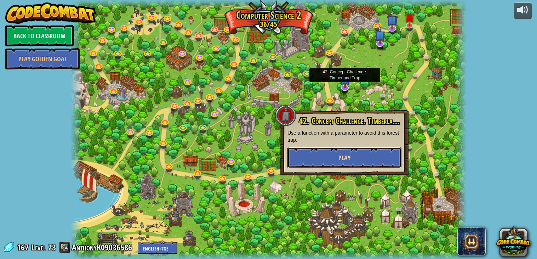
click at [324, 157] on button "Play" at bounding box center [345, 157] width 114 height 21
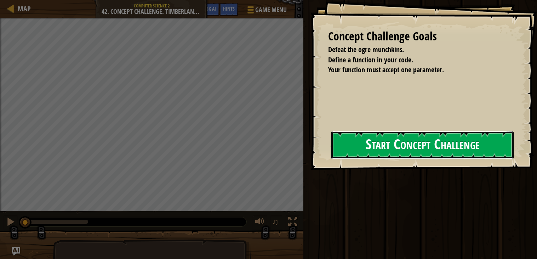
click at [363, 147] on button "Start Concept Challenge" at bounding box center [423, 145] width 182 height 28
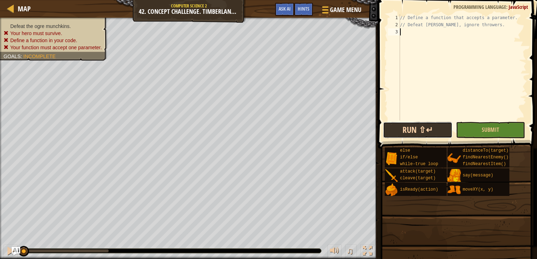
click at [396, 135] on button "Run ⇧↵" at bounding box center [417, 130] width 69 height 16
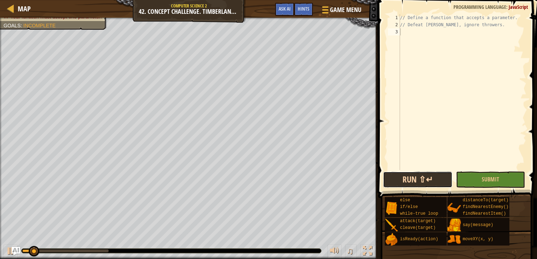
click at [406, 181] on button "Run ⇧↵" at bounding box center [417, 179] width 69 height 16
click at [393, 175] on button "Run ⇧↵" at bounding box center [417, 179] width 69 height 16
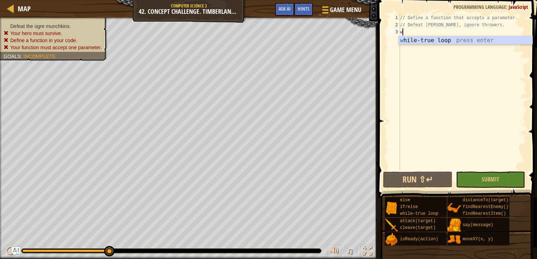
scroll to position [3, 0]
type textarea "whie"
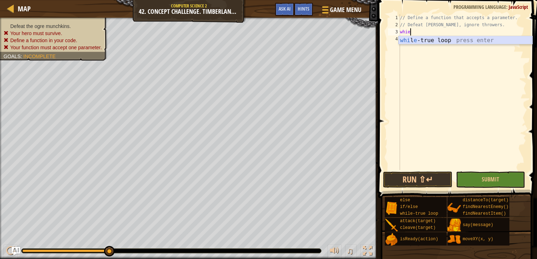
click at [434, 40] on div "whi l e -true loop press enter" at bounding box center [466, 49] width 134 height 26
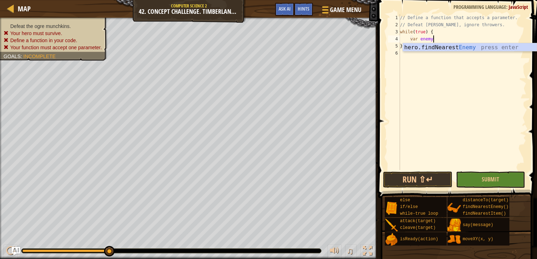
scroll to position [3, 2]
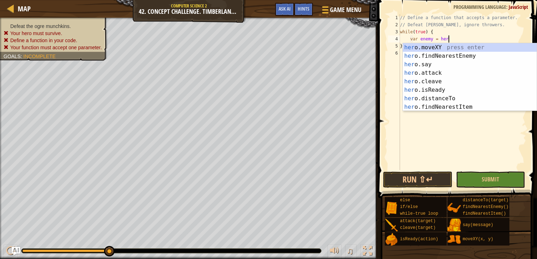
type textarea "var enemy = hero"
click at [432, 54] on div "hero .moveXY press enter hero .findNearestEnemy press enter hero .say press ent…" at bounding box center [470, 85] width 134 height 85
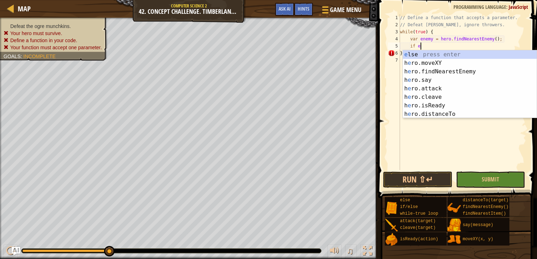
scroll to position [3, 1]
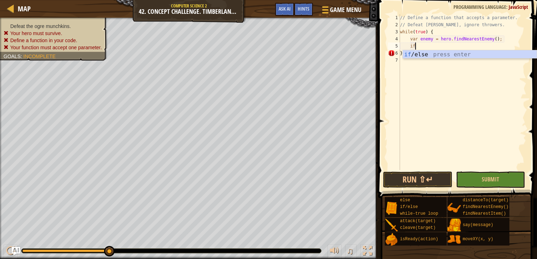
type textarea "i"
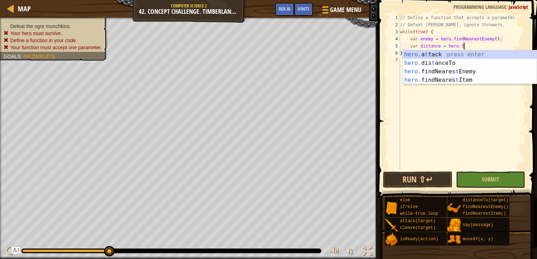
scroll to position [3, 5]
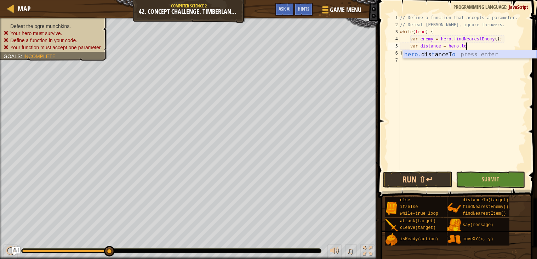
click at [424, 53] on div "hero. dis t anceT o press enter" at bounding box center [470, 63] width 134 height 26
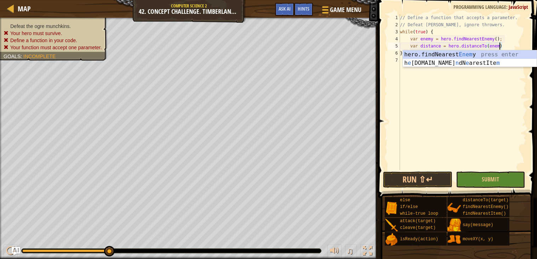
scroll to position [3, 8]
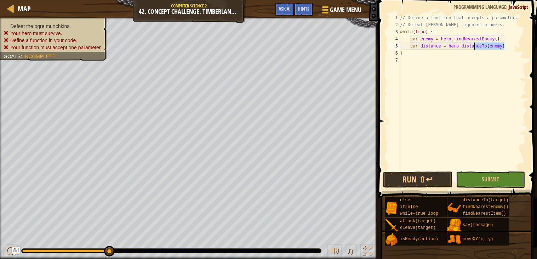
drag, startPoint x: 506, startPoint y: 45, endPoint x: 468, endPoint y: 45, distance: 37.9
click at [468, 45] on div "// Define a function that accepts a parameter. // Defeat munchkins, ignore thro…" at bounding box center [463, 99] width 128 height 170
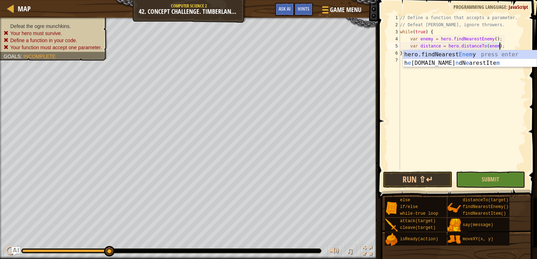
type textarea "var distance = hero.distanceTo(enemy);"
click at [488, 63] on div "// Define a function that accepts a parameter. // Defeat munchkins, ignore thro…" at bounding box center [463, 99] width 128 height 170
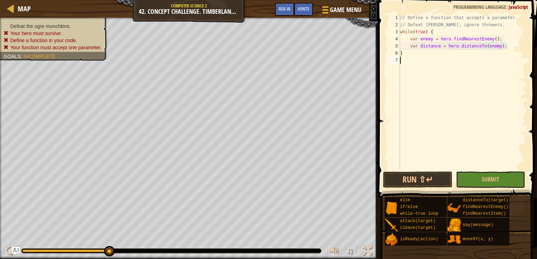
scroll to position [3, 0]
click at [513, 47] on div "// Define a function that accepts a parameter. // Defeat munchkins, ignore thro…" at bounding box center [463, 99] width 128 height 170
type textarea "var distance = hero.distanceTo(enemy);"
click at [449, 57] on div "// Define a function that accepts a parameter. // Defeat munchkins, ignore thro…" at bounding box center [463, 99] width 128 height 170
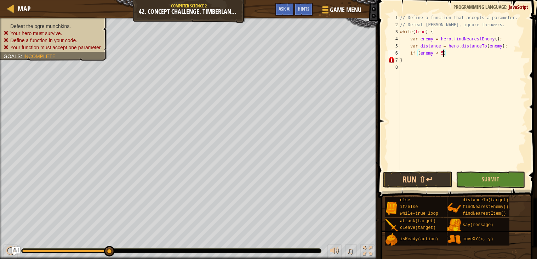
scroll to position [3, 0]
click at [451, 54] on div "// Define a function that accepts a parameter. // Defeat munchkins, ignore thro…" at bounding box center [463, 99] width 128 height 170
type textarea "if (enemy < 5){"
click at [459, 52] on div "// Define a function that accepts a parameter. // Defeat munchkins, ignore thro…" at bounding box center [463, 99] width 128 height 170
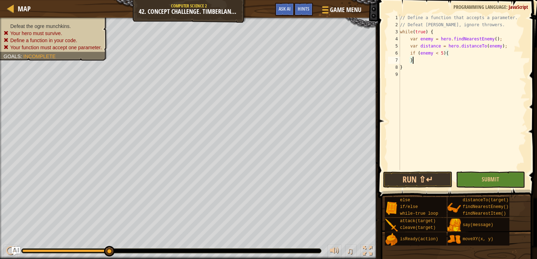
type textarea "if (enemy < 5){"
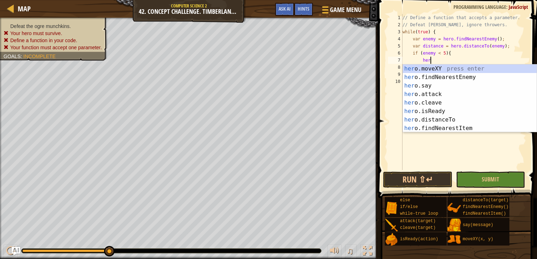
type textarea "h"
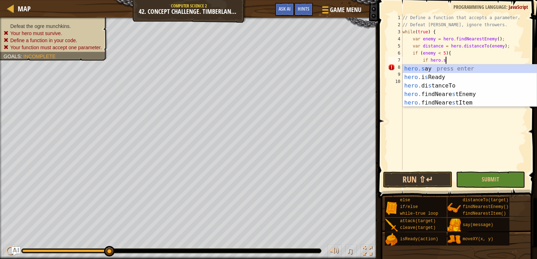
scroll to position [3, 3]
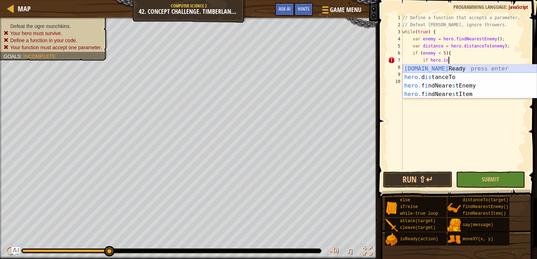
click at [455, 72] on div "hero.is Ready press enter hero. d is tanceTo press enter hero. f i ndNeare s tE…" at bounding box center [470, 89] width 134 height 51
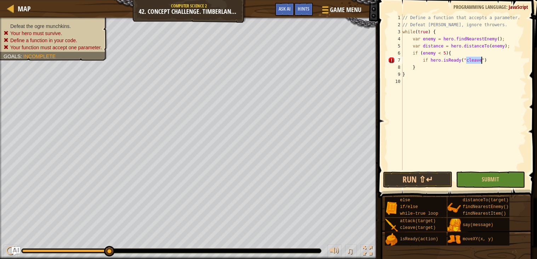
click at [431, 59] on div "// Define a function that accepts a parameter. // Defeat munchkins, ignore thro…" at bounding box center [464, 99] width 126 height 170
click at [491, 58] on div "// Define a function that accepts a parameter. // Defeat munchkins, ignore thro…" at bounding box center [464, 99] width 126 height 170
type textarea "if (hero.isReady("cleave"));"
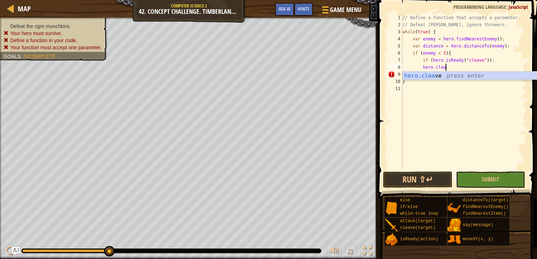
scroll to position [3, 3]
click at [486, 78] on div "hero.cleav e press enter" at bounding box center [470, 85] width 134 height 26
type textarea "hero.cleave(enemy);"
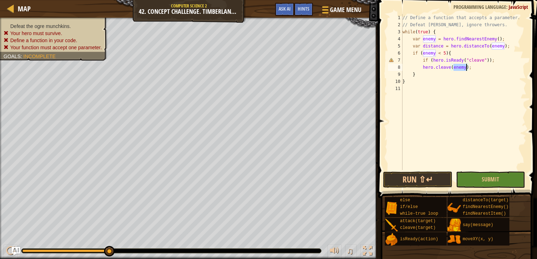
click at [478, 68] on div "// Define a function that accepts a parameter. // Defeat munchkins, ignore thro…" at bounding box center [464, 99] width 126 height 170
click at [415, 75] on div "// Define a function that accepts a parameter. // Defeat munchkins, ignore thro…" at bounding box center [464, 99] width 126 height 170
type textarea "}"
type textarea "i"
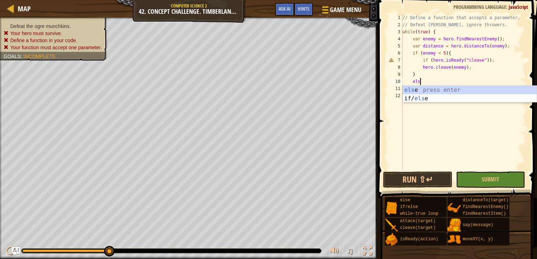
type textarea "else"
click at [415, 89] on div "else press enter if/ else press enter" at bounding box center [470, 103] width 134 height 34
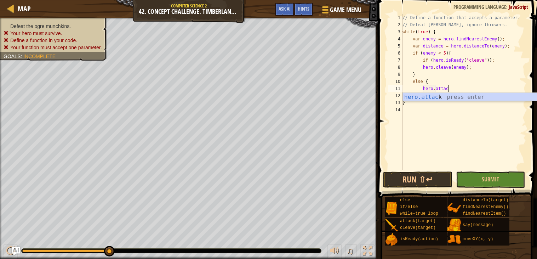
scroll to position [3, 3]
click at [422, 98] on div "hero.attack press enter" at bounding box center [470, 106] width 134 height 26
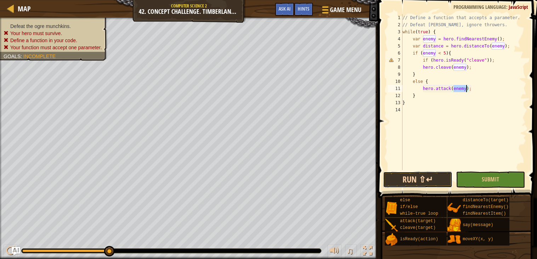
click at [414, 177] on button "Run ⇧↵" at bounding box center [417, 179] width 69 height 16
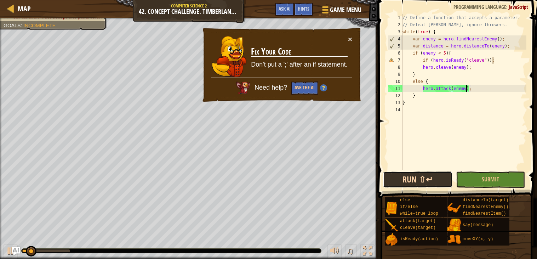
click at [414, 177] on button "Run ⇧↵" at bounding box center [417, 179] width 69 height 16
click at [502, 58] on div "// Define a function that accepts a parameter. // Defeat munchkins, ignore thro…" at bounding box center [464, 99] width 126 height 170
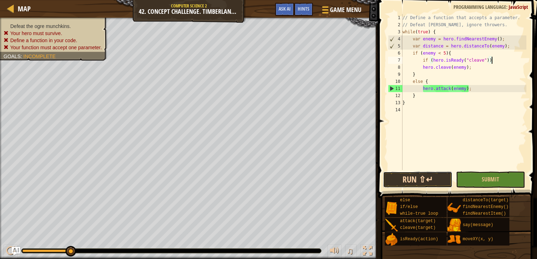
click at [418, 177] on button "Run ⇧↵" at bounding box center [417, 179] width 69 height 16
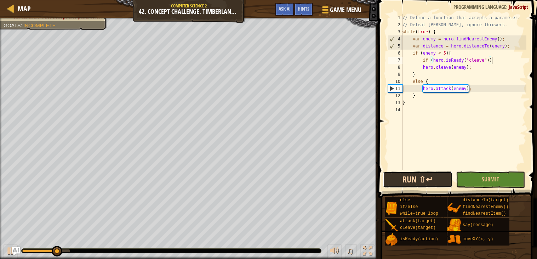
click at [414, 177] on button "Run ⇧↵" at bounding box center [417, 179] width 69 height 16
click at [416, 176] on button "Run ⇧↵" at bounding box center [417, 179] width 69 height 16
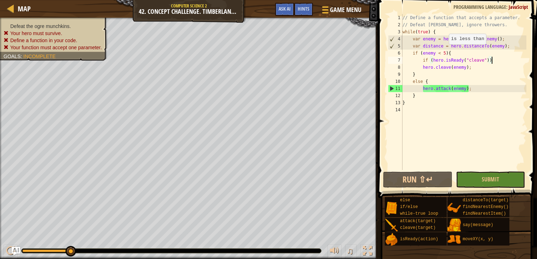
click at [446, 52] on div "// Define a function that accepts a parameter. // Defeat munchkins, ignore thro…" at bounding box center [464, 99] width 126 height 170
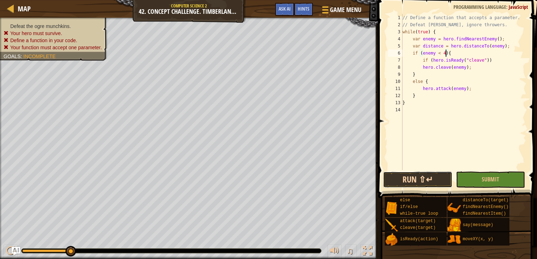
click at [408, 179] on button "Run ⇧↵" at bounding box center [417, 179] width 69 height 16
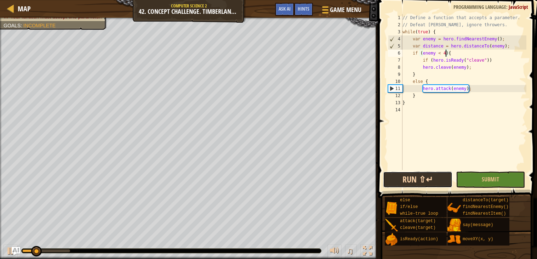
click at [408, 179] on button "Run ⇧↵" at bounding box center [417, 179] width 69 height 16
click at [407, 181] on button "Run ⇧↵" at bounding box center [417, 179] width 69 height 16
click at [407, 179] on button "Run ⇧↵" at bounding box center [417, 179] width 69 height 16
click at [465, 54] on div "// Define a function that accepts a parameter. // Defeat munchkins, ignore thro…" at bounding box center [464, 99] width 126 height 170
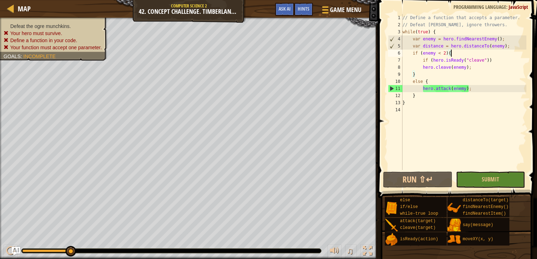
click at [422, 96] on div "// Define a function that accepts a parameter. // Defeat munchkins, ignore thro…" at bounding box center [464, 99] width 126 height 170
type textarea "}"
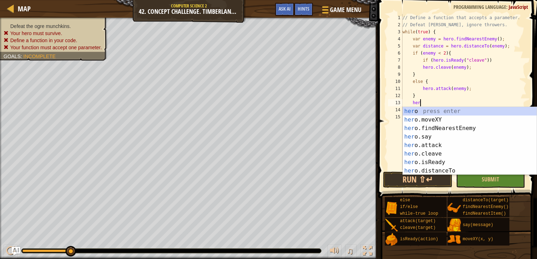
scroll to position [3, 1]
click at [429, 118] on div "hero press enter hero .moveXY press enter hero .findNearestEnemy press enter he…" at bounding box center [470, 149] width 134 height 85
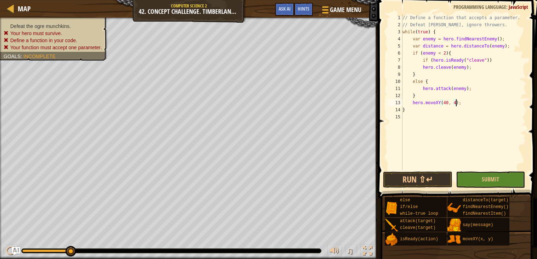
scroll to position [3, 5]
type textarea "hero.moveXY(40, 49);"
click at [387, 181] on button "Run ⇧↵" at bounding box center [417, 179] width 69 height 16
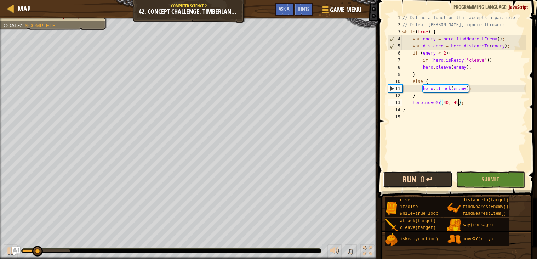
click at [387, 181] on button "Run ⇧↵" at bounding box center [417, 179] width 69 height 16
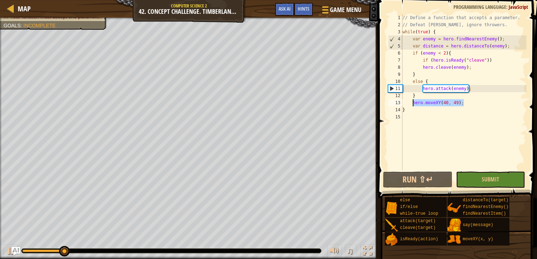
drag, startPoint x: 465, startPoint y: 102, endPoint x: 412, endPoint y: 100, distance: 52.8
click at [412, 100] on div "// Define a function that accepts a parameter. // Defeat munchkins, ignore thro…" at bounding box center [464, 99] width 126 height 170
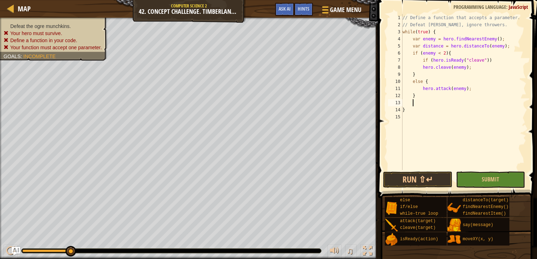
click at [507, 24] on div "// Define a function that accepts a parameter. // Defeat munchkins, ignore thro…" at bounding box center [464, 99] width 126 height 170
type textarea "// Defeat [PERSON_NAME], ignore throwers."
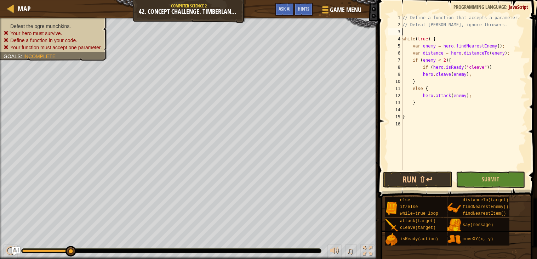
scroll to position [3, 0]
paste textarea "hero.moveXY(40, 49);"
type textarea "hero.moveXY(40, 49);"
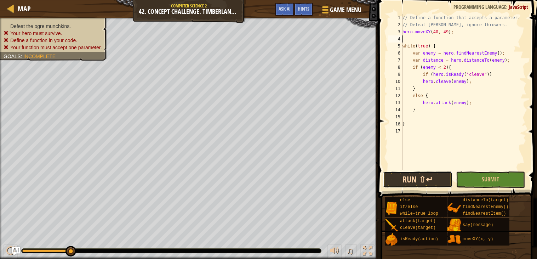
click at [421, 182] on button "Run ⇧↵" at bounding box center [417, 179] width 69 height 16
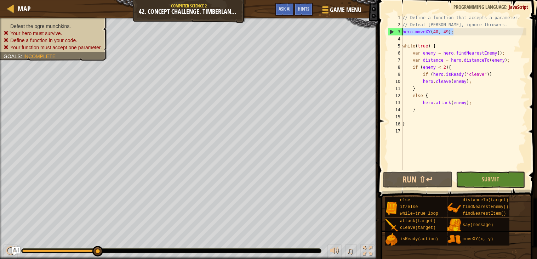
drag, startPoint x: 455, startPoint y: 33, endPoint x: 403, endPoint y: 33, distance: 52.8
click at [403, 33] on div "// Define a function that accepts a parameter. // Defeat munchkins, ignore thro…" at bounding box center [464, 99] width 126 height 170
type textarea "hero.moveXY(40, 49);"
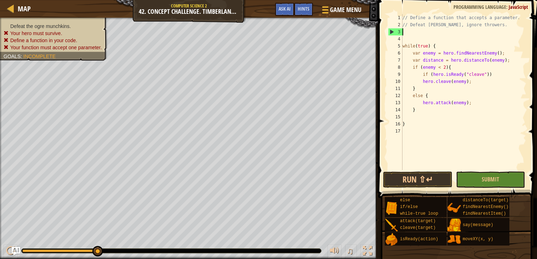
click at [440, 48] on div "// Define a function that accepts a parameter. // Defeat munchkins, ignore thro…" at bounding box center [464, 99] width 126 height 170
type textarea "while(true) {"
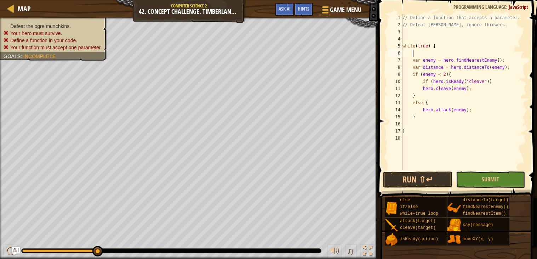
paste textarea "hero.moveXY(40, 49);"
click at [410, 183] on button "Run ⇧↵" at bounding box center [417, 179] width 69 height 16
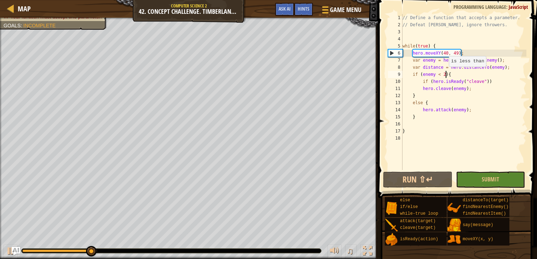
click at [446, 73] on div "// Define a function that accepts a parameter. // Defeat munchkins, ignore thro…" at bounding box center [464, 99] width 126 height 170
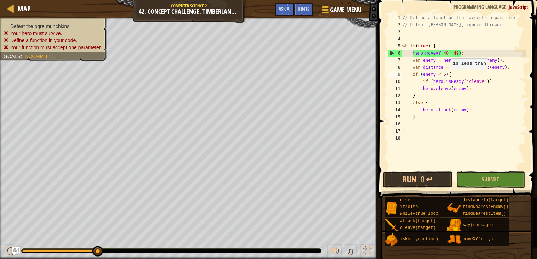
scroll to position [3, 3]
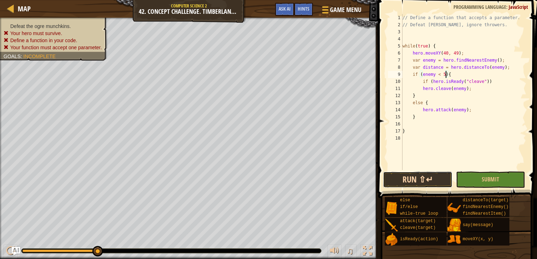
click at [413, 176] on button "Run ⇧↵" at bounding box center [417, 179] width 69 height 16
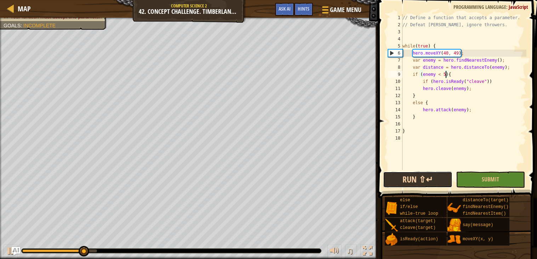
click at [413, 176] on button "Run ⇧↵" at bounding box center [417, 179] width 69 height 16
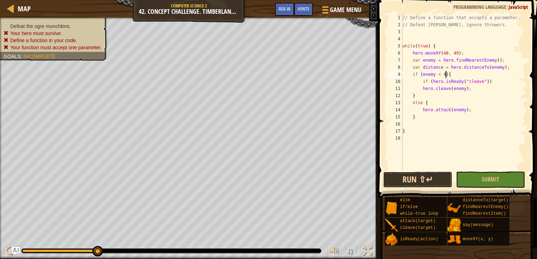
click at [413, 185] on button "Run ⇧↵" at bounding box center [417, 179] width 69 height 16
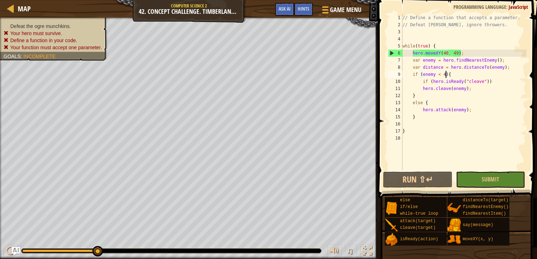
click at [457, 53] on div "// Define a function that accepts a parameter. // Defeat munchkins, ignore thro…" at bounding box center [464, 99] width 126 height 170
click at [459, 54] on div "// Define a function that accepts a parameter. // Defeat munchkins, ignore thro…" at bounding box center [464, 99] width 126 height 170
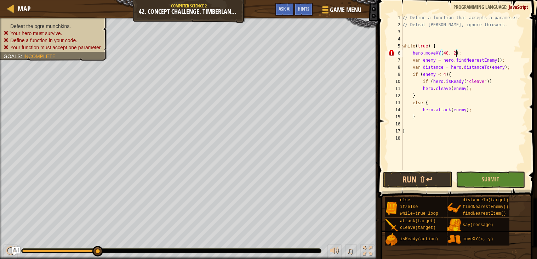
scroll to position [3, 5]
click at [409, 178] on button "Run ⇧↵" at bounding box center [417, 179] width 69 height 16
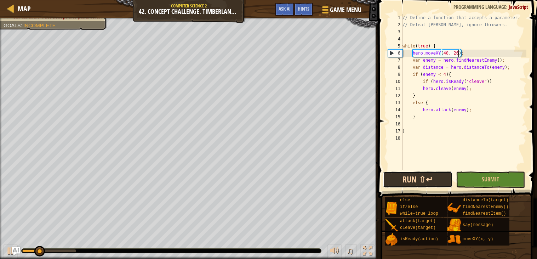
click at [409, 178] on button "Run ⇧↵" at bounding box center [417, 179] width 69 height 16
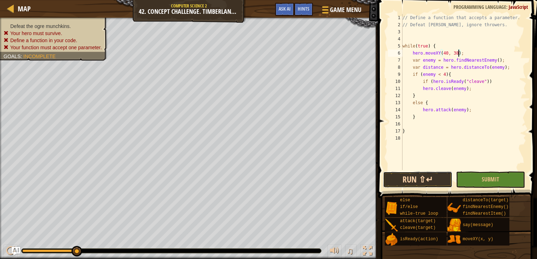
click at [403, 179] on button "Run ⇧↵" at bounding box center [417, 179] width 69 height 16
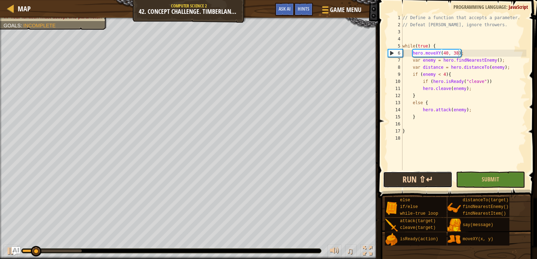
click at [403, 179] on button "Run ⇧↵" at bounding box center [417, 179] width 69 height 16
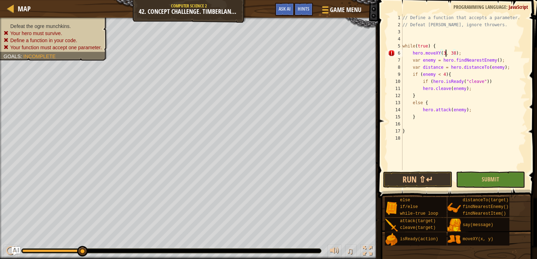
scroll to position [3, 3]
type textarea "hero.moveXY(39, 43);"
click at [416, 163] on div "// Define a function that accepts a parameter. // Defeat munchkins, ignore thro…" at bounding box center [464, 99] width 126 height 170
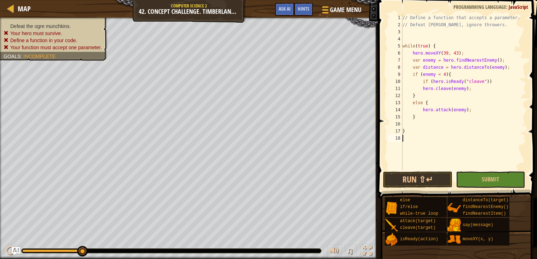
click at [416, 169] on div "// Define a function that accepts a parameter. // Defeat munchkins, ignore thro…" at bounding box center [464, 99] width 126 height 170
click at [413, 175] on button "Run ⇧↵" at bounding box center [417, 179] width 69 height 16
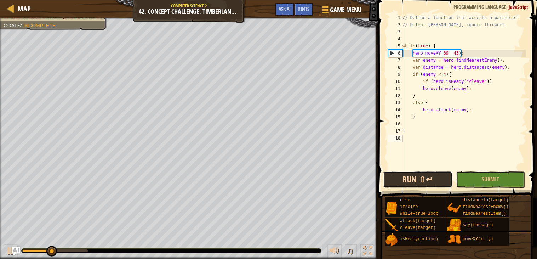
click at [413, 175] on button "Run ⇧↵" at bounding box center [417, 179] width 69 height 16
click at [417, 169] on div "// Define a function that accepts a parameter. // Defeat munchkins, ignore thro…" at bounding box center [464, 99] width 126 height 170
click at [420, 176] on button "Run ⇧↵" at bounding box center [417, 179] width 69 height 16
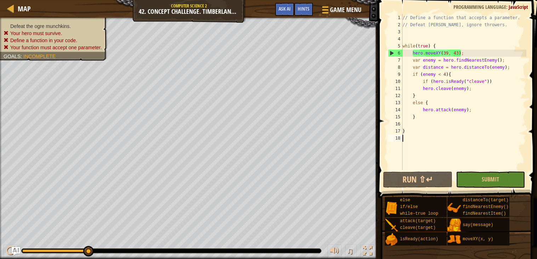
click at [467, 52] on div "// Define a function that accepts a parameter. // Defeat munchkins, ignore thro…" at bounding box center [464, 99] width 126 height 170
type textarea "hero.moveXY(39, 43);"
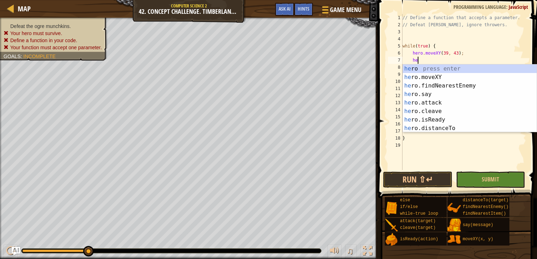
scroll to position [3, 1]
click at [464, 77] on div "h ero press enter h ero.moveXY press enter h ero.findNearestEnemy press enter h…" at bounding box center [470, 106] width 134 height 85
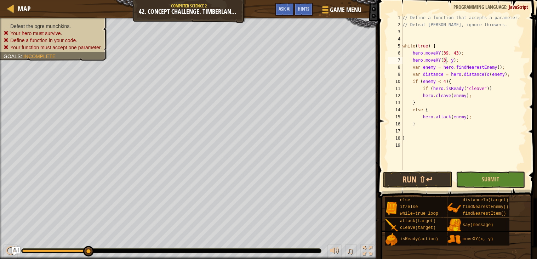
scroll to position [3, 3]
click at [458, 61] on div "// Define a function that accepts a parameter. // Defeat munchkins, ignore thro…" at bounding box center [464, 99] width 126 height 170
type textarea "hero.moveXY(39, 40);"
click at [435, 176] on button "Run ⇧↵" at bounding box center [417, 179] width 69 height 16
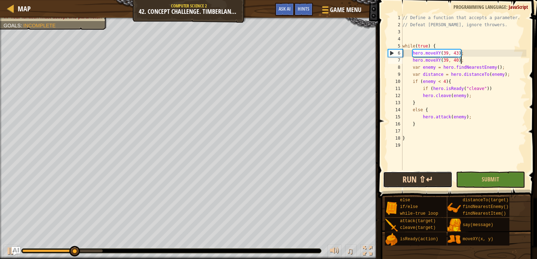
click at [429, 180] on button "Run ⇧↵" at bounding box center [417, 179] width 69 height 16
click at [287, 9] on span "Ask AI" at bounding box center [285, 8] width 12 height 7
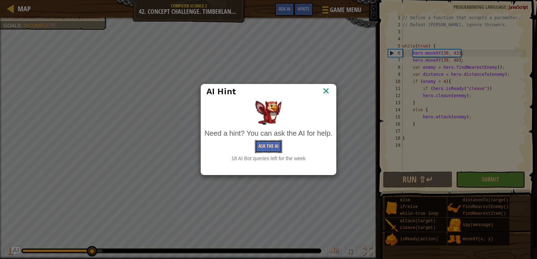
click at [266, 149] on button "Ask the AI" at bounding box center [268, 146] width 27 height 13
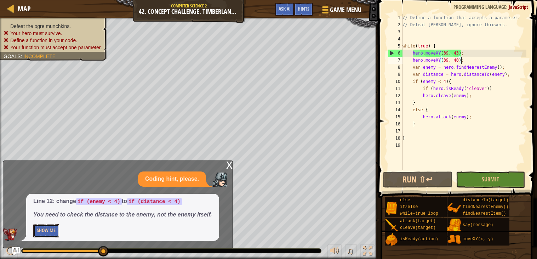
click at [49, 229] on button "Show Me" at bounding box center [46, 230] width 26 height 13
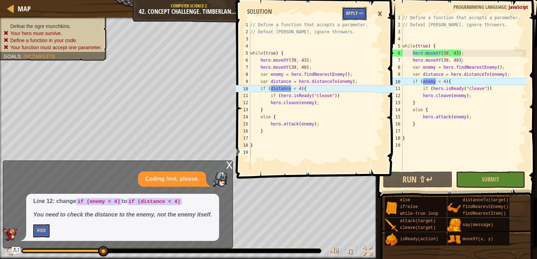
click at [358, 17] on button "Apply =>" at bounding box center [354, 13] width 24 height 13
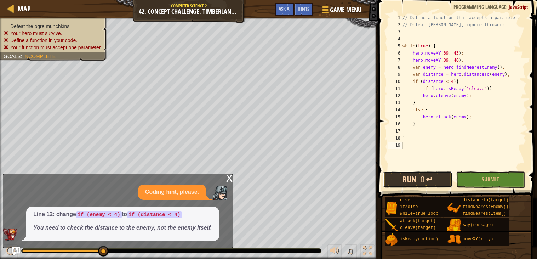
click at [414, 187] on button "Run ⇧↵" at bounding box center [417, 179] width 69 height 16
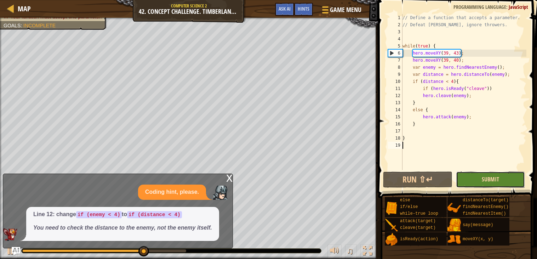
click at [490, 178] on span "Submit" at bounding box center [490, 179] width 17 height 8
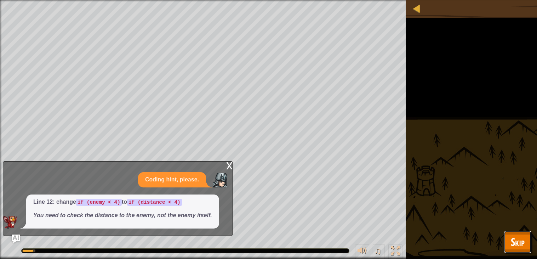
click at [510, 238] on button "Skip" at bounding box center [518, 242] width 28 height 23
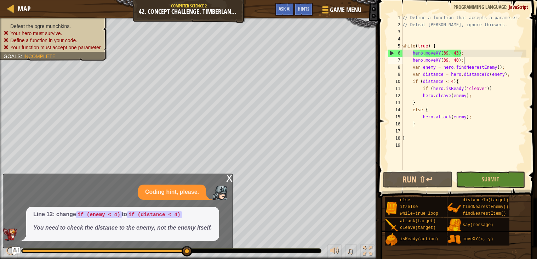
click at [464, 58] on div "// Define a function that accepts a parameter. // Defeat munchkins, ignore thro…" at bounding box center [463, 99] width 125 height 170
drag, startPoint x: 465, startPoint y: 52, endPoint x: 402, endPoint y: 55, distance: 62.8
click at [402, 55] on div "hero.moveXY(39, 40); 1 2 3 4 5 6 7 8 9 10 11 12 13 14 15 16 17 18 19 // Define …" at bounding box center [457, 92] width 140 height 156
type textarea "hero.moveXY(39, 43);"
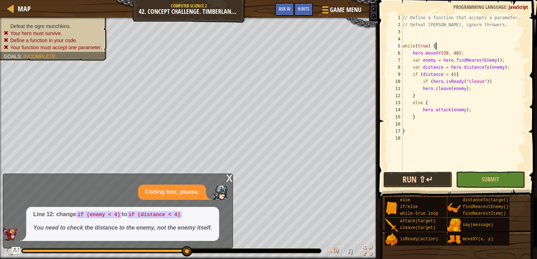
click at [404, 180] on button "Run ⇧↵" at bounding box center [417, 179] width 69 height 16
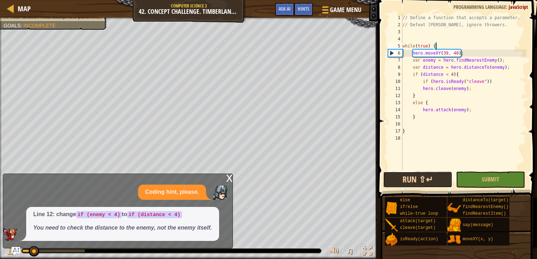
click at [404, 180] on button "Run ⇧↵" at bounding box center [417, 179] width 69 height 16
click at [468, 51] on div "// Define a function that accepts a parameter. // Defeat munchkins, ignore thro…" at bounding box center [463, 99] width 125 height 170
type textarea "hero.moveXY(39, 40);"
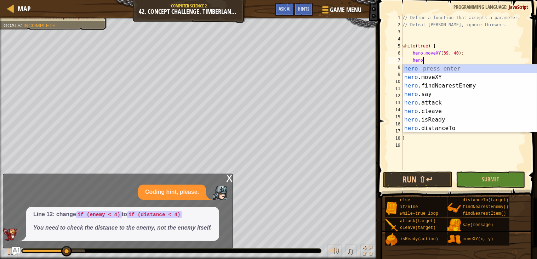
scroll to position [3, 1]
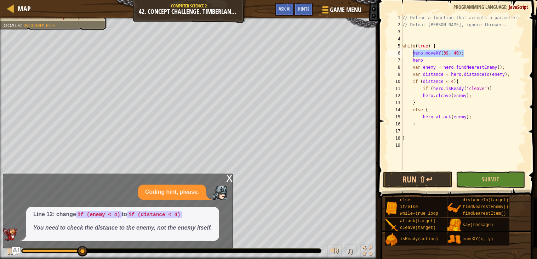
drag, startPoint x: 468, startPoint y: 53, endPoint x: 412, endPoint y: 53, distance: 55.3
click at [412, 53] on div "// Define a function that accepts a parameter. // Defeat munchkins, ignore thro…" at bounding box center [463, 99] width 125 height 170
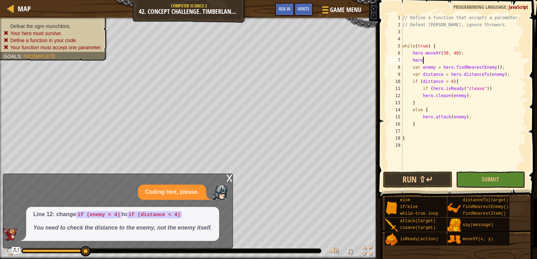
drag, startPoint x: 431, startPoint y: 60, endPoint x: 410, endPoint y: 60, distance: 20.5
click at [410, 60] on div "// Define a function that accepts a parameter. // Defeat munchkins, ignore thro…" at bounding box center [463, 99] width 125 height 170
paste textarea "hero.moveXY(39, 40);"
click at [406, 177] on button "Run ⇧↵" at bounding box center [417, 179] width 69 height 16
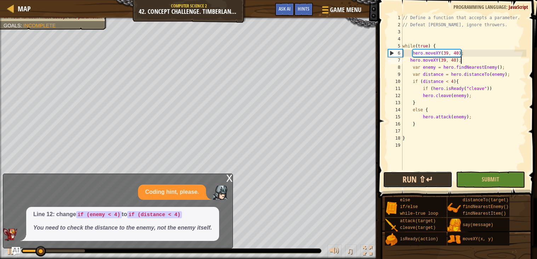
click at [409, 174] on button "Run ⇧↵" at bounding box center [417, 179] width 69 height 16
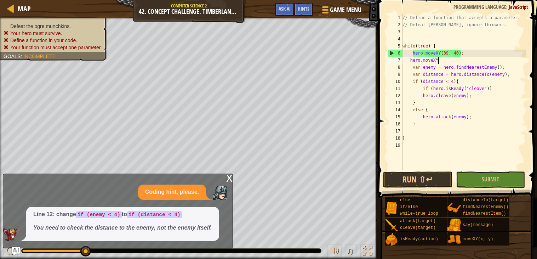
type textarea "hero"
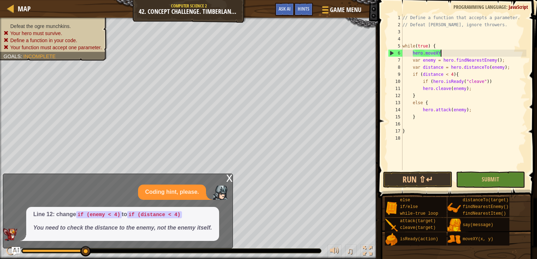
type textarea "hero"
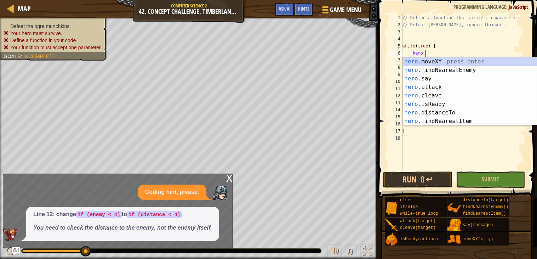
scroll to position [3, 1]
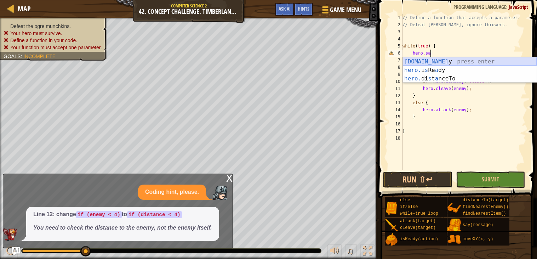
click at [459, 61] on div "hero.sa y press enter hero. i s Re a dy press enter hero. di s t a nceTo press …" at bounding box center [470, 78] width 134 height 43
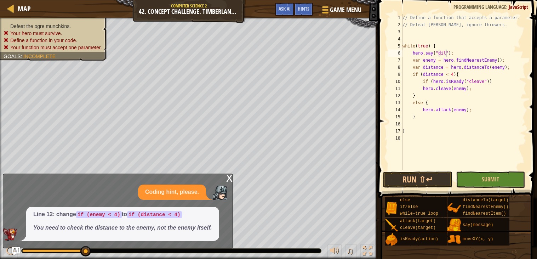
type textarea "hero.say("dildo");"
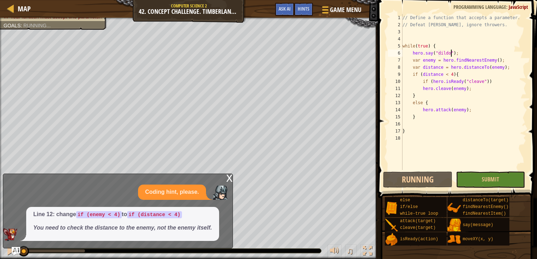
scroll to position [3, 4]
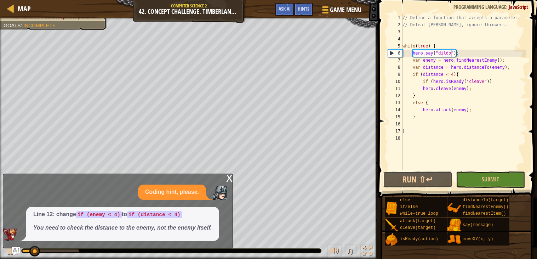
click at [419, 176] on button "Run ⇧↵" at bounding box center [417, 179] width 69 height 16
drag, startPoint x: 462, startPoint y: 55, endPoint x: 413, endPoint y: 51, distance: 49.7
click at [413, 51] on div "// Define a function that accepts a parameter. // Defeat [PERSON_NAME], ignore …" at bounding box center [463, 99] width 125 height 170
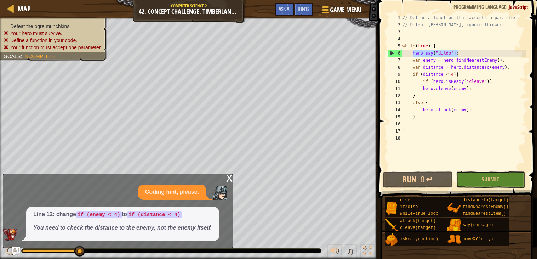
click at [468, 53] on div "// Define a function that accepts a parameter. // Defeat [PERSON_NAME], ignore …" at bounding box center [463, 92] width 125 height 156
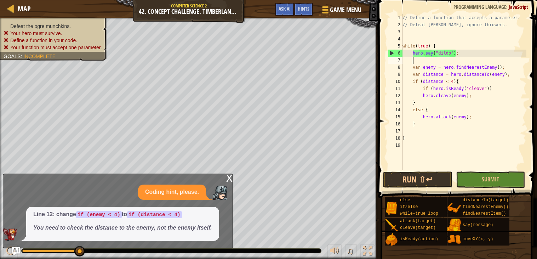
paste textarea "hero.say("dildo");"
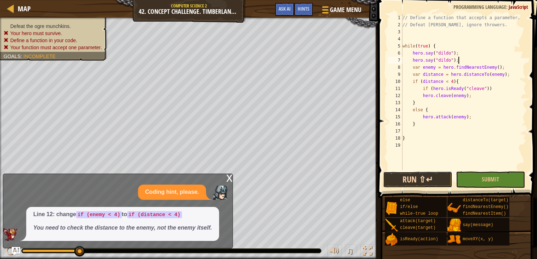
click at [415, 175] on button "Run ⇧↵" at bounding box center [417, 179] width 69 height 16
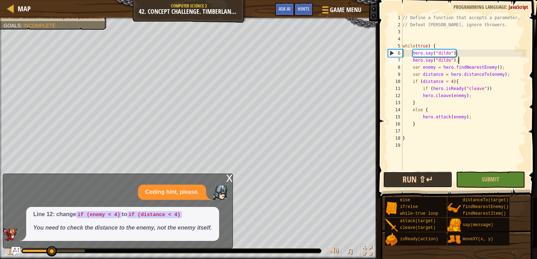
click at [415, 175] on button "Run ⇧↵" at bounding box center [417, 179] width 69 height 16
click at [410, 176] on button "Run ⇧↵" at bounding box center [417, 179] width 69 height 16
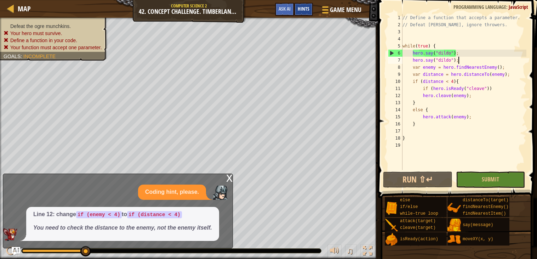
click at [301, 13] on div "Hints" at bounding box center [303, 9] width 19 height 13
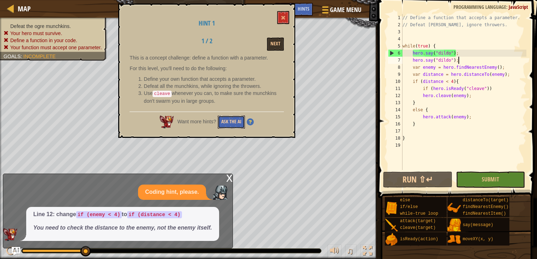
click at [225, 121] on button "Ask the AI" at bounding box center [231, 121] width 27 height 13
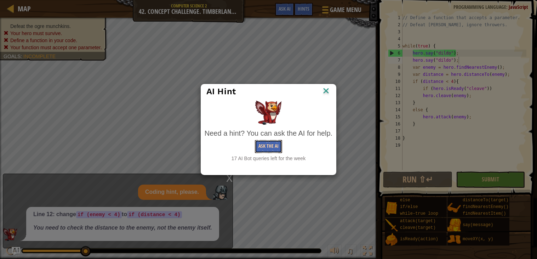
click at [267, 147] on button "Ask the AI" at bounding box center [268, 146] width 27 height 13
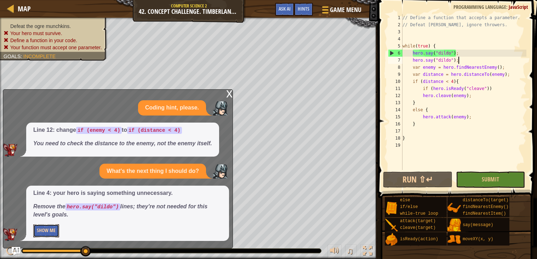
click at [42, 234] on button "Show Me" at bounding box center [46, 230] width 26 height 13
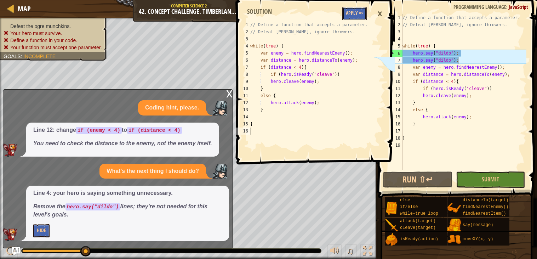
click at [358, 9] on button "Apply =>" at bounding box center [354, 13] width 24 height 13
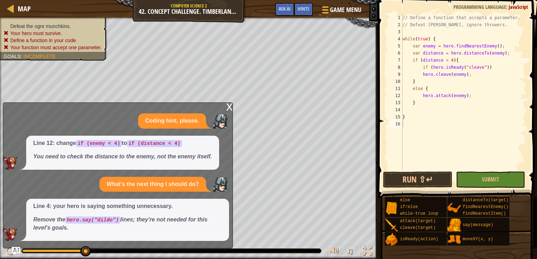
click at [443, 37] on div "// Define a function that accepts a parameter. // Defeat [PERSON_NAME], ignore …" at bounding box center [463, 99] width 125 height 170
type textarea "while(true) {"
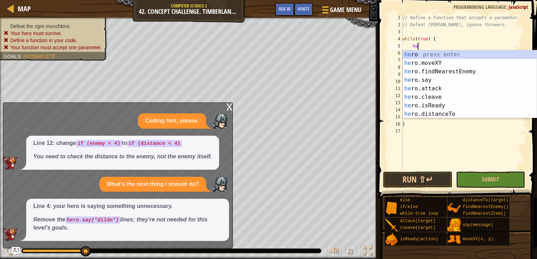
scroll to position [3, 1]
click at [446, 62] on div "hero press enter hero .moveXY press enter hero .findNearestEnemy press enter he…" at bounding box center [470, 92] width 134 height 85
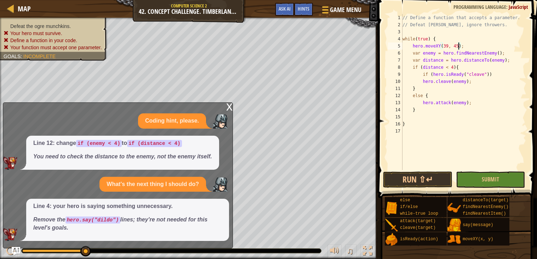
scroll to position [3, 5]
click at [425, 177] on button "Run ⇧↵" at bounding box center [417, 179] width 69 height 16
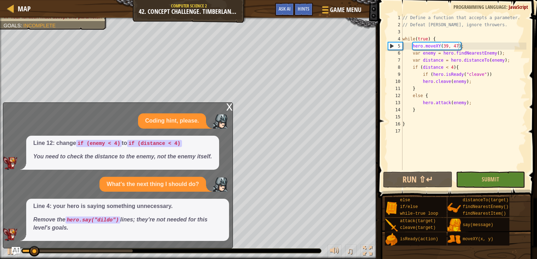
click at [225, 108] on div "x Coding hint, please. Line 12: change if (enemy < 4) to if (distance < 4) You …" at bounding box center [118, 175] width 230 height 146
click at [228, 108] on div "x" at bounding box center [229, 106] width 6 height 7
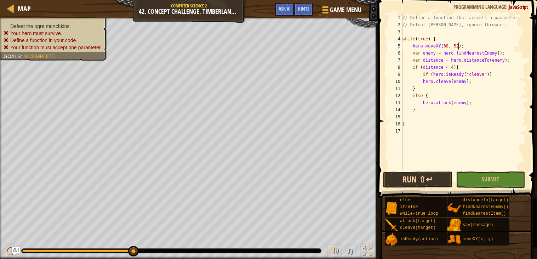
type textarea "hero.moveXY(38, 52);"
click at [404, 175] on button "Run ⇧↵" at bounding box center [417, 179] width 69 height 16
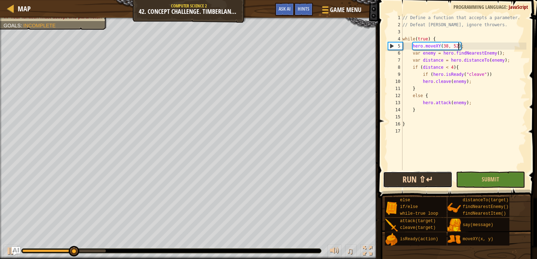
click at [401, 177] on button "Run ⇧↵" at bounding box center [417, 179] width 69 height 16
click at [406, 174] on button "Run ⇧↵" at bounding box center [417, 179] width 69 height 16
click at [406, 175] on button "Run ⇧↵" at bounding box center [417, 179] width 69 height 16
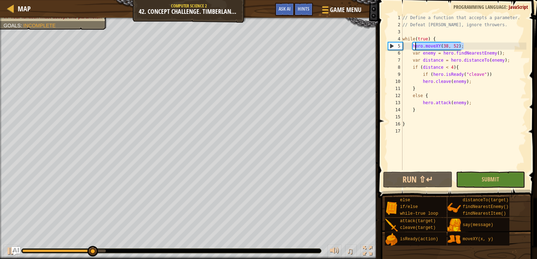
drag, startPoint x: 469, startPoint y: 48, endPoint x: 413, endPoint y: 45, distance: 56.0
click at [413, 45] on div "// Define a function that accepts a parameter. // Defeat [PERSON_NAME], ignore …" at bounding box center [463, 99] width 125 height 170
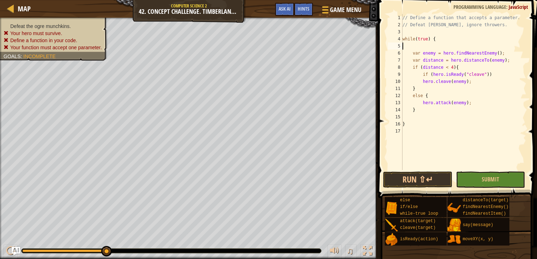
scroll to position [3, 0]
type textarea "while(true) {"
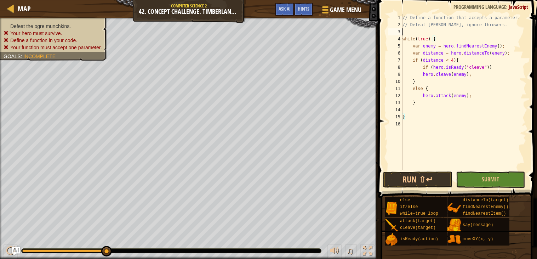
click at [413, 29] on div "// Define a function that accepts a parameter. // Defeat [PERSON_NAME], ignore …" at bounding box center [463, 99] width 125 height 170
type textarea "function dildo() {"
click at [449, 132] on div "// Define a function that accepts a parameter. // Defeat [PERSON_NAME], ignore …" at bounding box center [463, 99] width 125 height 170
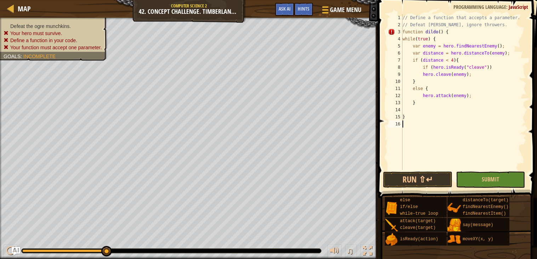
type textarea "}"
click at [427, 183] on button "Run ⇧↵" at bounding box center [417, 179] width 69 height 16
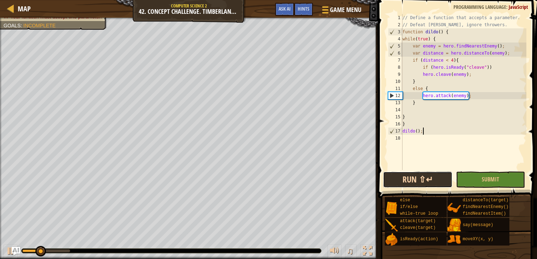
click at [421, 177] on button "Run ⇧↵" at bounding box center [417, 179] width 69 height 16
click at [422, 177] on button "Run ⇧↵" at bounding box center [417, 179] width 69 height 16
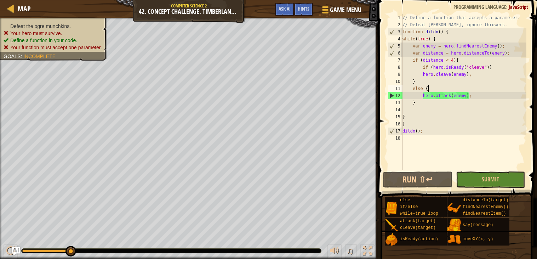
click at [438, 89] on div "// Define a function that accepts a parameter. // Defeat [PERSON_NAME], ignore …" at bounding box center [463, 99] width 125 height 170
type textarea "else {"
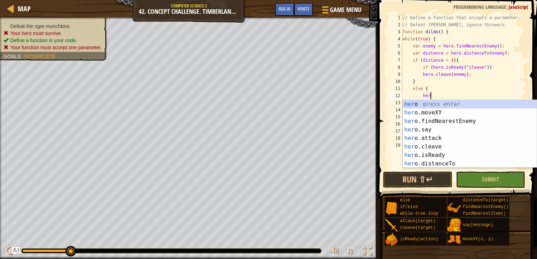
scroll to position [3, 2]
click at [446, 112] on div "hero press enter hero .moveXY press enter hero .findNearestEnemy press enter he…" at bounding box center [470, 142] width 134 height 85
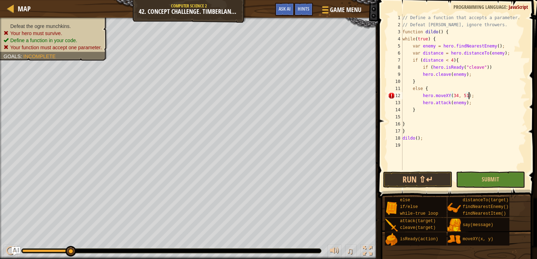
scroll to position [3, 5]
type textarea "hero.moveXY(34, 51);"
click at [414, 176] on button "Run ⇧↵" at bounding box center [417, 179] width 69 height 16
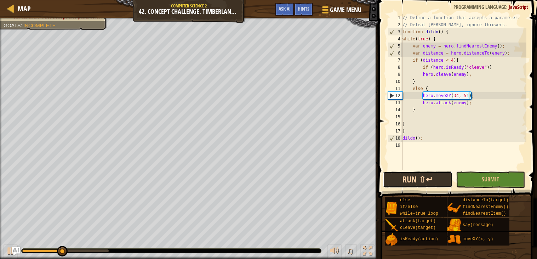
click at [408, 177] on button "Run ⇧↵" at bounding box center [417, 179] width 69 height 16
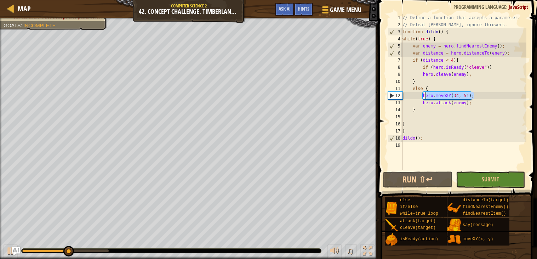
drag, startPoint x: 473, startPoint y: 94, endPoint x: 424, endPoint y: 97, distance: 49.3
click at [424, 97] on div "// Define a function that accepts a parameter. // Defeat [PERSON_NAME], ignore …" at bounding box center [463, 99] width 125 height 170
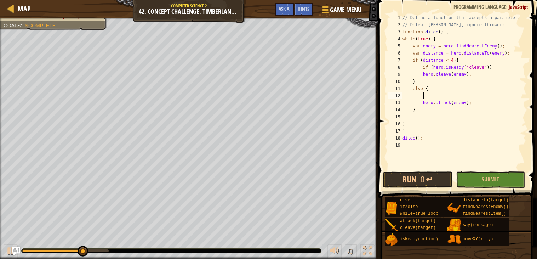
scroll to position [3, 1]
type textarea "i"
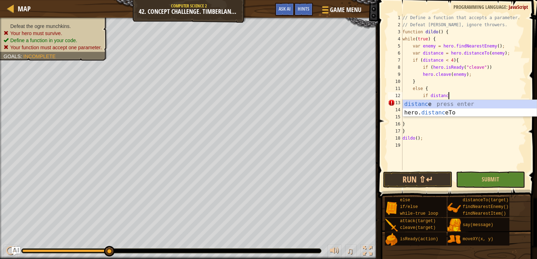
scroll to position [3, 3]
click at [416, 107] on div "distance press enter hero. distance To press enter" at bounding box center [470, 117] width 134 height 34
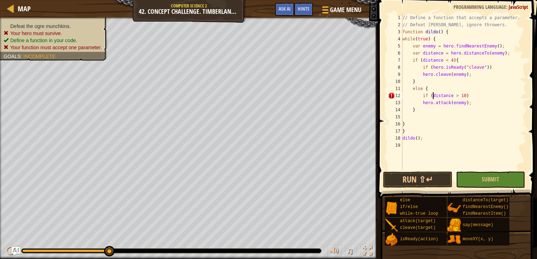
scroll to position [3, 2]
click at [423, 176] on button "Run ⇧↵" at bounding box center [417, 179] width 69 height 16
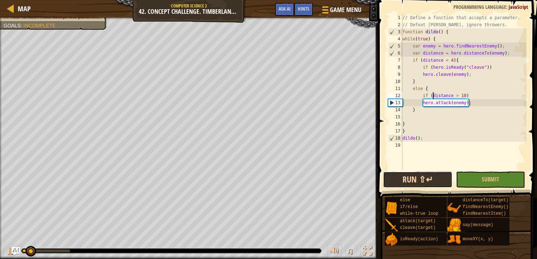
click at [423, 176] on button "Run ⇧↵" at bounding box center [417, 179] width 69 height 16
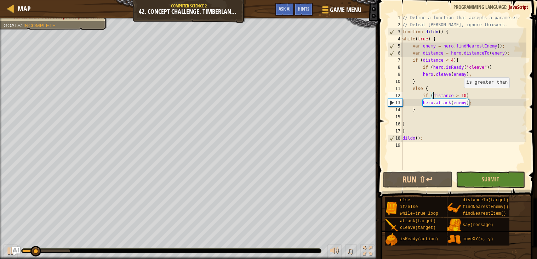
click at [461, 95] on div "// Define a function that accepts a parameter. // Defeat [PERSON_NAME], ignore …" at bounding box center [463, 99] width 125 height 170
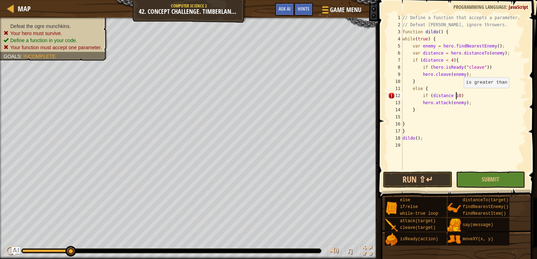
scroll to position [3, 5]
click at [418, 178] on button "Run ⇧↵" at bounding box center [417, 179] width 69 height 16
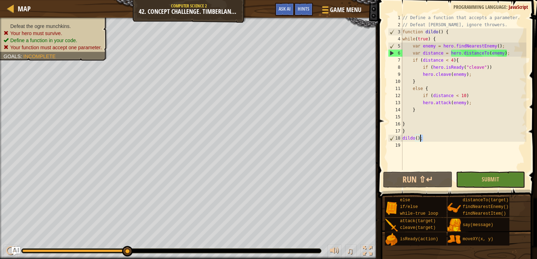
drag, startPoint x: 424, startPoint y: 141, endPoint x: 412, endPoint y: 141, distance: 12.4
click at [412, 141] on div "// Define a function that accepts a parameter. // Defeat [PERSON_NAME], ignore …" at bounding box center [463, 99] width 125 height 170
click at [426, 138] on div "// Define a function that accepts a parameter. // Defeat [PERSON_NAME], ignore …" at bounding box center [463, 92] width 125 height 156
click at [417, 136] on div "// Define a function that accepts a parameter. // Defeat [PERSON_NAME], ignore …" at bounding box center [463, 99] width 125 height 170
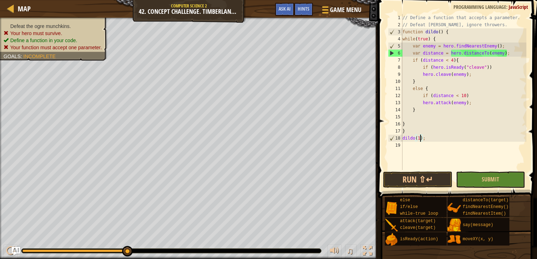
scroll to position [3, 1]
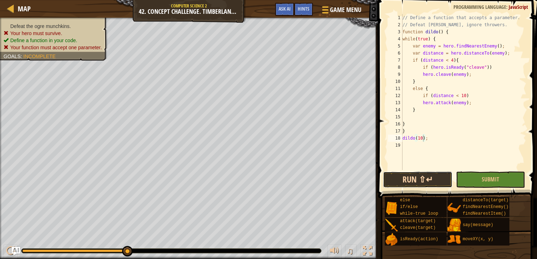
click at [401, 181] on button "Run ⇧↵" at bounding box center [417, 179] width 69 height 16
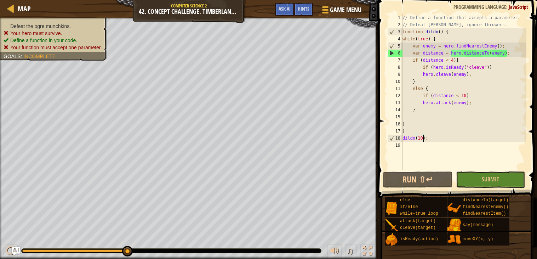
click at [467, 95] on div "// Define a function that accepts a parameter. // Defeat [PERSON_NAME], ignore …" at bounding box center [463, 99] width 125 height 170
click at [466, 95] on div "// Define a function that accepts a parameter. // Defeat [PERSON_NAME], ignore …" at bounding box center [463, 99] width 125 height 170
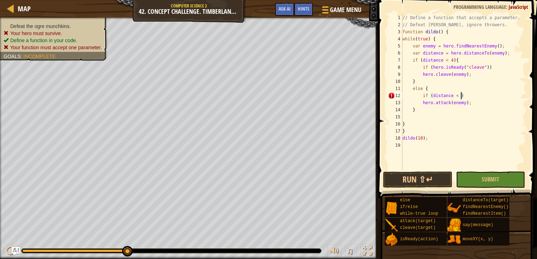
scroll to position [3, 5]
type textarea "if (distance < 5)"
click at [408, 183] on button "Run ⇧↵" at bounding box center [417, 179] width 69 height 16
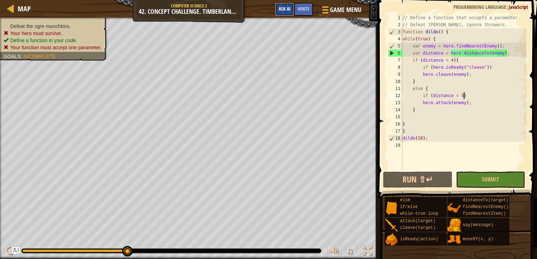
click at [282, 11] on span "Ask AI" at bounding box center [285, 8] width 12 height 7
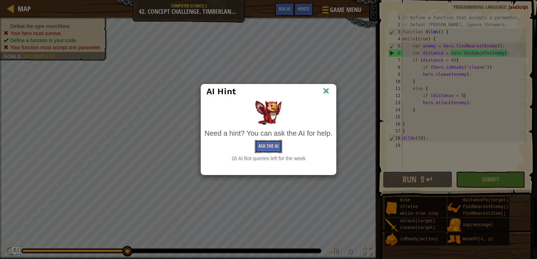
click at [270, 145] on button "Ask the AI" at bounding box center [268, 146] width 27 height 13
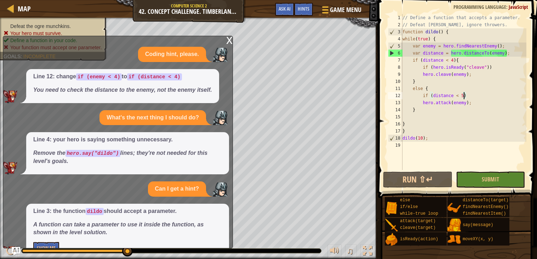
scroll to position [17, 0]
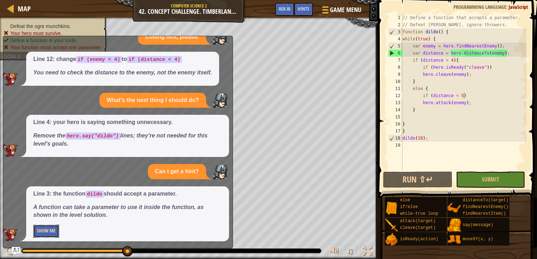
click at [51, 229] on button "Show Me" at bounding box center [46, 231] width 26 height 13
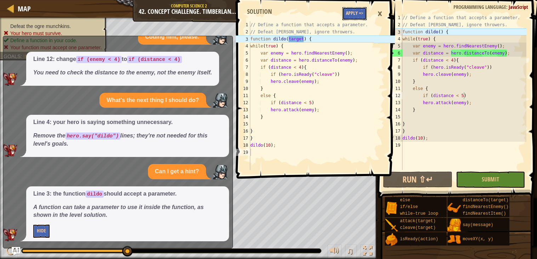
click at [349, 16] on button "Apply =>" at bounding box center [354, 13] width 24 height 13
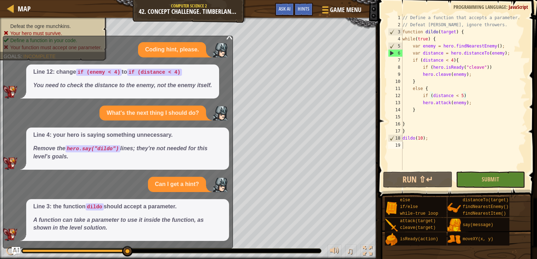
scroll to position [5, 0]
click at [401, 184] on button "Run ⇧↵" at bounding box center [417, 179] width 69 height 16
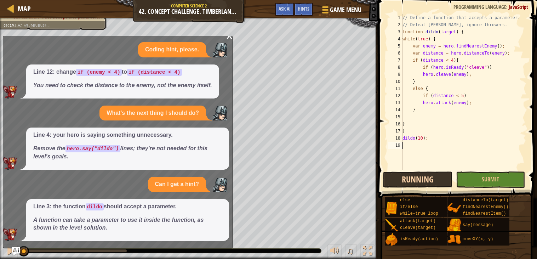
scroll to position [3, 0]
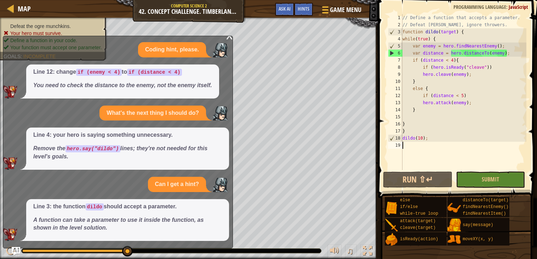
click at [448, 30] on div "// Define a function that accepts a parameter. // Defeat [PERSON_NAME], ignore …" at bounding box center [463, 99] width 125 height 170
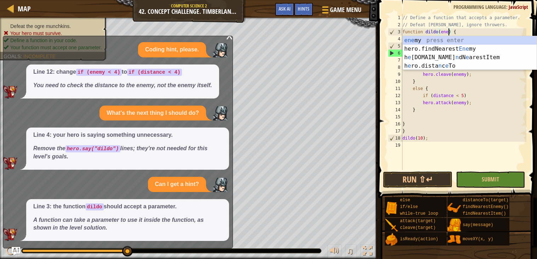
scroll to position [3, 4]
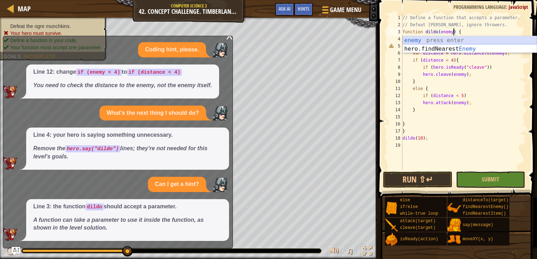
click at [451, 40] on div "enemy press enter hero.findNearest Enemy press enter" at bounding box center [470, 53] width 134 height 34
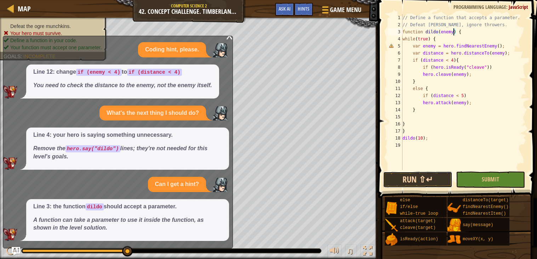
click at [407, 179] on button "Run ⇧↵" at bounding box center [417, 179] width 69 height 16
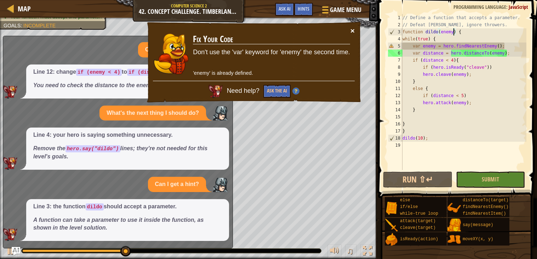
click at [353, 29] on button "×" at bounding box center [353, 30] width 4 height 7
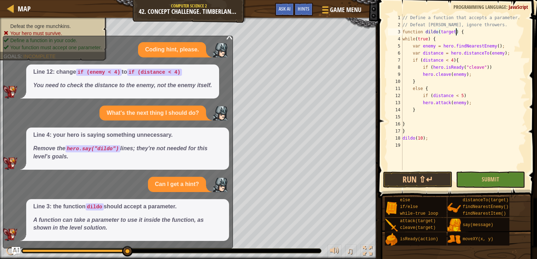
click at [227, 38] on div "x" at bounding box center [229, 35] width 6 height 7
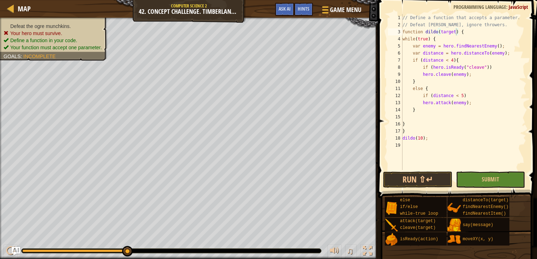
click at [402, 182] on button "Run ⇧↵" at bounding box center [417, 179] width 69 height 16
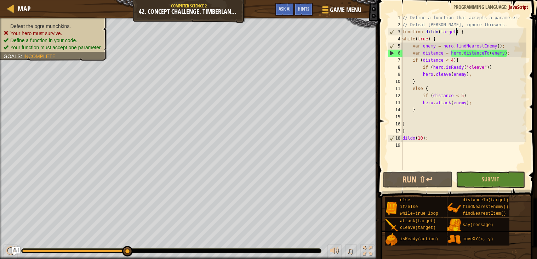
click at [470, 96] on div "// Define a function that accepts a parameter. // Defeat [PERSON_NAME], ignore …" at bounding box center [463, 99] width 125 height 170
type textarea "if (distance < 5)"
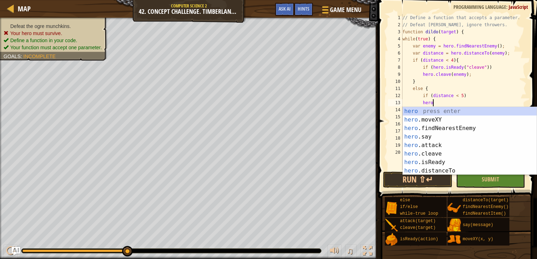
scroll to position [3, 2]
click at [478, 118] on div "hero press enter hero .moveXY press enter hero .findNearestEnemy press enter he…" at bounding box center [470, 149] width 134 height 85
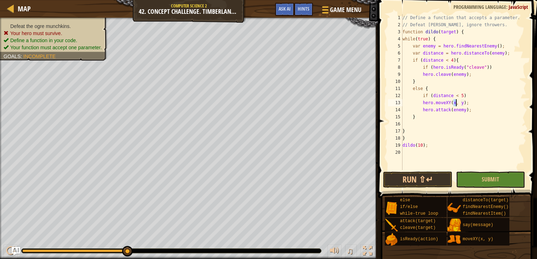
scroll to position [3, 5]
type textarea "hero.moveXY(40, 50);"
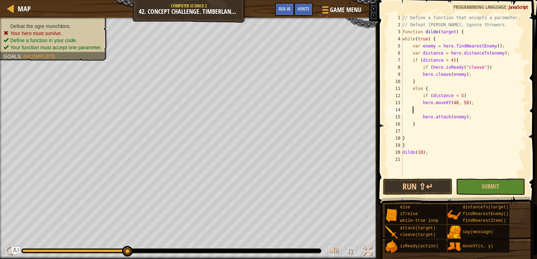
scroll to position [3, 0]
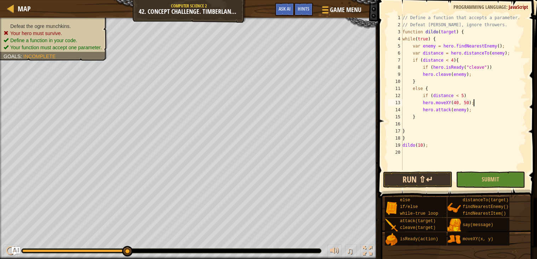
type textarea "hero.moveXY(40, 50);"
click at [394, 186] on button "Run ⇧↵" at bounding box center [417, 179] width 69 height 16
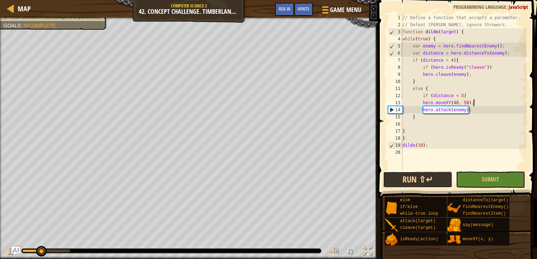
click at [411, 175] on button "Run ⇧↵" at bounding box center [417, 179] width 69 height 16
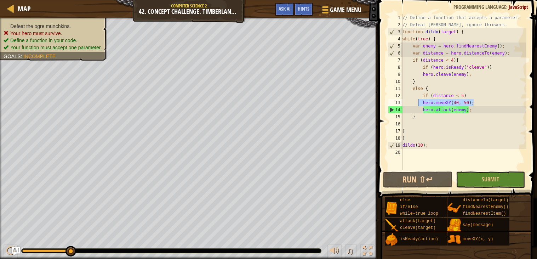
drag, startPoint x: 475, startPoint y: 102, endPoint x: 420, endPoint y: 103, distance: 55.3
click at [420, 103] on div "// Define a function that accepts a parameter. // Defeat [PERSON_NAME], ignore …" at bounding box center [463, 99] width 125 height 170
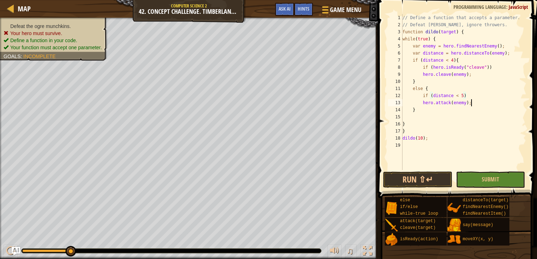
click at [471, 102] on div "// Define a function that accepts a parameter. // Defeat [PERSON_NAME], ignore …" at bounding box center [463, 99] width 125 height 170
type textarea "hero.attack(enemy);"
paste textarea "hero.moveXY(40, 50);"
click at [407, 182] on button "Run ⇧↵" at bounding box center [417, 179] width 69 height 16
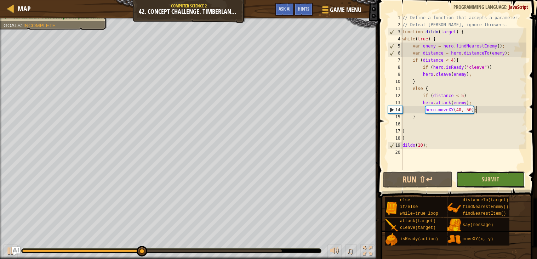
click at [475, 179] on button "Submit" at bounding box center [490, 179] width 69 height 16
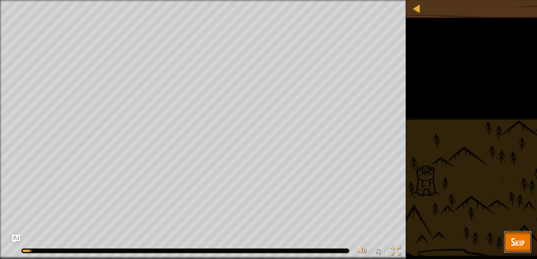
click at [511, 243] on span "Skip" at bounding box center [518, 241] width 14 height 15
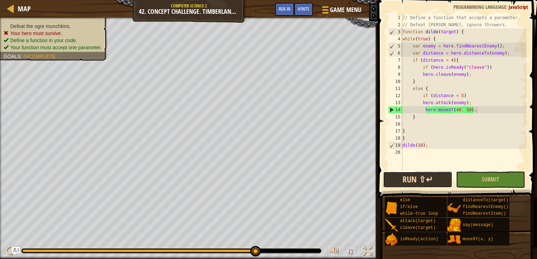
click at [424, 179] on button "Run ⇧↵" at bounding box center [417, 179] width 69 height 16
click at [460, 108] on div "// Define a function that accepts a parameter. // Defeat [PERSON_NAME], ignore …" at bounding box center [463, 99] width 125 height 170
click at [470, 111] on div "// Define a function that accepts a parameter. // Defeat [PERSON_NAME], ignore …" at bounding box center [463, 99] width 125 height 170
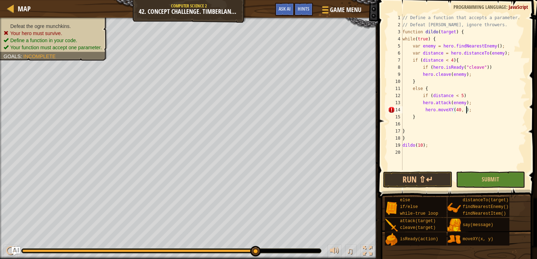
scroll to position [3, 5]
click at [412, 184] on button "Run ⇧↵" at bounding box center [417, 179] width 69 height 16
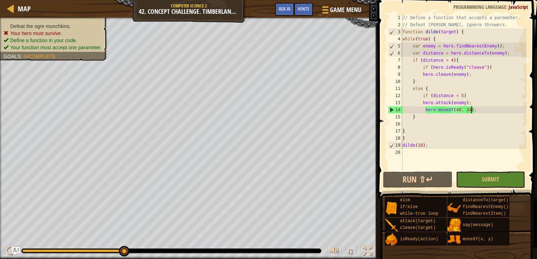
click at [477, 110] on div "// Define a function that accepts a parameter. // Defeat [PERSON_NAME], ignore …" at bounding box center [463, 99] width 125 height 170
click at [424, 143] on div "// Define a function that accepts a parameter. // Defeat [PERSON_NAME], ignore …" at bounding box center [463, 99] width 125 height 170
type textarea "dildo(10);"
click at [283, 6] on span "Ask AI" at bounding box center [285, 8] width 12 height 7
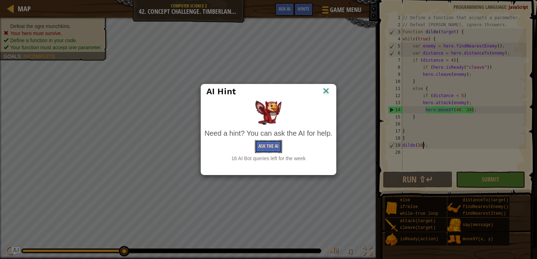
click at [263, 145] on button "Ask the AI" at bounding box center [268, 146] width 27 height 13
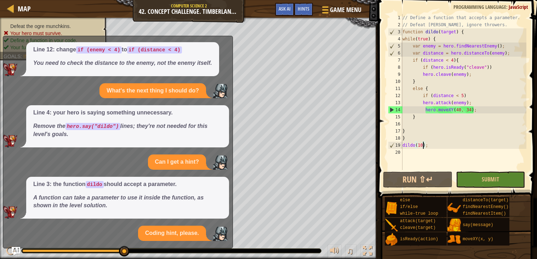
scroll to position [89, 0]
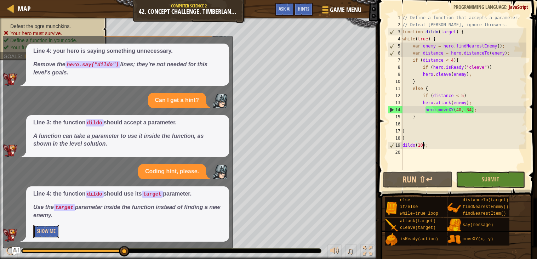
click at [35, 233] on button "Show Me" at bounding box center [46, 231] width 26 height 13
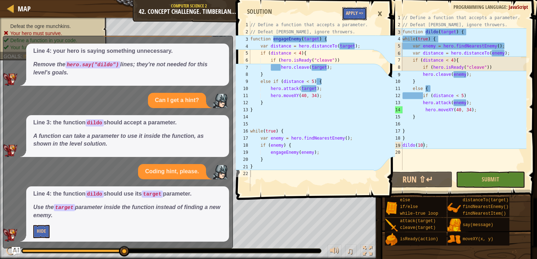
click at [350, 13] on button "Apply =>" at bounding box center [354, 13] width 24 height 13
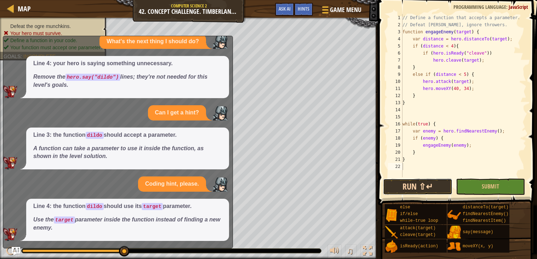
click at [402, 188] on button "Run ⇧↵" at bounding box center [417, 187] width 69 height 16
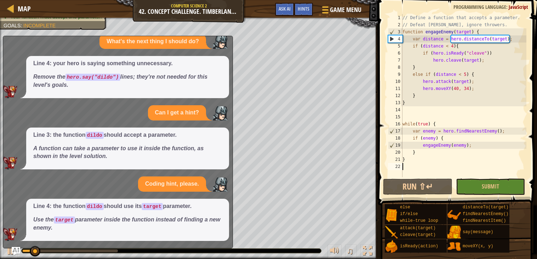
scroll to position [0, 0]
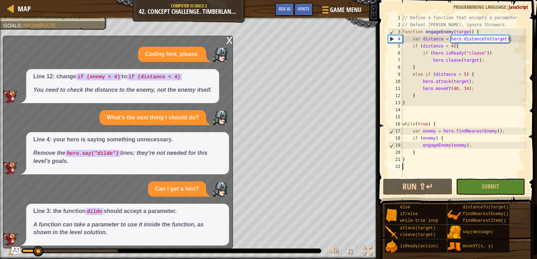
click at [231, 43] on div "x" at bounding box center [229, 39] width 6 height 7
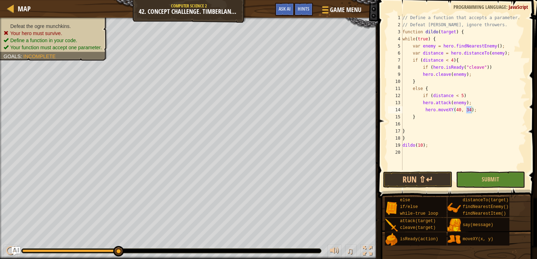
click at [415, 75] on div "// Define a function that accepts a parameter. // Defeat [PERSON_NAME], ignore …" at bounding box center [463, 99] width 125 height 170
click at [453, 59] on div "// Define a function that accepts a parameter. // Defeat [PERSON_NAME], ignore …" at bounding box center [463, 99] width 125 height 170
click at [408, 177] on button "Run ⇧↵" at bounding box center [417, 179] width 69 height 16
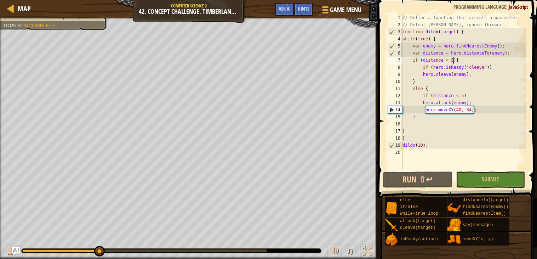
click at [406, 170] on span at bounding box center [458, 88] width 165 height 219
drag, startPoint x: 480, startPoint y: 112, endPoint x: 424, endPoint y: 109, distance: 56.0
click at [424, 109] on div "// Define a function that accepts a parameter. // Defeat [PERSON_NAME], ignore …" at bounding box center [463, 99] width 125 height 170
type textarea "hero.moveXY(40, 34);"
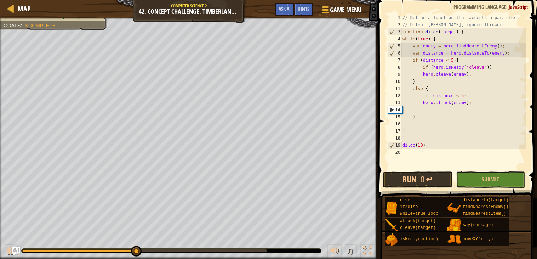
scroll to position [3, 0]
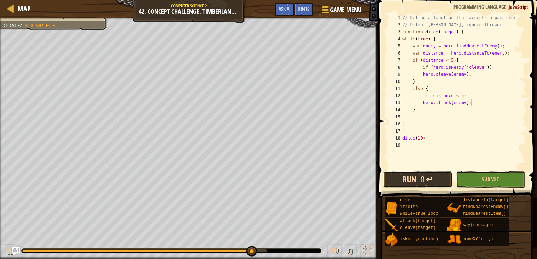
click at [426, 182] on button "Run ⇧↵" at bounding box center [417, 179] width 69 height 16
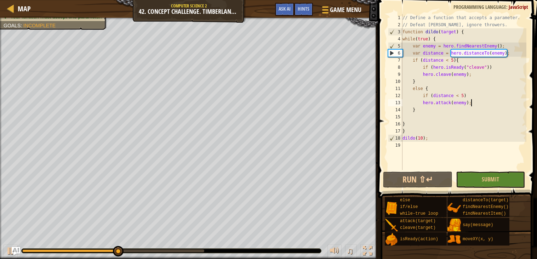
click at [461, 103] on div "// Define a function that accepts a parameter. // Defeat [PERSON_NAME], ignore …" at bounding box center [463, 99] width 125 height 170
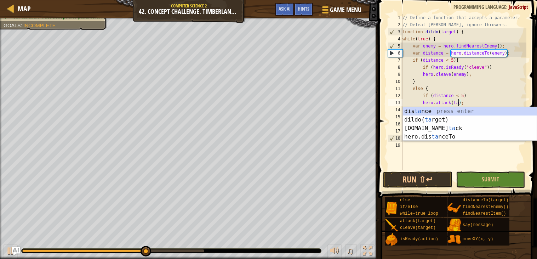
scroll to position [3, 5]
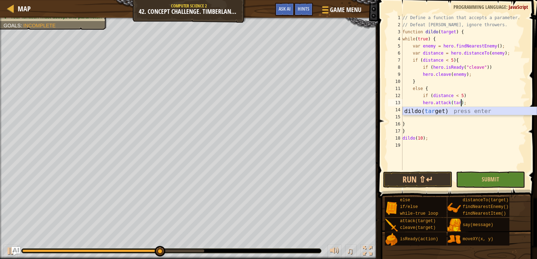
click at [448, 111] on div "dildo( tar get) press enter" at bounding box center [470, 120] width 134 height 26
click at [414, 177] on button "Run ⇧↵" at bounding box center [417, 179] width 69 height 16
click at [436, 130] on div "// Define a function that accepts a parameter. // Defeat [PERSON_NAME], ignore …" at bounding box center [463, 99] width 125 height 170
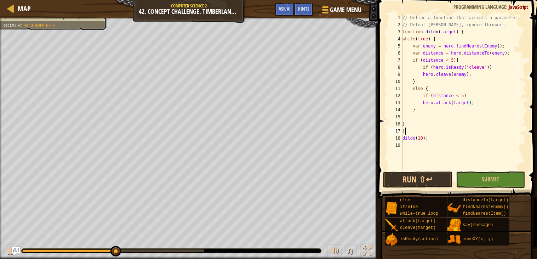
scroll to position [3, 0]
click at [413, 175] on button "Run ⇧↵" at bounding box center [417, 179] width 69 height 16
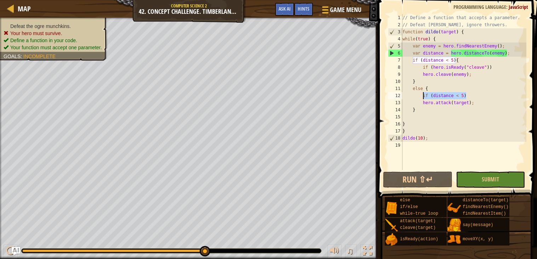
drag, startPoint x: 467, startPoint y: 96, endPoint x: 420, endPoint y: 93, distance: 46.8
click at [420, 93] on div "// Define a function that accepts a parameter. // Defeat [PERSON_NAME], ignore …" at bounding box center [463, 99] width 125 height 170
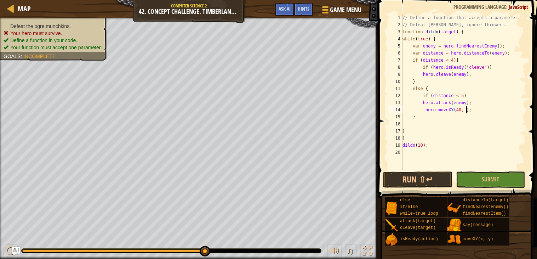
type textarea "hero.moveXY(40, 50);"
click at [408, 179] on button "Run ⇧↵" at bounding box center [417, 179] width 69 height 16
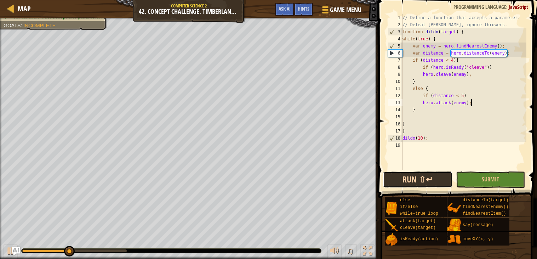
click at [408, 179] on button "Run ⇧↵" at bounding box center [417, 179] width 69 height 16
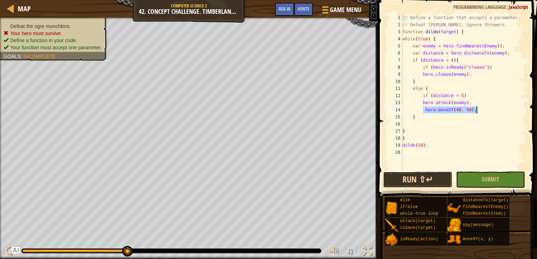
click at [416, 176] on button "Run ⇧↵" at bounding box center [417, 179] width 69 height 16
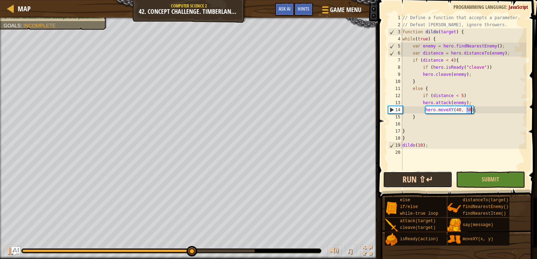
click at [432, 176] on button "Run ⇧↵" at bounding box center [417, 179] width 69 height 16
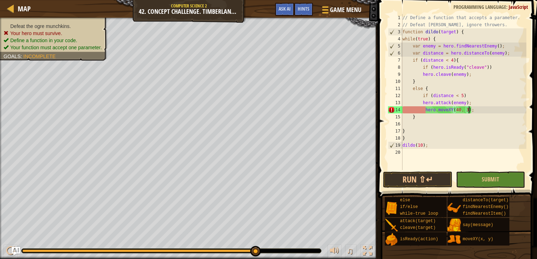
scroll to position [3, 5]
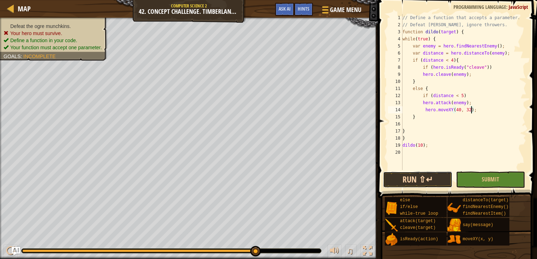
click at [402, 180] on button "Run ⇧↵" at bounding box center [417, 179] width 69 height 16
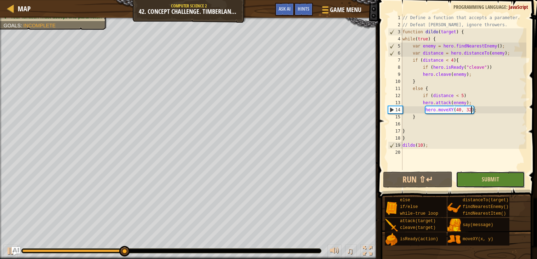
click at [466, 174] on button "Submit" at bounding box center [490, 179] width 69 height 16
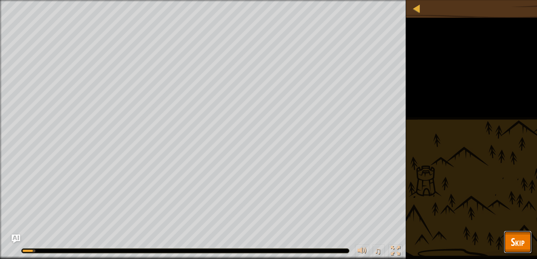
click at [515, 233] on button "Skip" at bounding box center [518, 242] width 28 height 23
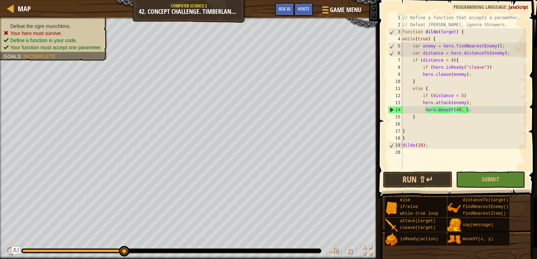
scroll to position [3, 5]
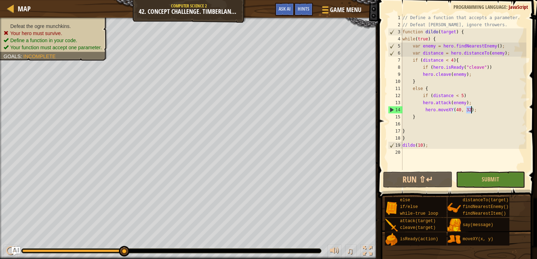
click at [443, 130] on div "// Define a function that accepts a parameter. // Defeat [PERSON_NAME], ignore …" at bounding box center [463, 99] width 125 height 170
click at [469, 110] on div "// Define a function that accepts a parameter. // Defeat [PERSON_NAME], ignore …" at bounding box center [463, 99] width 125 height 170
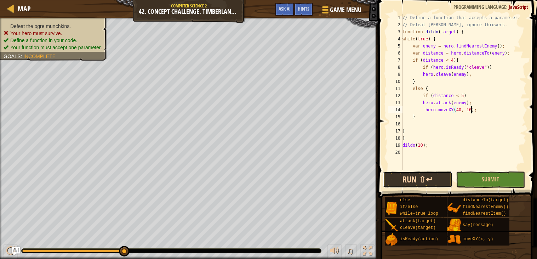
click at [404, 182] on button "Run ⇧↵" at bounding box center [417, 179] width 69 height 16
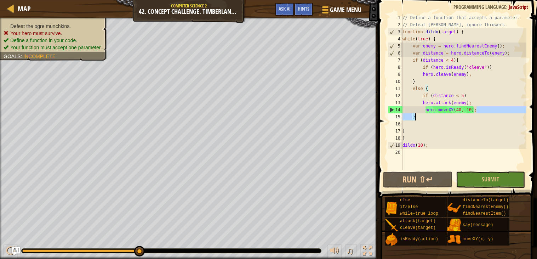
drag, startPoint x: 481, startPoint y: 110, endPoint x: 413, endPoint y: 114, distance: 68.5
click at [413, 114] on div "// Define a function that accepts a parameter. // Defeat [PERSON_NAME], ignore …" at bounding box center [463, 99] width 125 height 170
click at [422, 110] on div "// Define a function that accepts a parameter. // Defeat [PERSON_NAME], ignore …" at bounding box center [463, 99] width 125 height 170
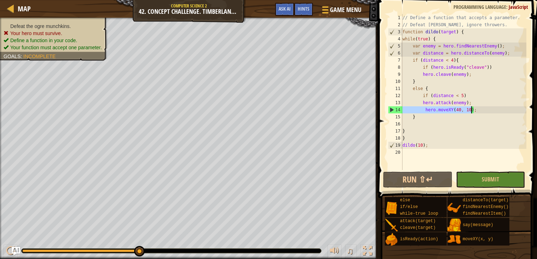
drag, startPoint x: 422, startPoint y: 110, endPoint x: 474, endPoint y: 112, distance: 51.7
click at [474, 112] on div "// Define a function that accepts a parameter. // Defeat [PERSON_NAME], ignore …" at bounding box center [463, 99] width 125 height 170
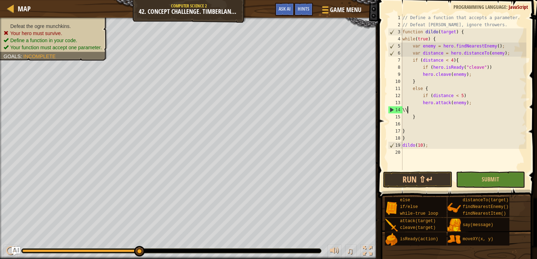
type textarea "\"
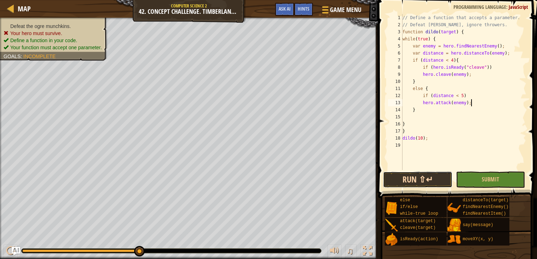
click at [423, 182] on button "Run ⇧↵" at bounding box center [417, 179] width 69 height 16
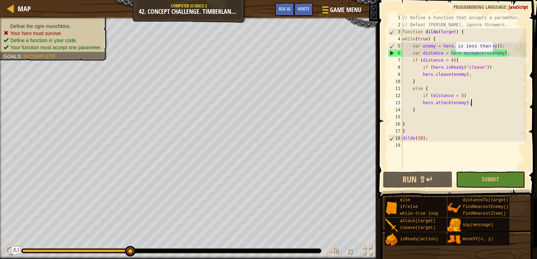
click at [453, 58] on div "// Define a function that accepts a parameter. // Defeat [PERSON_NAME], ignore …" at bounding box center [463, 99] width 125 height 170
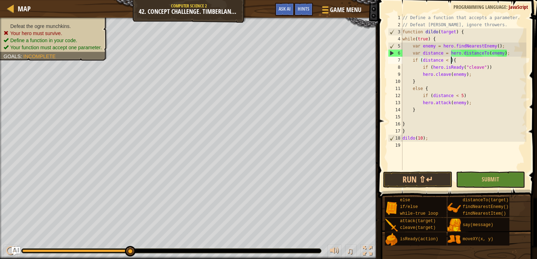
scroll to position [3, 4]
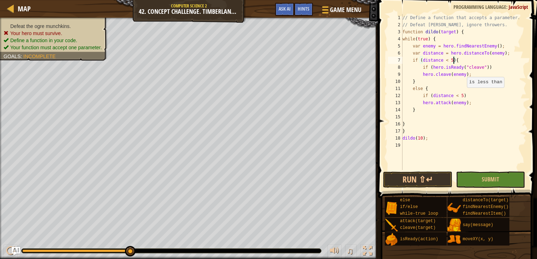
click at [464, 94] on div "// Define a function that accepts a parameter. // Defeat [PERSON_NAME], ignore …" at bounding box center [463, 99] width 125 height 170
click at [421, 180] on button "Run ⇧↵" at bounding box center [417, 179] width 69 height 16
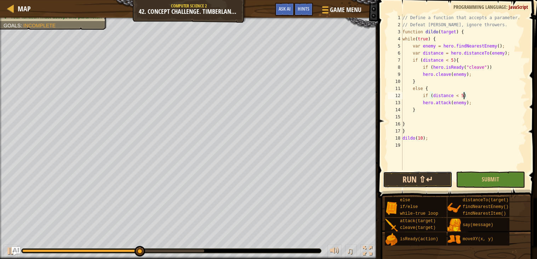
click at [407, 180] on button "Run ⇧↵" at bounding box center [417, 179] width 69 height 16
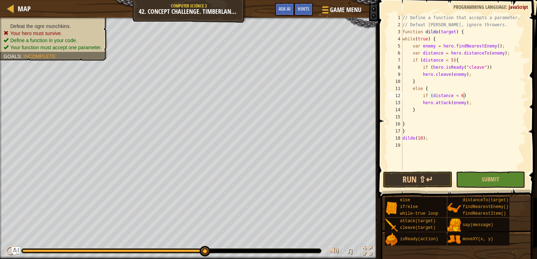
click at [415, 189] on span at bounding box center [458, 88] width 165 height 219
click at [415, 180] on button "Run ⇧↵" at bounding box center [417, 179] width 69 height 16
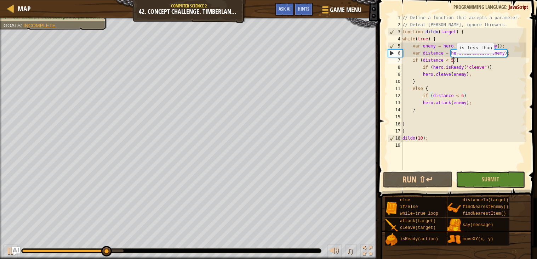
click at [454, 61] on div "// Define a function that accepts a parameter. // Defeat [PERSON_NAME], ignore …" at bounding box center [463, 99] width 125 height 170
click at [453, 63] on div "// Define a function that accepts a parameter. // Defeat [PERSON_NAME], ignore …" at bounding box center [463, 99] width 125 height 170
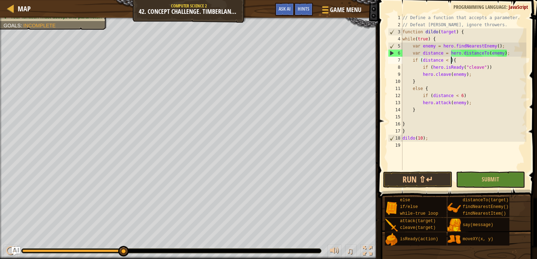
scroll to position [3, 4]
type textarea "if (distance < 7){"
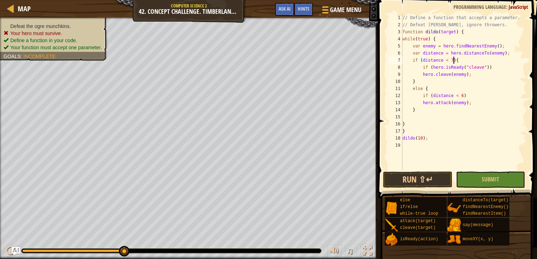
click at [410, 165] on div "// Define a function that accepts a parameter. // Defeat [PERSON_NAME], ignore …" at bounding box center [463, 99] width 125 height 170
click at [408, 179] on button "Run ⇧↵" at bounding box center [417, 179] width 69 height 16
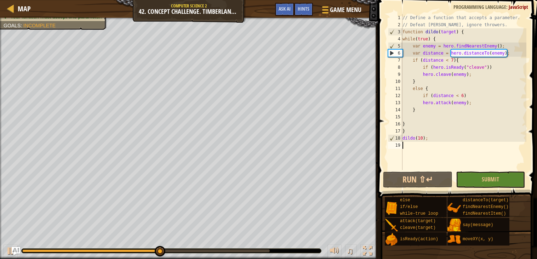
click at [466, 95] on div "// Define a function that accepts a parameter. // Defeat [PERSON_NAME], ignore …" at bounding box center [463, 99] width 125 height 170
click at [465, 94] on div "// Define a function that accepts a parameter. // Defeat [PERSON_NAME], ignore …" at bounding box center [463, 99] width 125 height 170
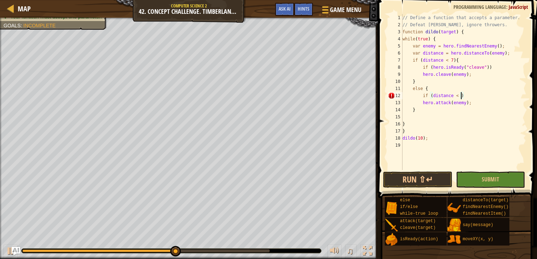
scroll to position [3, 5]
click at [453, 59] on div "// Define a function that accepts a parameter. // Defeat [PERSON_NAME], ignore …" at bounding box center [463, 99] width 125 height 170
click at [475, 103] on div "// Define a function that accepts a parameter. // Defeat [PERSON_NAME], ignore …" at bounding box center [463, 99] width 125 height 170
type textarea "hero.attack(enemy);"
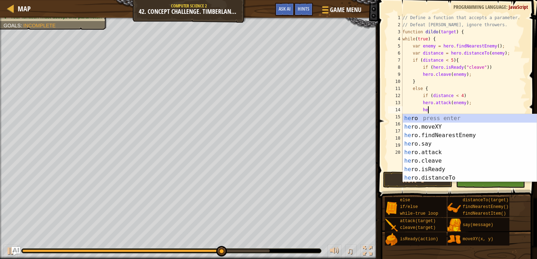
scroll to position [3, 2]
click at [459, 126] on div "hero press enter hero .moveXY press enter hero .findNearestEnemy press enter he…" at bounding box center [470, 156] width 134 height 85
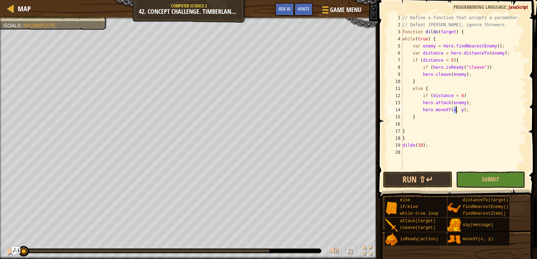
drag, startPoint x: 270, startPoint y: 250, endPoint x: 0, endPoint y: 228, distance: 270.7
click at [0, 228] on div "Defeat the ogre munchkins. Your hero must survive. Define a function in your co…" at bounding box center [268, 138] width 537 height 241
click at [409, 183] on button "Run ⇧↵" at bounding box center [417, 179] width 69 height 16
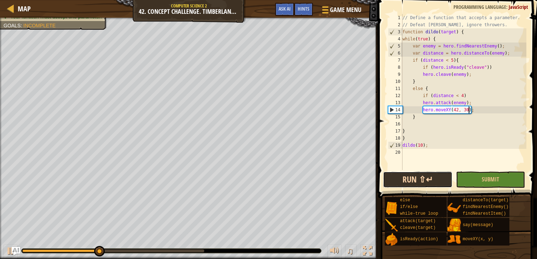
click at [424, 176] on button "Run ⇧↵" at bounding box center [417, 179] width 69 height 16
click at [457, 102] on div "// Define a function that accepts a parameter. // Defeat [PERSON_NAME], ignore …" at bounding box center [463, 99] width 125 height 170
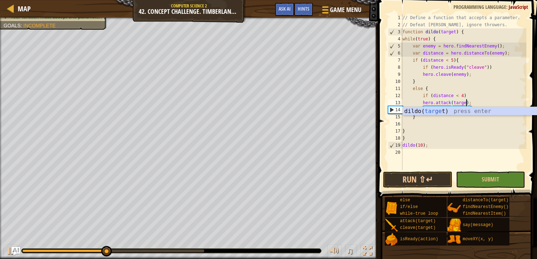
scroll to position [3, 5]
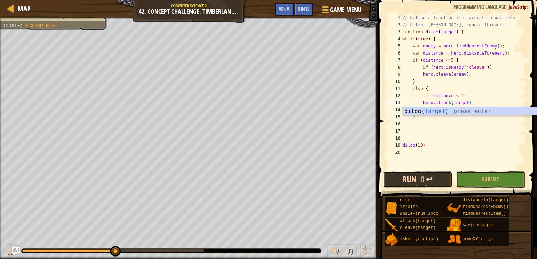
click at [411, 180] on button "Run ⇧↵" at bounding box center [417, 179] width 69 height 16
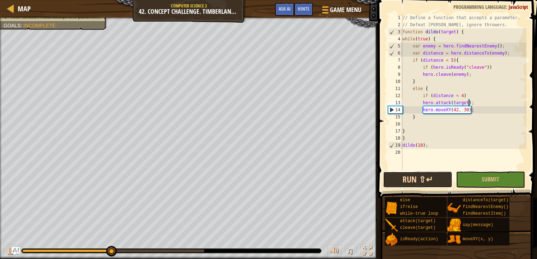
click at [411, 177] on button "Run ⇧↵" at bounding box center [417, 179] width 69 height 16
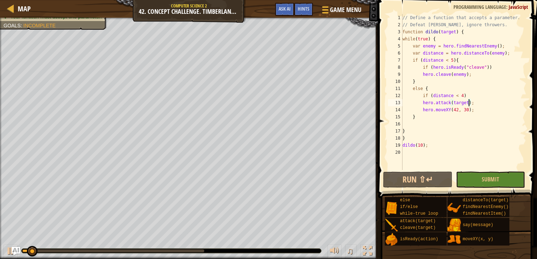
click at [431, 90] on div "// Define a function that accepts a parameter. // Defeat [PERSON_NAME], ignore …" at bounding box center [463, 99] width 125 height 170
type textarea "else {"
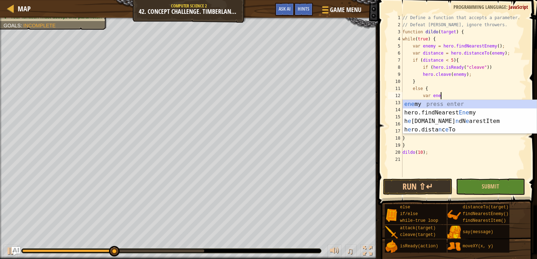
scroll to position [3, 3]
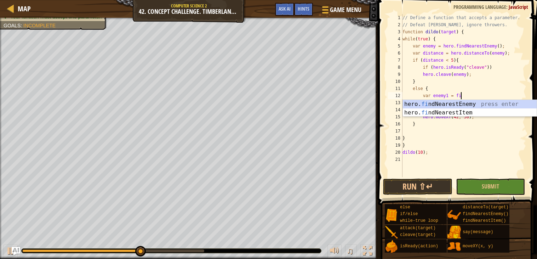
type textarea "var enemy1 = find"
click at [472, 103] on div "hero. find NearestEnemy press enter hero. find NearestItem press enter" at bounding box center [470, 117] width 134 height 34
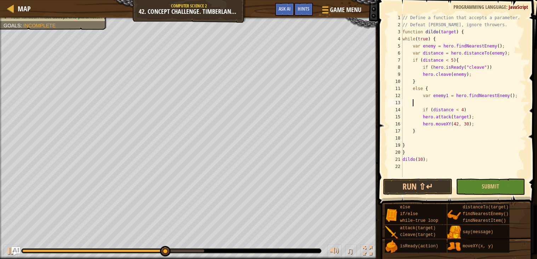
scroll to position [3, 0]
type textarea "\"
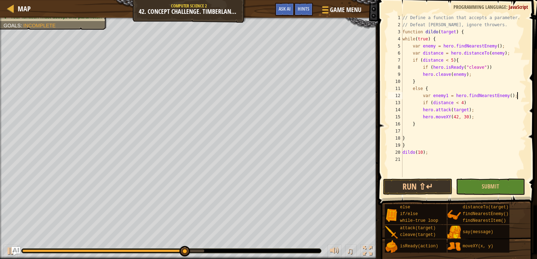
click at [460, 110] on div "// Define a function that accepts a parameter. // Defeat [PERSON_NAME], ignore …" at bounding box center [463, 102] width 125 height 177
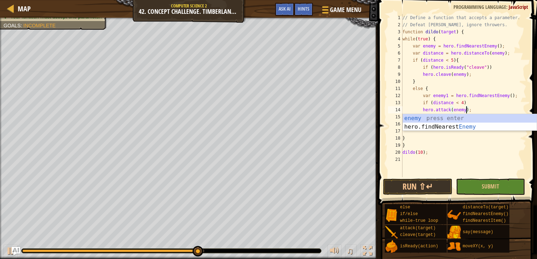
scroll to position [3, 5]
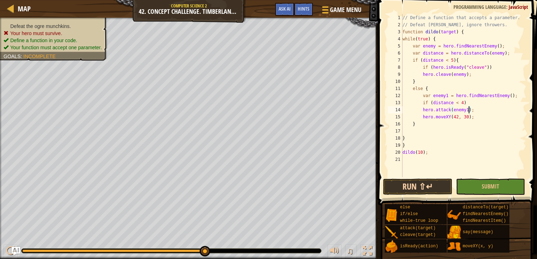
type textarea "hero.attack(enemy1);"
click at [415, 182] on button "Run ⇧↵" at bounding box center [417, 187] width 69 height 16
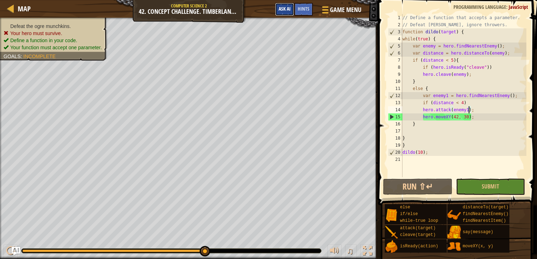
click at [282, 5] on button "Ask AI" at bounding box center [284, 9] width 19 height 13
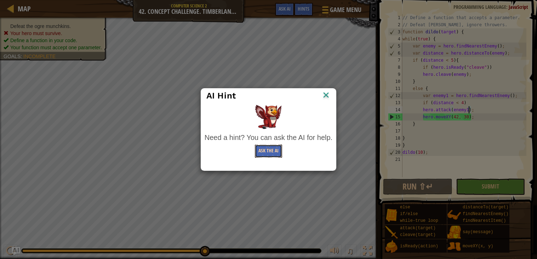
click at [261, 152] on button "Ask the AI" at bounding box center [268, 151] width 27 height 13
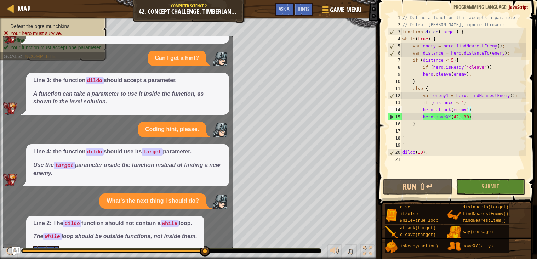
scroll to position [152, 0]
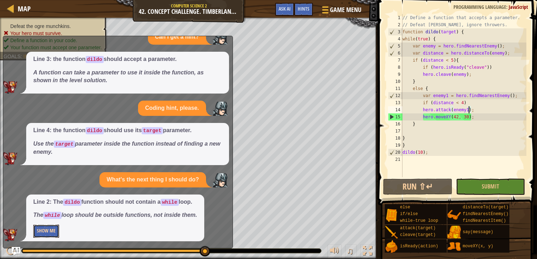
click at [55, 228] on button "Show Me" at bounding box center [46, 231] width 26 height 13
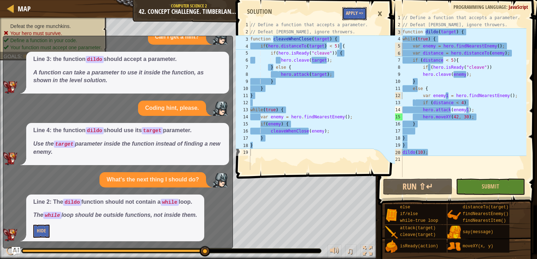
click at [357, 12] on button "Apply =>" at bounding box center [354, 13] width 24 height 13
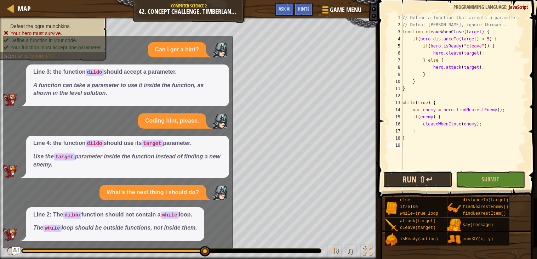
click at [399, 176] on button "Run ⇧↵" at bounding box center [417, 179] width 69 height 16
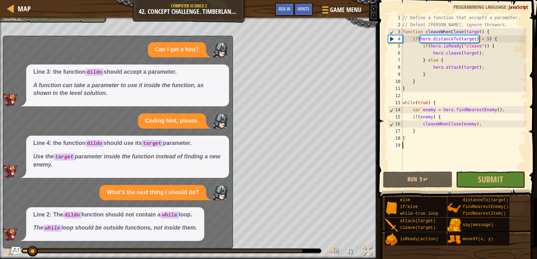
scroll to position [0, 0]
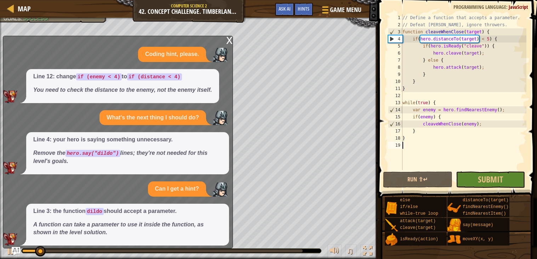
click at [227, 41] on div "x" at bounding box center [229, 39] width 6 height 7
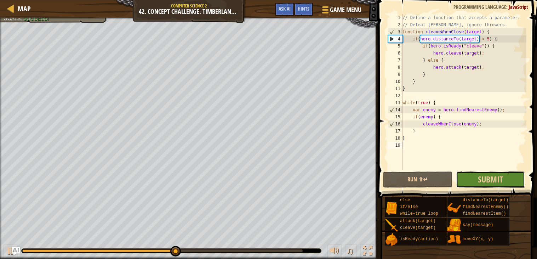
click at [511, 181] on button "Submit" at bounding box center [490, 179] width 69 height 16
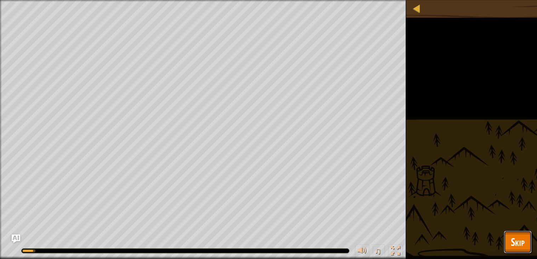
click at [514, 237] on span "Skip" at bounding box center [518, 241] width 14 height 15
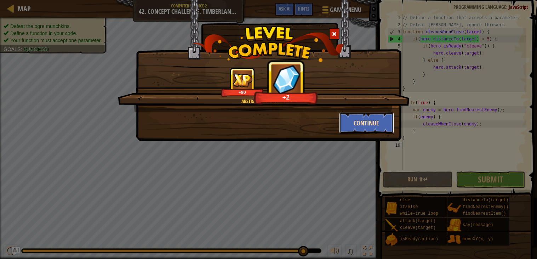
click at [361, 119] on button "Continue" at bounding box center [366, 122] width 55 height 21
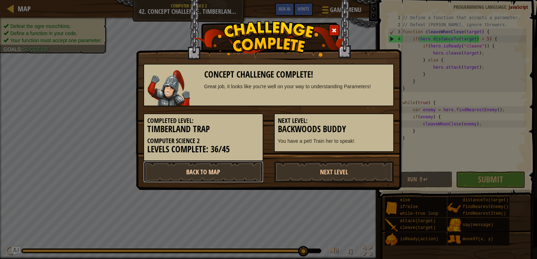
click at [215, 172] on link "Back to Map" at bounding box center [203, 171] width 120 height 21
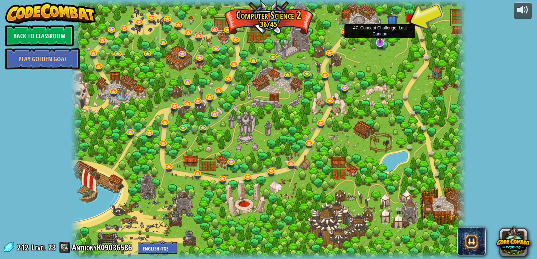
click at [378, 43] on img at bounding box center [380, 31] width 11 height 26
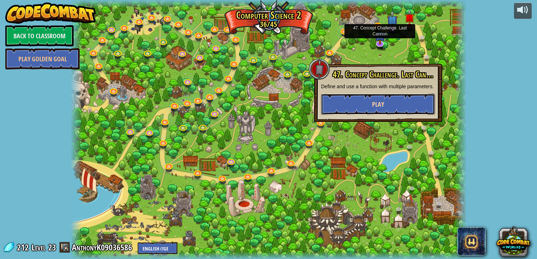
click at [419, 102] on button "Play" at bounding box center [378, 104] width 114 height 21
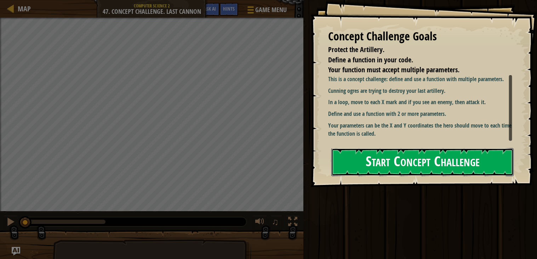
click at [442, 148] on button "Start Concept Challenge" at bounding box center [423, 162] width 182 height 28
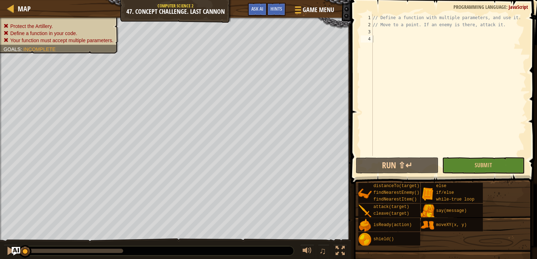
click at [442, 46] on div "// Define a function with multiple parameters, and use it. // Move to a point. …" at bounding box center [449, 92] width 155 height 156
type textarea "u"
type textarea "funtict"
type textarea "// Move to a point. If an enemy is there, attack it."
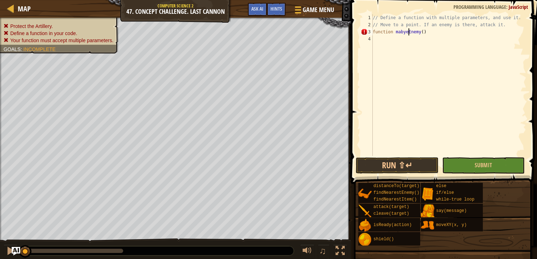
scroll to position [3, 2]
type textarea "function mabyeEnemy(){"
click at [435, 35] on div "// Define a function with multiple parameters, and use it. // Move to a point. …" at bounding box center [449, 92] width 155 height 156
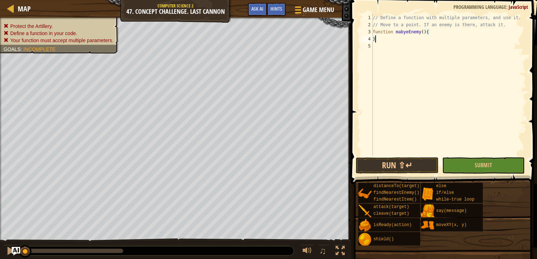
click at [434, 34] on div "// Define a function with multiple parameters, and use it. // Move to a point. …" at bounding box center [449, 92] width 155 height 156
type textarea "function mabyeEnemy(){"
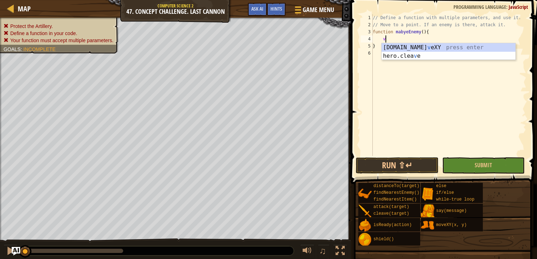
scroll to position [3, 1]
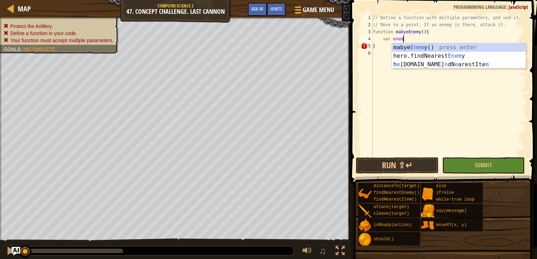
type textarea "var enemy"
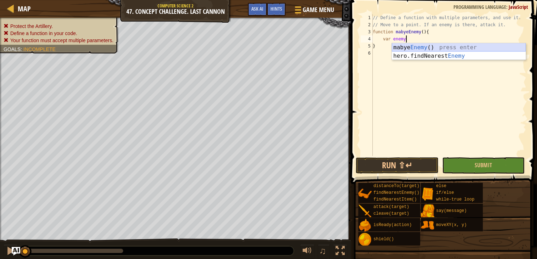
click at [436, 50] on div "mabye Enemy () press enter hero.findNearest Enemy press enter" at bounding box center [459, 60] width 134 height 34
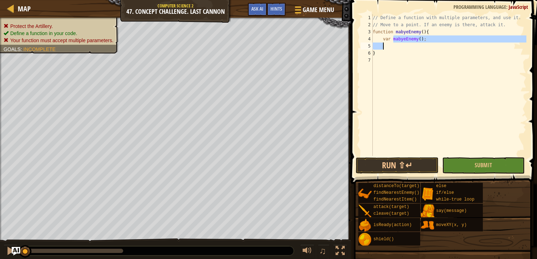
click at [414, 51] on div "// Define a function with multiple parameters, and use it. // Move to a point. …" at bounding box center [449, 92] width 155 height 156
type textarea "}"
click at [412, 47] on div "// Define a function with multiple parameters, and use it. // Move to a point. …" at bounding box center [449, 92] width 155 height 156
click at [407, 40] on div "// Define a function with multiple parameters, and use it. // Move to a point. …" at bounding box center [449, 92] width 155 height 156
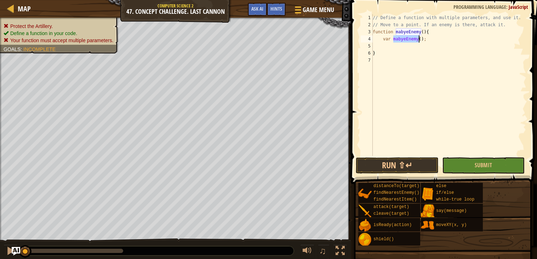
click at [407, 40] on div "// Define a function with multiple parameters, and use it. // Move to a point. …" at bounding box center [449, 92] width 155 height 156
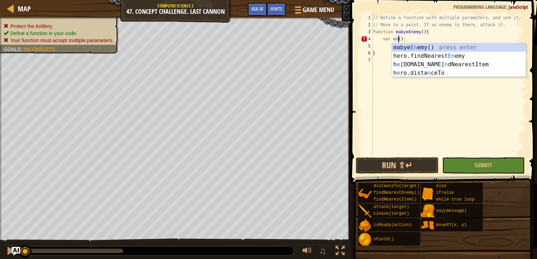
scroll to position [3, 2]
type textarea "var enemy();"
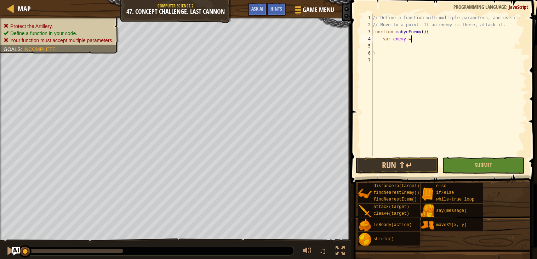
scroll to position [3, 2]
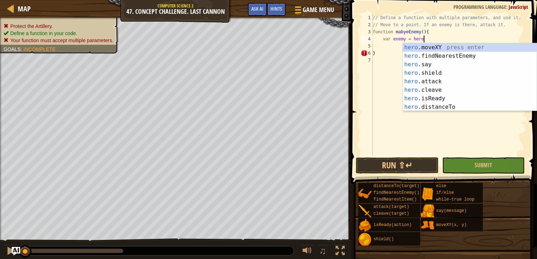
type textarea "var enemy = hero."
click at [483, 57] on div "hero. moveXY press enter hero. findNearestEnemy press enter hero. say press ent…" at bounding box center [470, 85] width 134 height 85
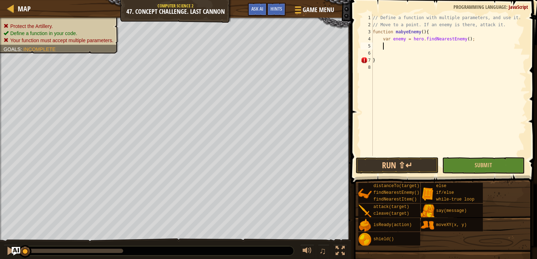
scroll to position [3, 0]
click at [400, 40] on div "// Define a function with multiple parameters, and use it. // Move to a point. …" at bounding box center [449, 92] width 155 height 156
click at [397, 38] on div "// Define a function with multiple parameters, and use it. // Move to a point. …" at bounding box center [449, 85] width 155 height 142
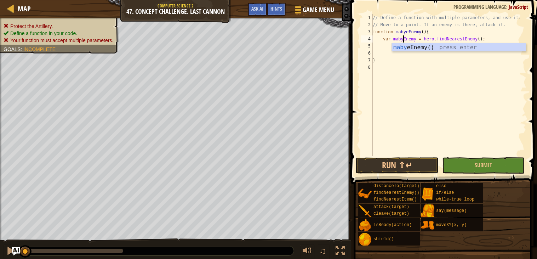
type textarea "var mabyeEnemy = hero.findNearestEnemy();"
click at [404, 56] on div "// Define a function with multiple parameters, and use it. // Move to a point. …" at bounding box center [449, 92] width 155 height 156
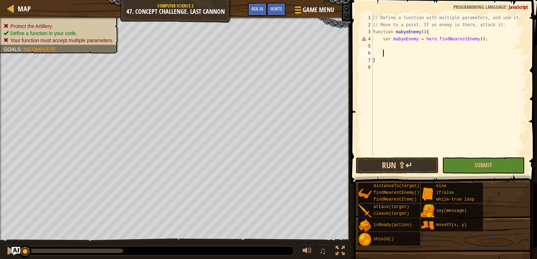
scroll to position [3, 0]
type textarea "var Enemy = hero.findNearestEnemy();"
click at [390, 46] on div "// Define a function with multiple parameters, and use it. // Move to a point. …" at bounding box center [449, 92] width 155 height 156
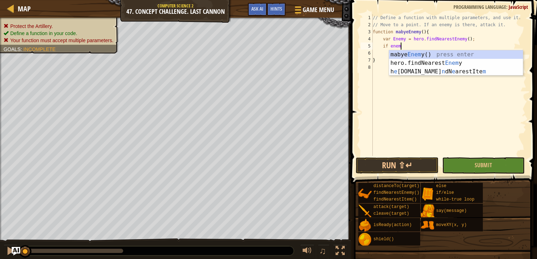
scroll to position [3, 2]
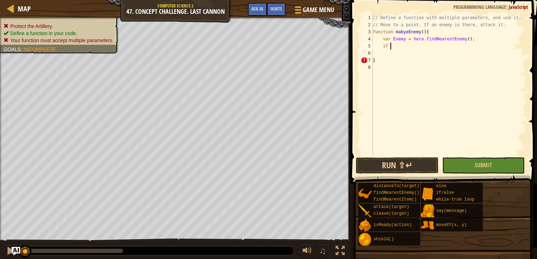
type textarea "i"
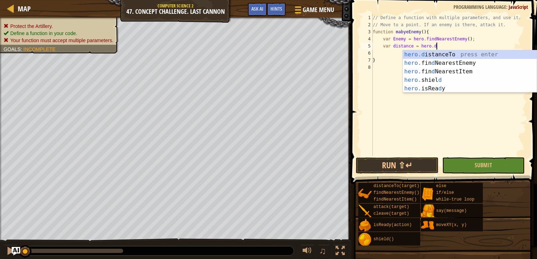
scroll to position [3, 5]
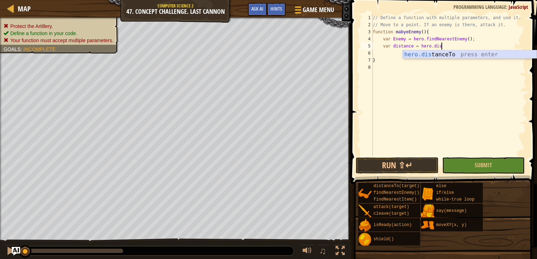
click at [471, 52] on div "hero.dis tanceTo press enter" at bounding box center [470, 63] width 134 height 26
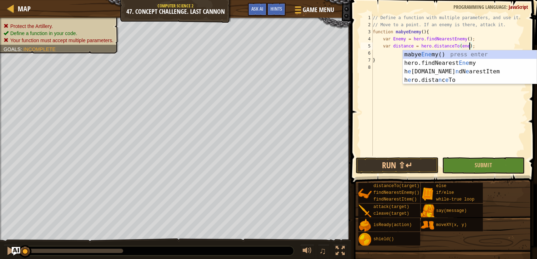
type textarea "var distance = hero.distanceTo(enemy);"
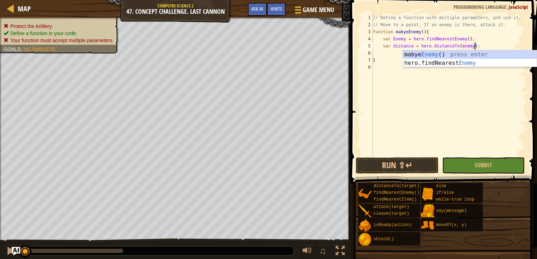
scroll to position [3, 9]
click at [450, 70] on div "// Define a function with multiple parameters, and use it. // Move to a point. …" at bounding box center [449, 92] width 155 height 156
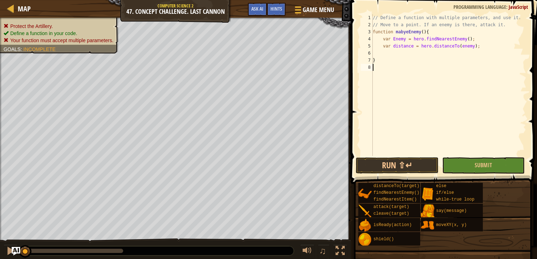
click at [430, 55] on div "// Define a function with multiple parameters, and use it. // Move to a point. …" at bounding box center [449, 92] width 155 height 156
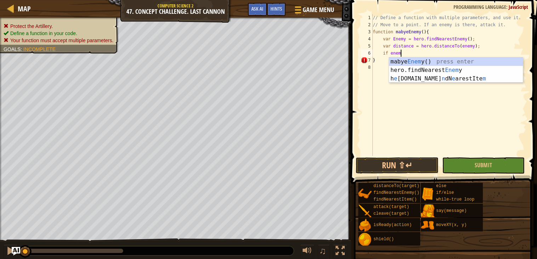
scroll to position [3, 2]
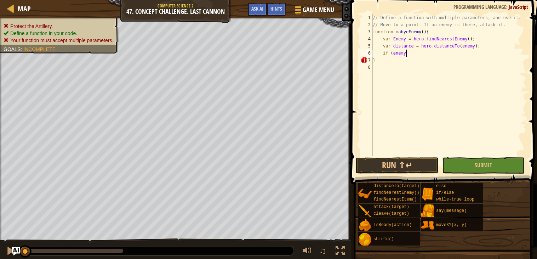
type textarea "if (enemy)"
type textarea "if (enemy < 5)"
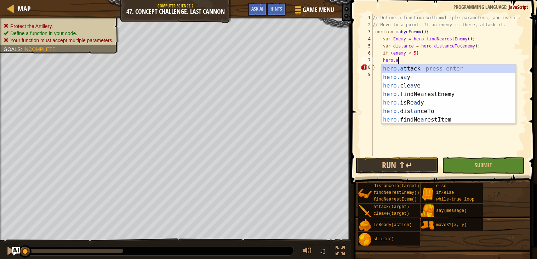
scroll to position [3, 2]
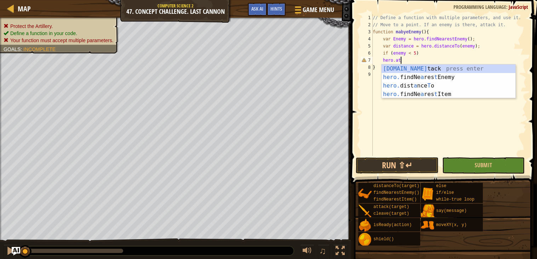
click at [458, 0] on body "Map Computer Science 2 47. Concept Challenge. Last [PERSON_NAME] Game Menu Done…" at bounding box center [268, 0] width 537 height 0
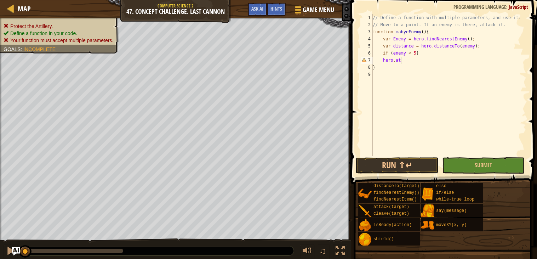
click at [412, 58] on div "// Define a function with multiple parameters, and use it. // Move to a point. …" at bounding box center [449, 92] width 155 height 156
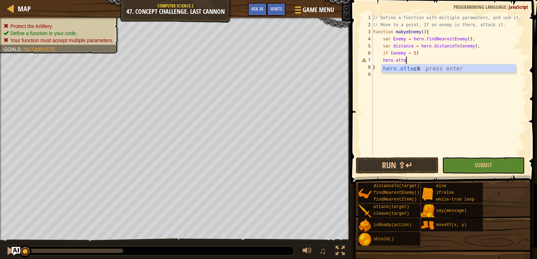
scroll to position [3, 2]
click at [418, 70] on div "hero.[PERSON_NAME] press enter" at bounding box center [449, 77] width 134 height 26
type textarea "hero.attack(enemy);"
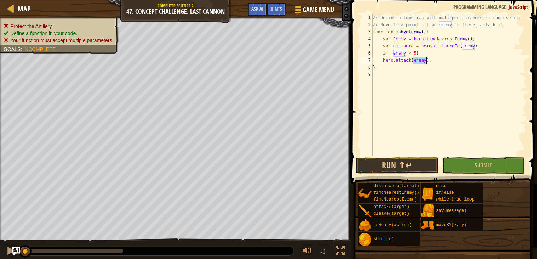
click at [393, 80] on div "// Define a function with multiple parameters, and use it. // Move to a point. …" at bounding box center [449, 92] width 155 height 156
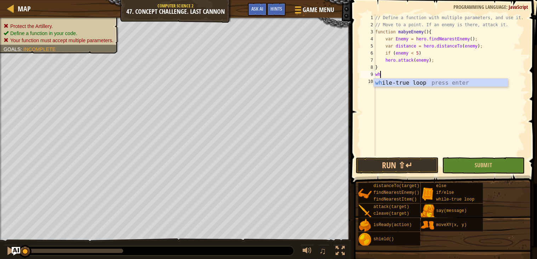
type textarea "wh"
click at [408, 81] on div "wh ile-true loop press enter" at bounding box center [441, 92] width 134 height 26
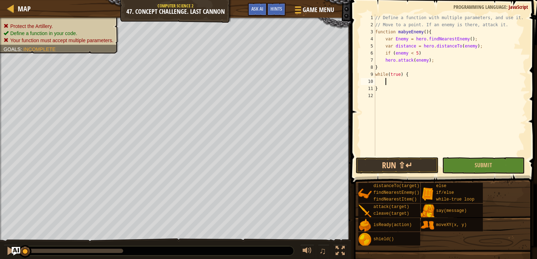
click at [425, 33] on div "// Define a function with multiple parameters, and use it. // Move to a point. …" at bounding box center [450, 92] width 153 height 156
type textarea "function mabyeEnemy(x, y){"
click at [389, 95] on div "// Define a function with multiple parameters, and use it. // Move to a point. …" at bounding box center [450, 92] width 153 height 156
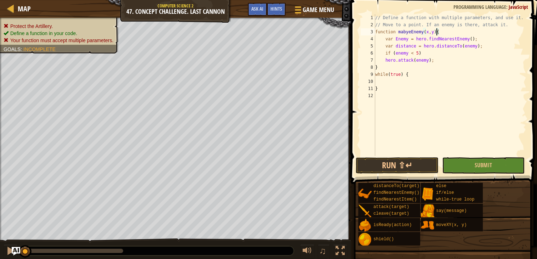
scroll to position [3, 0]
click at [399, 31] on div "// Define a function with multiple parameters, and use it. // Move to a point. …" at bounding box center [450, 92] width 153 height 156
type textarea "function mabyeEnemy(x, y){"
drag, startPoint x: 397, startPoint y: 31, endPoint x: 438, endPoint y: 31, distance: 41.1
click at [438, 31] on div "// Define a function with multiple parameters, and use it. // Move to a point. …" at bounding box center [450, 92] width 153 height 156
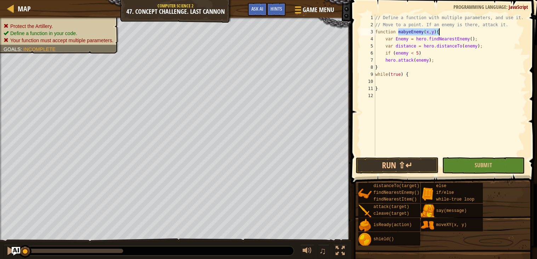
click at [382, 102] on div "// Define a function with multiple parameters, and use it. // Move to a point. …" at bounding box center [450, 92] width 153 height 156
click at [385, 90] on div "// Define a function with multiple parameters, and use it. // Move to a point. …" at bounding box center [450, 92] width 153 height 156
type textarea "}"
click at [386, 83] on div "// Define a function with multiple parameters, and use it. // Move to a point. …" at bounding box center [450, 92] width 153 height 156
paste textarea "mabyeEnemy(x, y)"
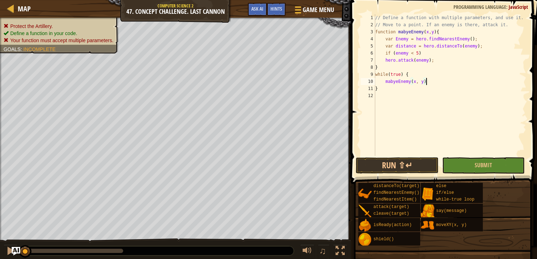
scroll to position [3, 4]
click at [416, 79] on div "// Define a function with multiple parameters, and use it. // Move to a point. …" at bounding box center [450, 92] width 153 height 156
type textarea "mabyeEnemy(50, 30);"
click at [438, 82] on div "// Define a function with multiple parameters, and use it. // Move to a point. …" at bounding box center [450, 92] width 153 height 156
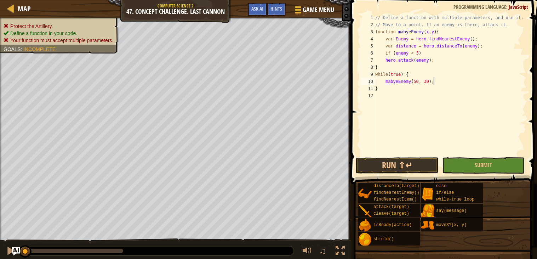
type textarea "\"
paste textarea "mabyeEnemy(x, y)"
type textarea "mabyeEnemy(30, 10);"
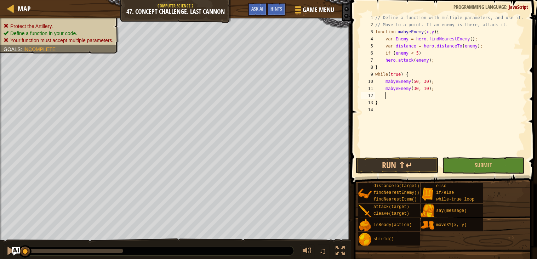
paste textarea "mabyeEnemy(x, y)"
type textarea "}"
click at [416, 95] on div "// Define a function with multiple parameters, and use it. // Move to a point. …" at bounding box center [450, 92] width 153 height 156
click at [430, 96] on div "// Define a function with multiple parameters, and use it. // Move to a point. …" at bounding box center [450, 92] width 153 height 156
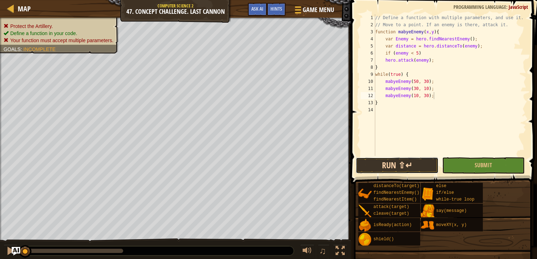
click at [413, 167] on button "Run ⇧↵" at bounding box center [397, 165] width 83 height 16
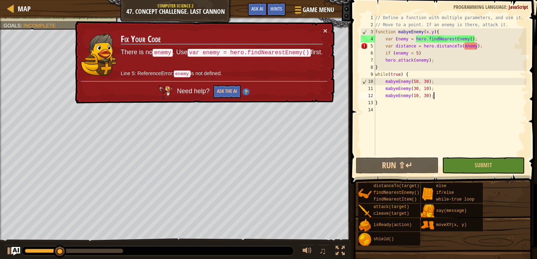
click at [471, 46] on div "// Define a function with multiple parameters, and use it. // Move to a point. …" at bounding box center [450, 92] width 153 height 156
click at [470, 45] on div "// Define a function with multiple parameters, and use it. // Move to a point. …" at bounding box center [450, 92] width 153 height 156
type textarea "var distance = hero.distanceTo();"
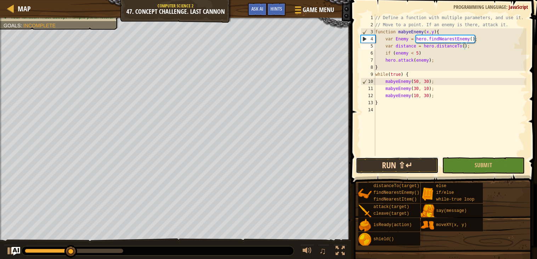
click at [398, 162] on button "Run ⇧↵" at bounding box center [397, 165] width 83 height 16
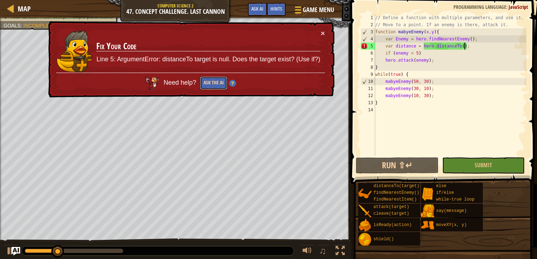
click at [208, 86] on button "Ask the AI" at bounding box center [213, 83] width 27 height 13
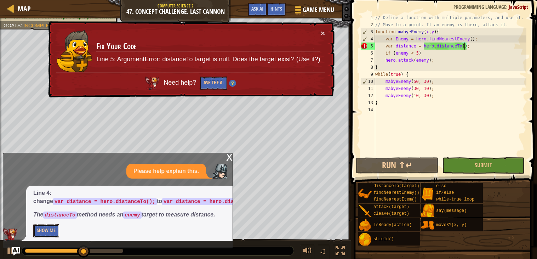
click at [39, 228] on button "Show Me" at bounding box center [46, 230] width 26 height 13
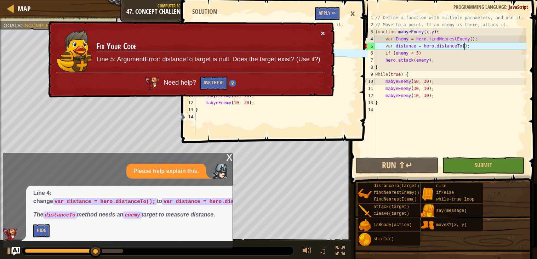
click at [322, 30] on button "×" at bounding box center [323, 32] width 4 height 7
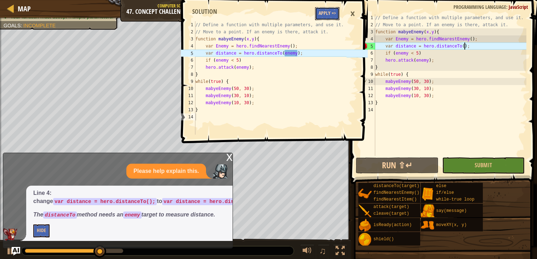
click at [328, 8] on button "Apply =>" at bounding box center [327, 13] width 24 height 13
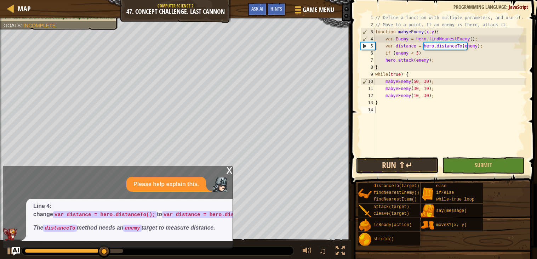
click at [386, 164] on button "Run ⇧↵" at bounding box center [397, 165] width 83 height 16
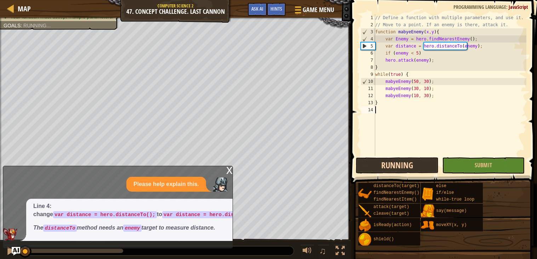
scroll to position [3, 0]
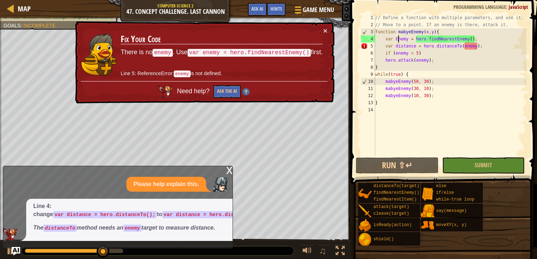
click at [398, 40] on div "// Define a function with multiple parameters, and use it. // Move to a point. …" at bounding box center [450, 92] width 153 height 156
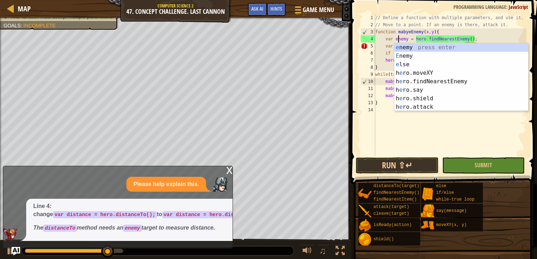
scroll to position [3, 1]
click at [410, 47] on div "e nemy press enter E nemy press enter e lse press enter h e ro.moveXY press ent…" at bounding box center [462, 85] width 134 height 85
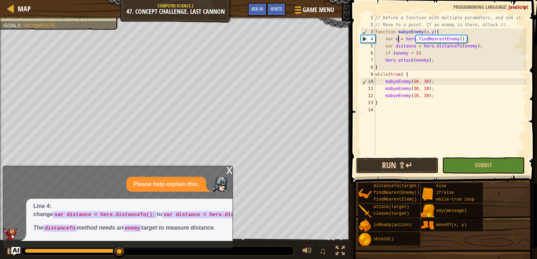
click at [375, 162] on button "Run ⇧↵" at bounding box center [397, 165] width 83 height 16
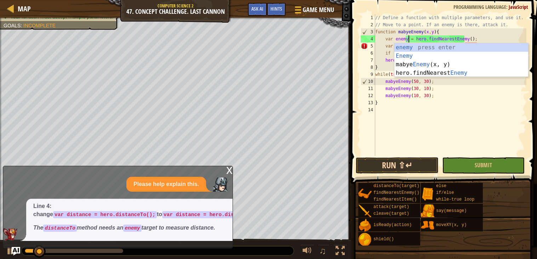
scroll to position [3, 3]
click at [397, 165] on button "Run ⇧↵" at bounding box center [397, 165] width 83 height 16
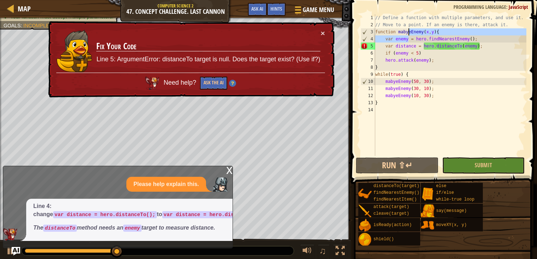
click at [410, 43] on div "// Define a function with multiple parameters, and use it. // Move to a point. …" at bounding box center [450, 92] width 153 height 156
click at [409, 37] on div "// Define a function with multiple parameters, and use it. // Move to a point. …" at bounding box center [450, 92] width 153 height 156
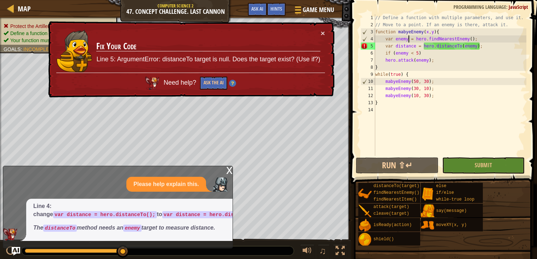
click at [401, 38] on div "// Define a function with multiple parameters, and use it. // Move to a point. …" at bounding box center [450, 92] width 153 height 156
click at [448, 38] on div "// Define a function with multiple parameters, and use it. // Move to a point. …" at bounding box center [450, 92] width 153 height 156
click at [402, 40] on div "// Define a function with multiple parameters, and use it. // Move to a point. …" at bounding box center [450, 92] width 153 height 156
click at [403, 41] on div "// Define a function with multiple parameters, and use it. // Move to a point. …" at bounding box center [450, 92] width 153 height 156
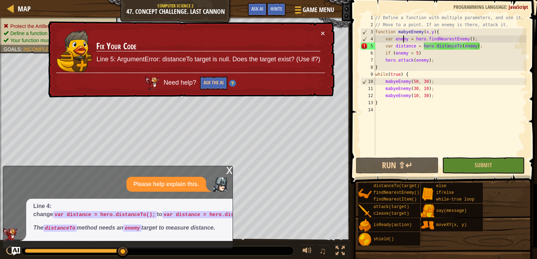
click at [402, 40] on div "// Define a function with multiple parameters, and use it. // Move to a point. …" at bounding box center [450, 92] width 153 height 156
click at [204, 58] on p "Line 5: ArgumentError: distanceTo target is null. Does the target exist? (Use i…" at bounding box center [208, 59] width 224 height 9
click at [321, 29] on button "×" at bounding box center [323, 32] width 4 height 7
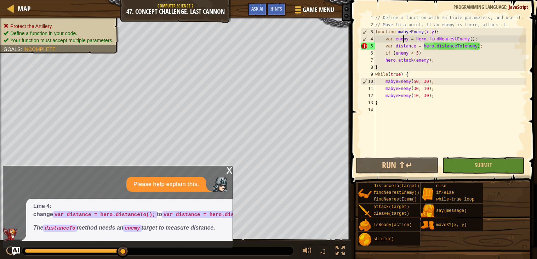
click at [441, 30] on div "// Define a function with multiple parameters, and use it. // Move to a point. …" at bounding box center [450, 92] width 153 height 156
click at [478, 41] on div "// Define a function with multiple parameters, and use it. // Move to a point. …" at bounding box center [450, 92] width 153 height 156
click at [451, 30] on div "// Define a function with multiple parameters, and use it. // Move to a point. …" at bounding box center [450, 92] width 153 height 156
click at [484, 38] on div "// Define a function with multiple parameters, and use it. // Move to a point. …" at bounding box center [450, 92] width 153 height 156
drag, startPoint x: 426, startPoint y: 56, endPoint x: 386, endPoint y: 52, distance: 40.9
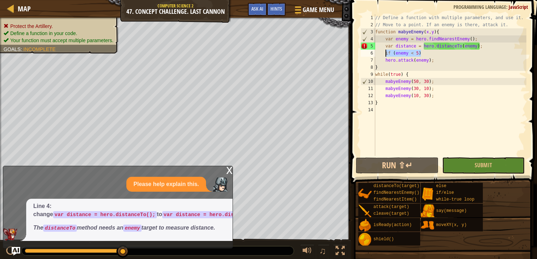
click at [386, 52] on div "// Define a function with multiple parameters, and use it. // Move to a point. …" at bounding box center [450, 92] width 153 height 156
type textarea "if (enemy < 5)"
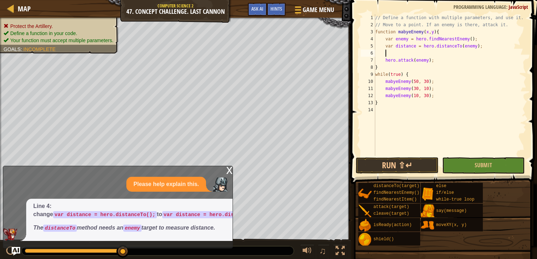
click at [480, 43] on div "// Define a function with multiple parameters, and use it. // Move to a point. …" at bounding box center [450, 92] width 153 height 156
click at [480, 38] on div "// Define a function with multiple parameters, and use it. // Move to a point. …" at bounding box center [450, 92] width 153 height 156
type textarea "var enemy = hero.findNearestEnemy();"
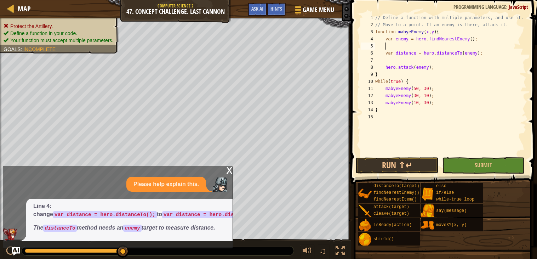
paste textarea "if (enemy < 5)"
type textarea "if (enemy < 5)"
click at [404, 61] on div "// Define a function with multiple parameters, and use it. // Move to a point. …" at bounding box center [450, 92] width 153 height 156
type textarea "\"
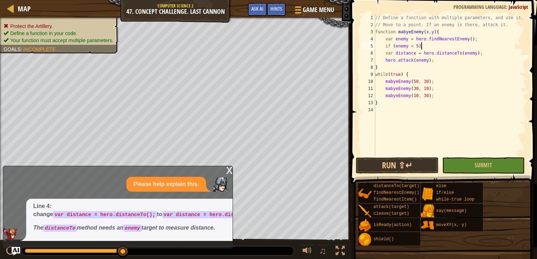
click at [428, 46] on div "// Define a function with multiple parameters, and use it. // Move to a point. …" at bounding box center [450, 92] width 153 height 156
click at [396, 167] on button "Run ⇧↵" at bounding box center [397, 165] width 83 height 16
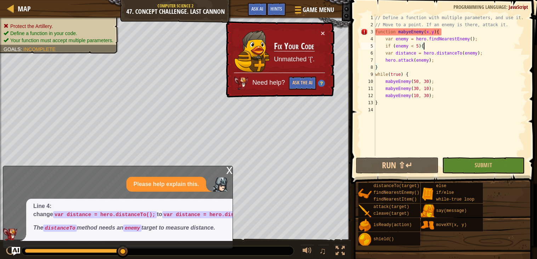
click at [389, 105] on div "// Define a function with multiple parameters, and use it. // Move to a point. …" at bounding box center [450, 92] width 153 height 156
type textarea "}"
click at [378, 109] on div "// Define a function with multiple parameters, and use it. // Move to a point. …" at bounding box center [450, 92] width 153 height 156
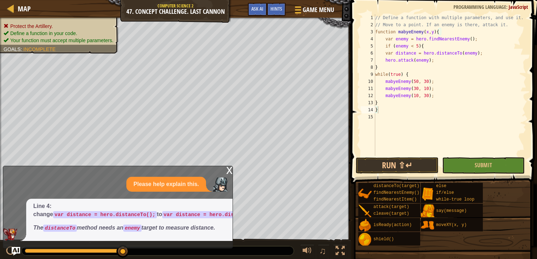
click at [396, 164] on button "Run ⇧↵" at bounding box center [397, 165] width 83 height 16
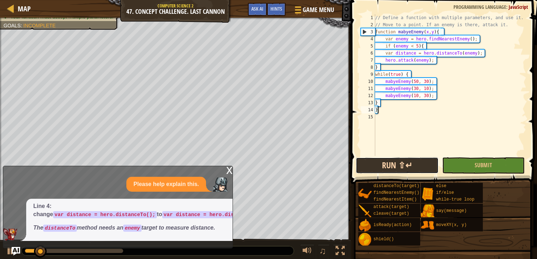
click at [401, 163] on button "Run ⇧↵" at bounding box center [397, 165] width 83 height 16
click at [225, 169] on div "x Please help explain this. Line 4: change var distance = hero.distanceTo(); to…" at bounding box center [118, 207] width 230 height 83
click at [228, 172] on div "x" at bounding box center [229, 169] width 6 height 7
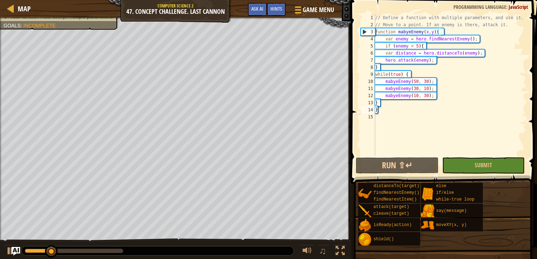
click at [470, 56] on div "// Define a function with multiple parameters, and use it. // Move to a point. …" at bounding box center [450, 92] width 153 height 156
click at [370, 35] on div "4" at bounding box center [368, 38] width 15 height 7
type textarea "function mabyeEnemy(x, y){"
click at [488, 155] on div "// Define a function with multiple parameters, and use it. // Move to a point. …" at bounding box center [450, 92] width 153 height 156
click at [480, 165] on span "Submit" at bounding box center [483, 165] width 17 height 8
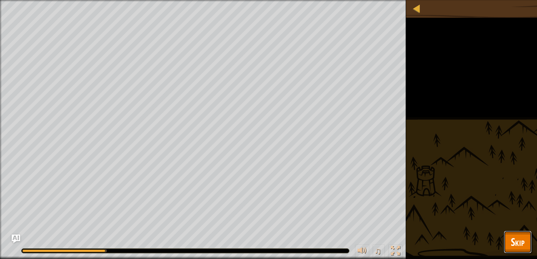
click at [514, 245] on span "Skip" at bounding box center [518, 241] width 14 height 15
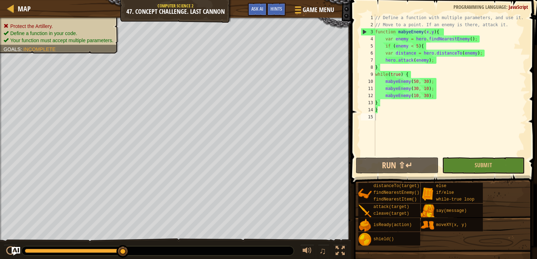
click at [442, 91] on div "// Define a function with multiple parameters, and use it. // Move to a point. …" at bounding box center [450, 92] width 153 height 156
click at [385, 109] on div "// Define a function with multiple parameters, and use it. // Move to a point. …" at bounding box center [450, 92] width 153 height 156
type textarea "}"
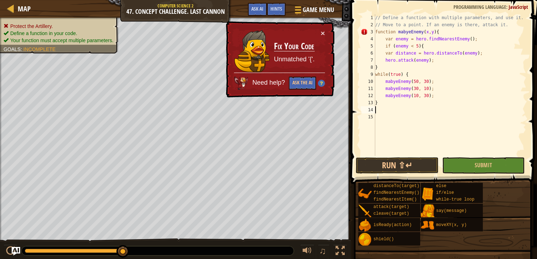
click at [382, 67] on div "// Define a function with multiple parameters, and use it. // Move to a point. …" at bounding box center [450, 92] width 153 height 156
type textarea "}"
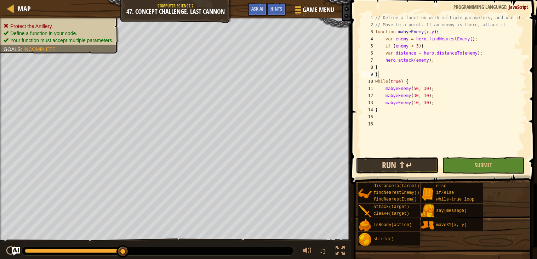
click at [386, 160] on button "Run ⇧↵" at bounding box center [397, 165] width 83 height 16
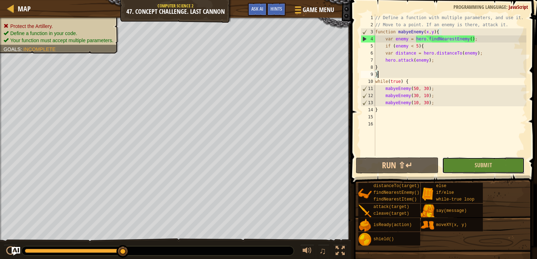
click at [503, 164] on button "Submit" at bounding box center [483, 165] width 83 height 16
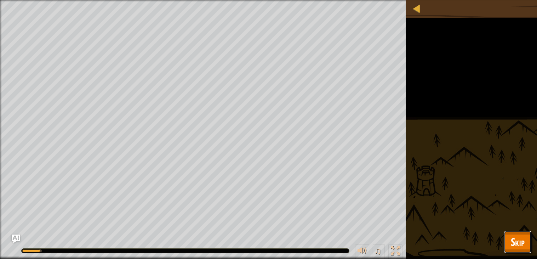
click at [505, 243] on button "Skip" at bounding box center [518, 242] width 28 height 23
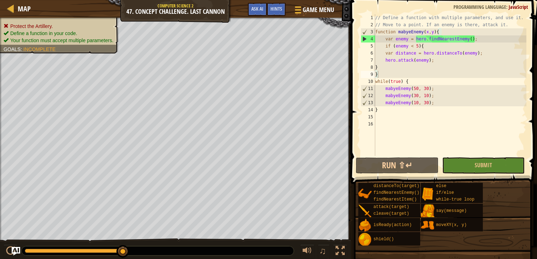
type textarea "hero.attack(enemy);"
click at [438, 58] on div "// Define a function with multiple parameters, and use it. // Move to a point. …" at bounding box center [450, 92] width 153 height 156
click at [445, 29] on div "// Define a function with multiple parameters, and use it. // Move to a point. …" at bounding box center [450, 92] width 153 height 156
type textarea "function mabyeEnemy(x, y){"
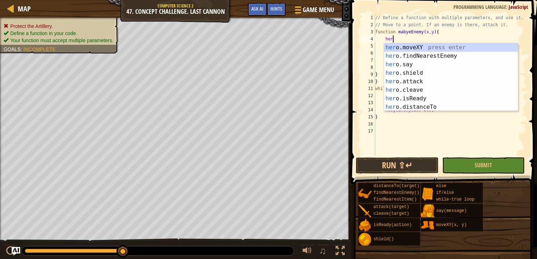
scroll to position [3, 1]
click at [441, 47] on div "hero. moveXY press enter hero. findNearestEnemy press enter hero. say press ent…" at bounding box center [451, 85] width 134 height 85
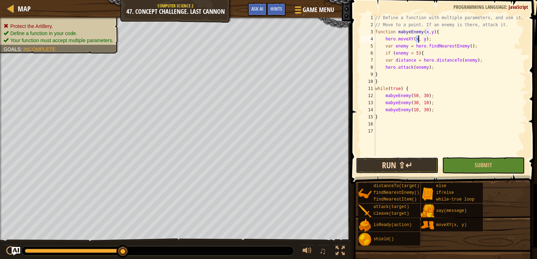
click at [395, 161] on button "Run ⇧↵" at bounding box center [397, 165] width 83 height 16
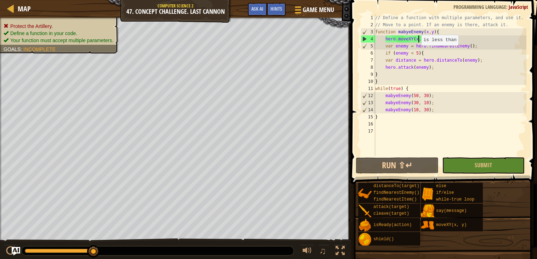
click at [419, 52] on div "// Define a function with multiple parameters, and use it. // Move to a point. …" at bounding box center [450, 92] width 153 height 156
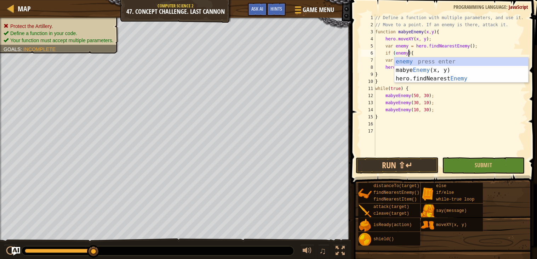
click at [375, 69] on div "// Define a function with multiple parameters, and use it. // Move to a point. …" at bounding box center [450, 92] width 153 height 156
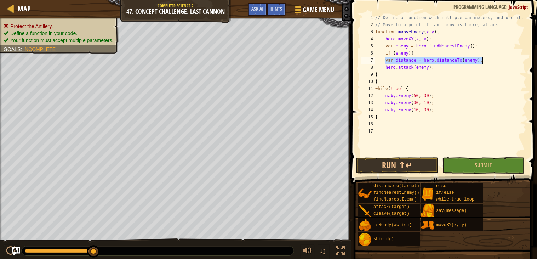
drag, startPoint x: 385, startPoint y: 62, endPoint x: 502, endPoint y: 62, distance: 116.5
click at [502, 62] on div "// Define a function with multiple parameters, and use it. // Move to a point. …" at bounding box center [450, 92] width 153 height 156
type textarea "var distance = hero.distanceTo(enemy);"
type textarea "if (enemy){"
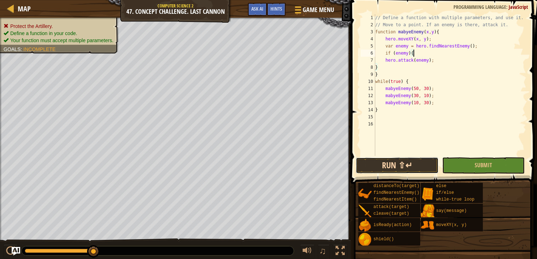
click at [398, 159] on button "Run ⇧↵" at bounding box center [397, 165] width 83 height 16
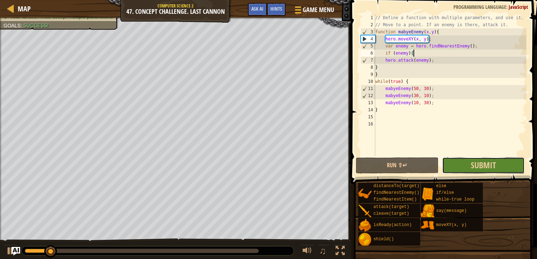
click at [504, 162] on button "Submit" at bounding box center [483, 165] width 83 height 16
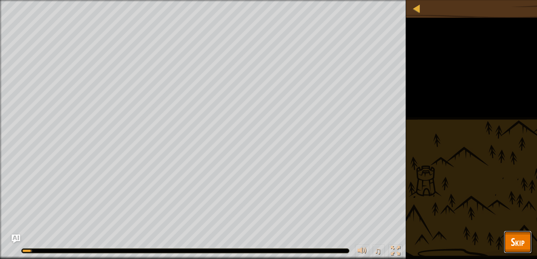
click at [524, 239] on span "Skip" at bounding box center [518, 241] width 14 height 15
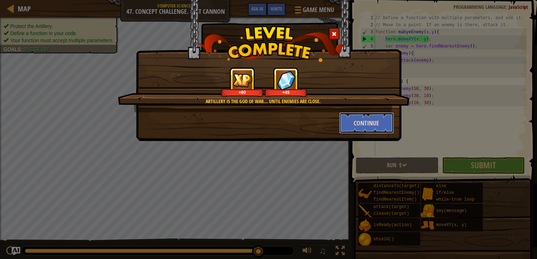
click at [379, 128] on button "Continue" at bounding box center [366, 122] width 55 height 21
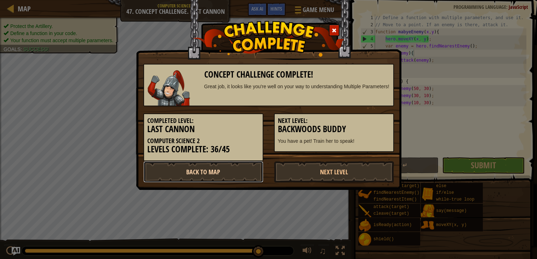
click at [196, 168] on link "Back to Map" at bounding box center [203, 171] width 120 height 21
